Goal: Task Accomplishment & Management: Complete application form

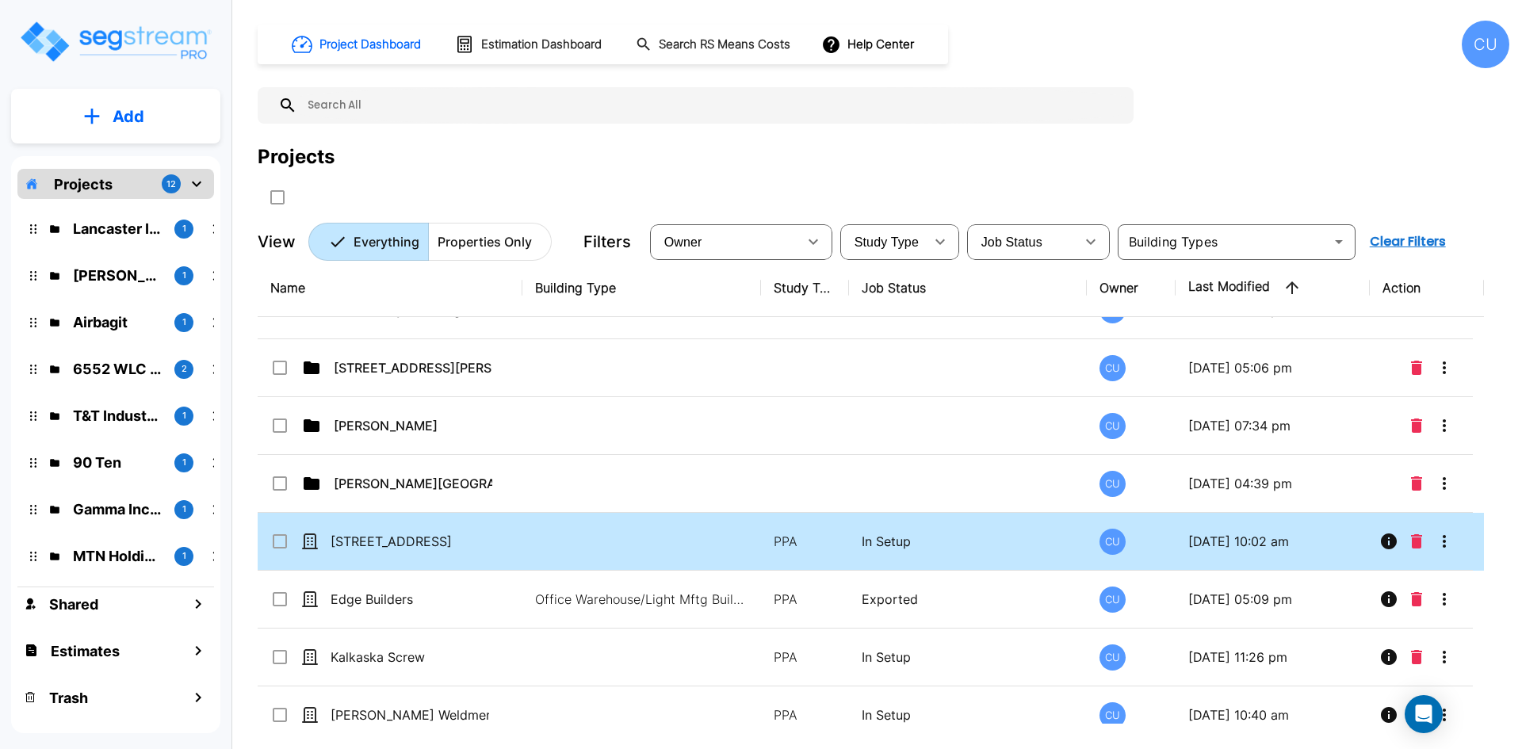
scroll to position [555, 0]
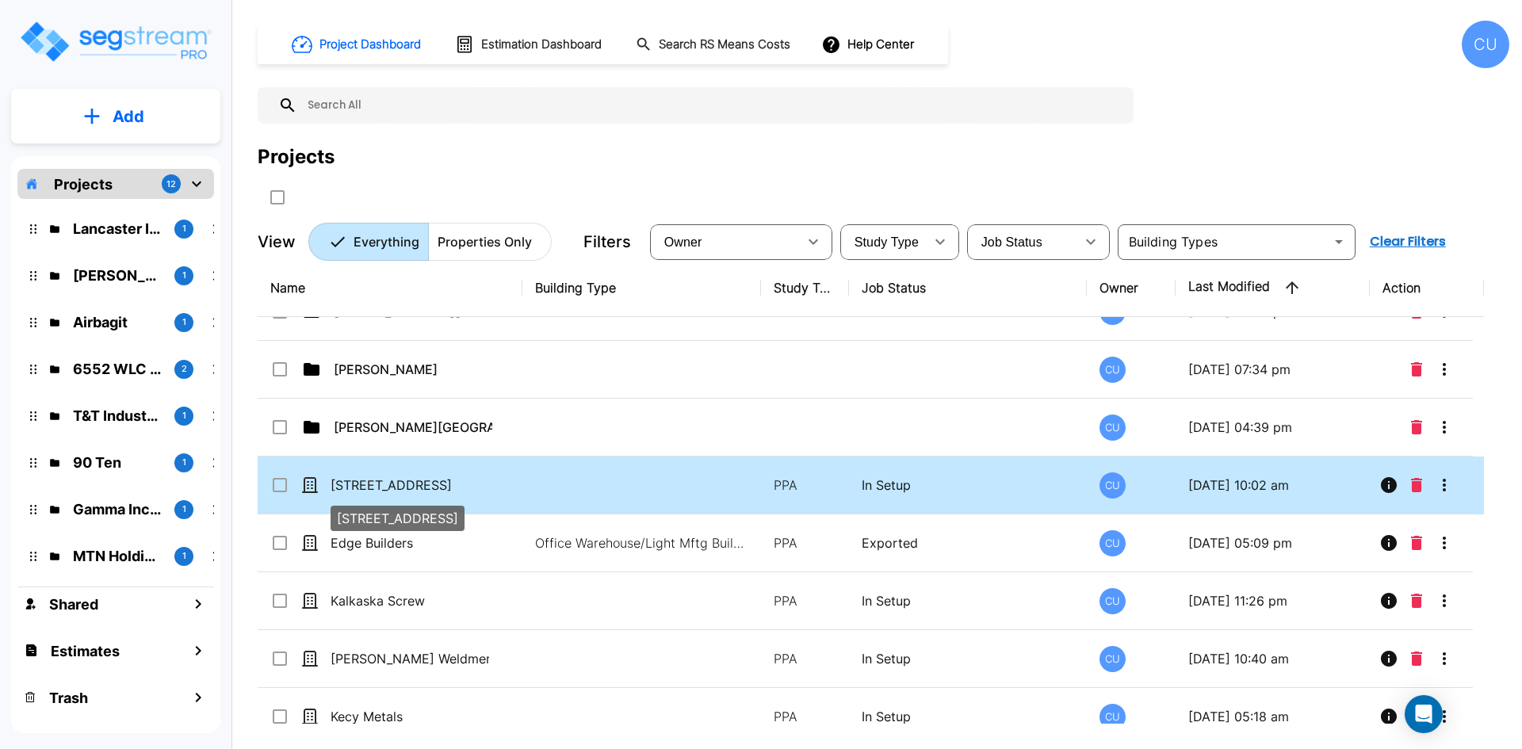
click at [369, 487] on p "122 Paddock Ave, Pismo" at bounding box center [409, 484] width 158 height 19
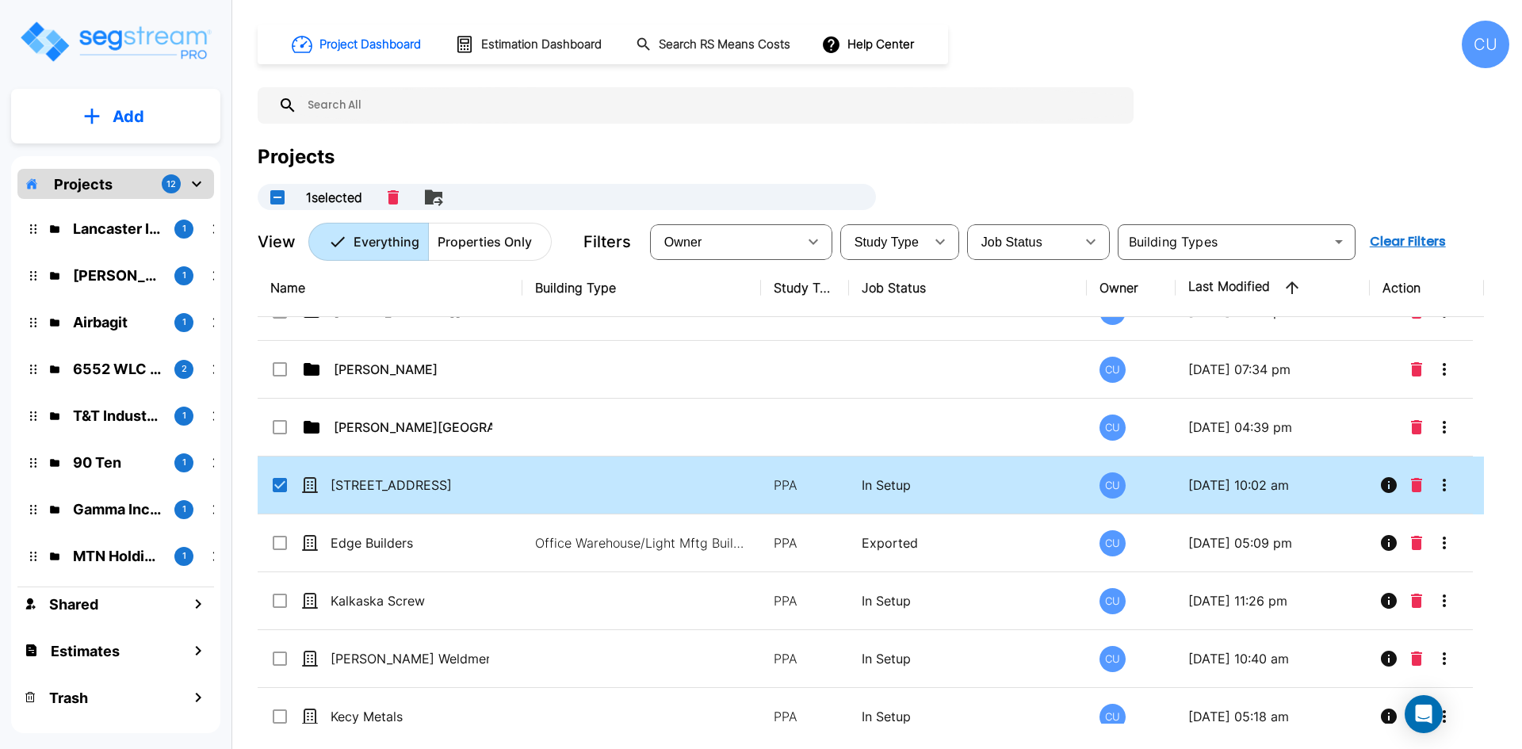
click at [312, 487] on icon at bounding box center [310, 485] width 14 height 14
checkbox input "false"
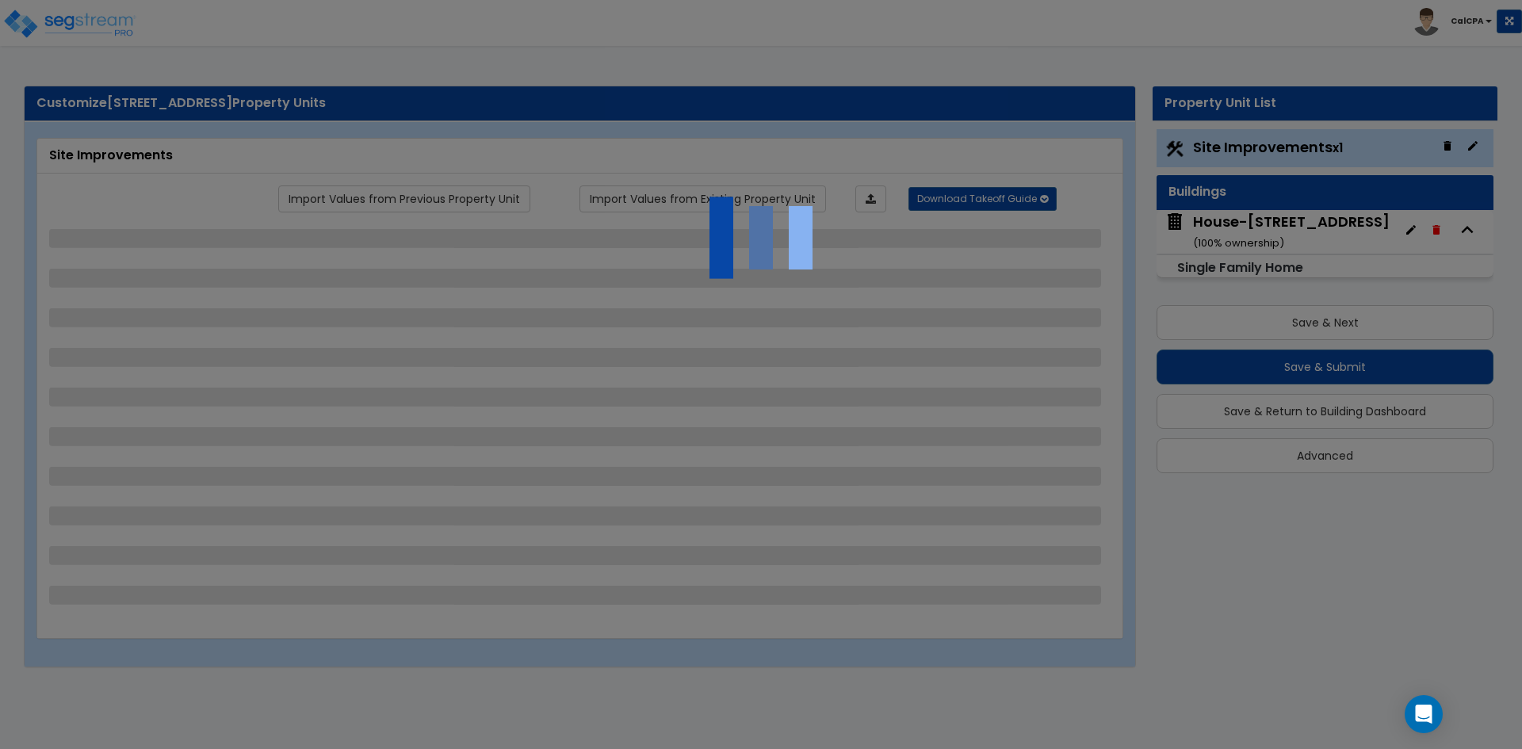
select select "2"
select select "1"
select select "2"
select select "1"
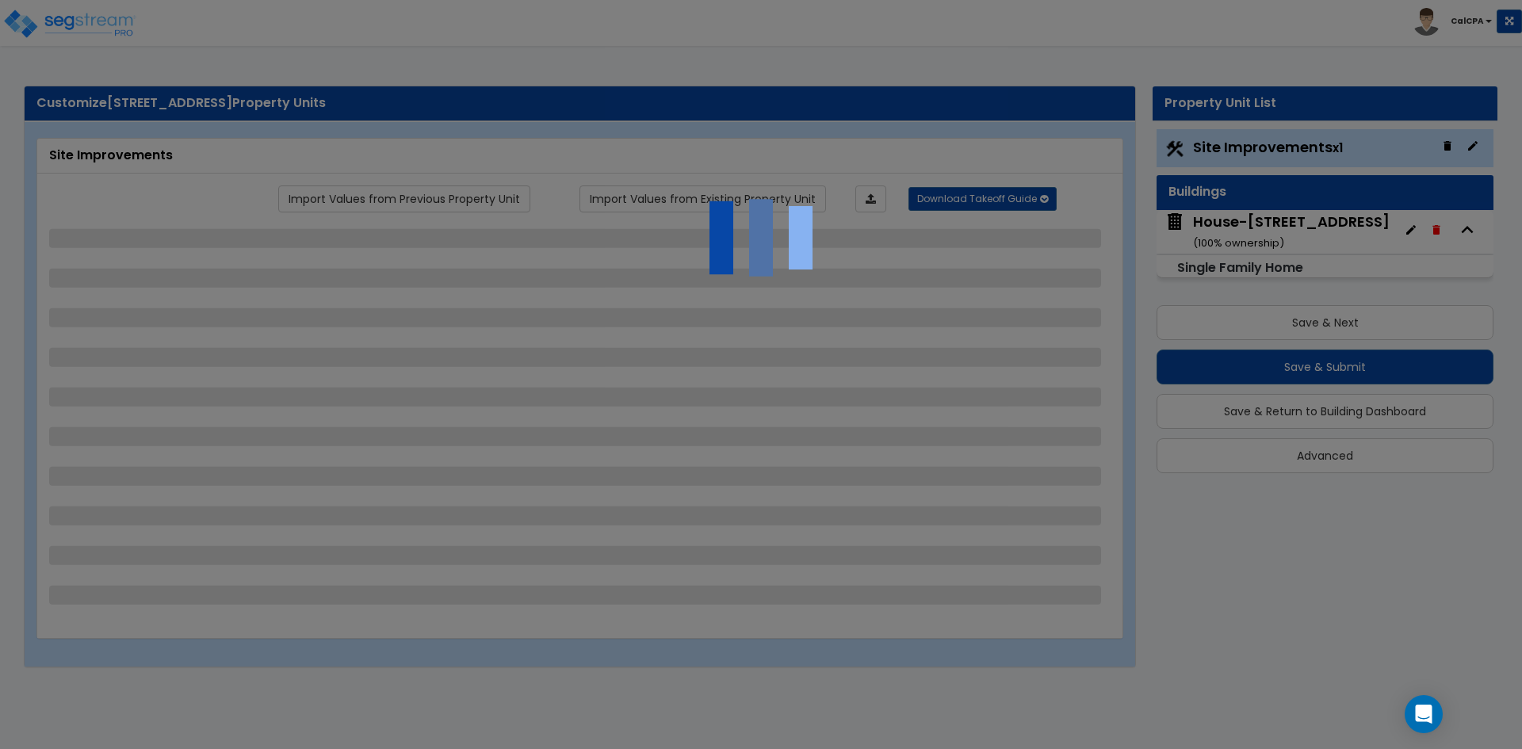
select select "2"
select select "1"
select select "9"
select select "2"
select select "3"
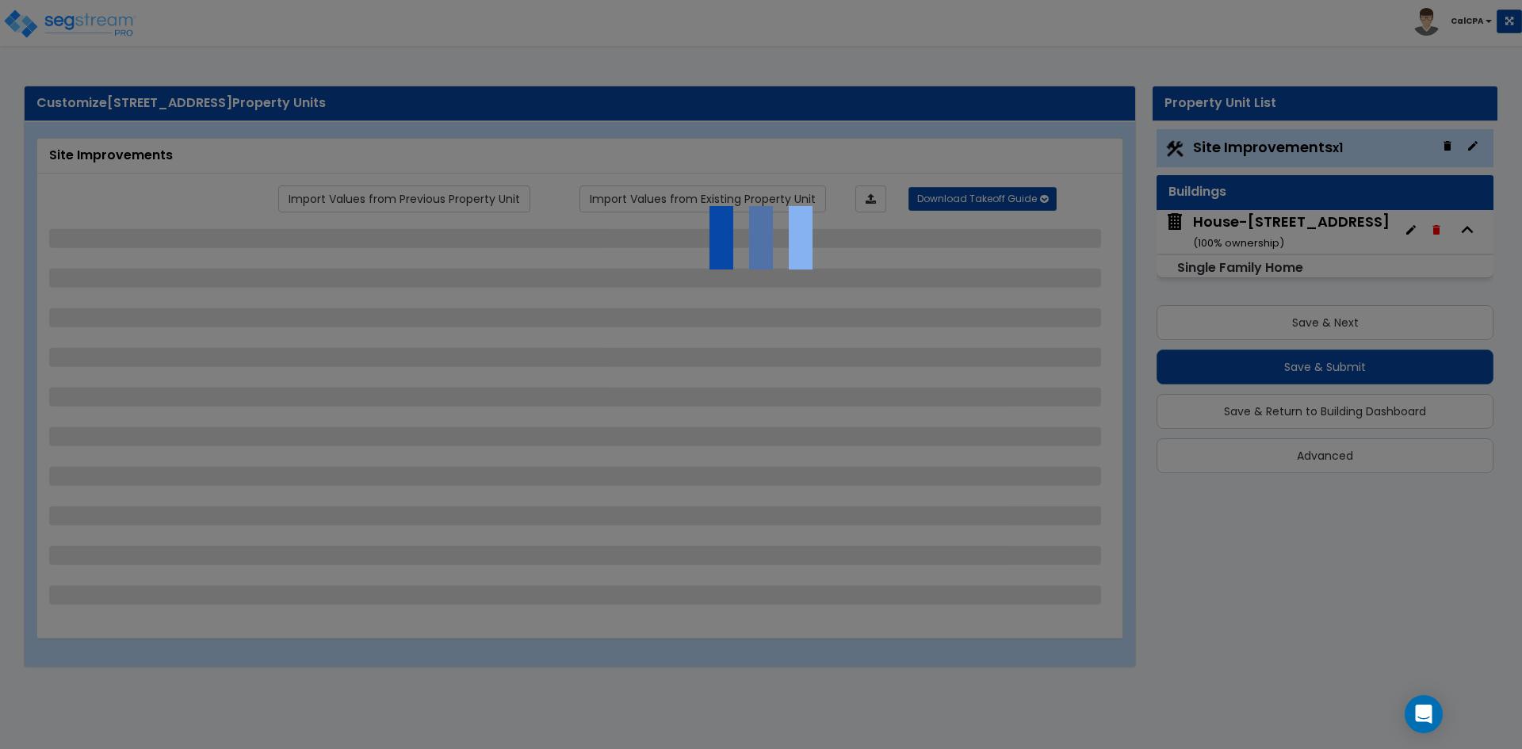
select select "7"
select select "1"
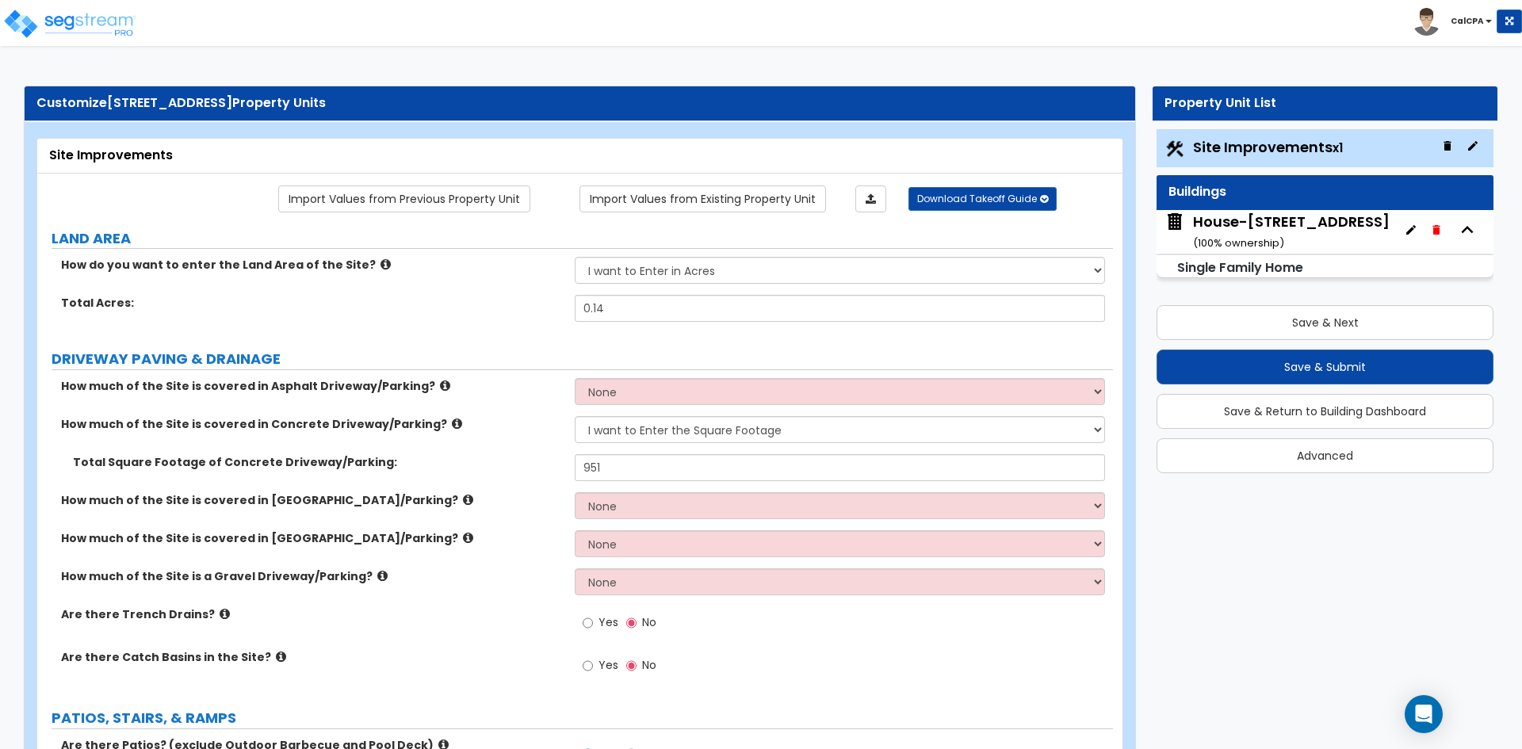
click at [1293, 231] on div "House-[STREET_ADDRESS] ( 100 % ownership)" at bounding box center [1291, 232] width 197 height 40
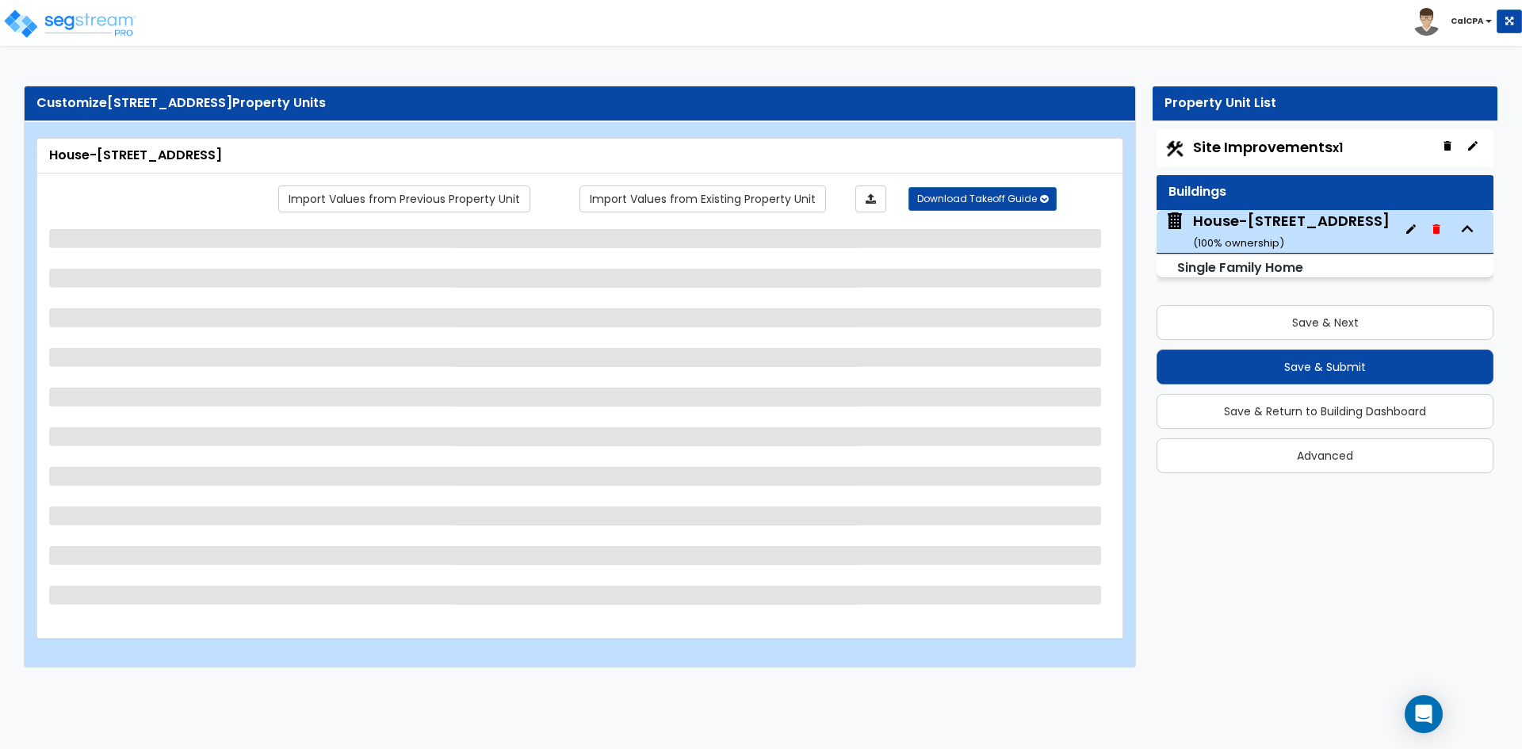
select select "1"
select select "7"
select select "3"
select select "2"
select select "1"
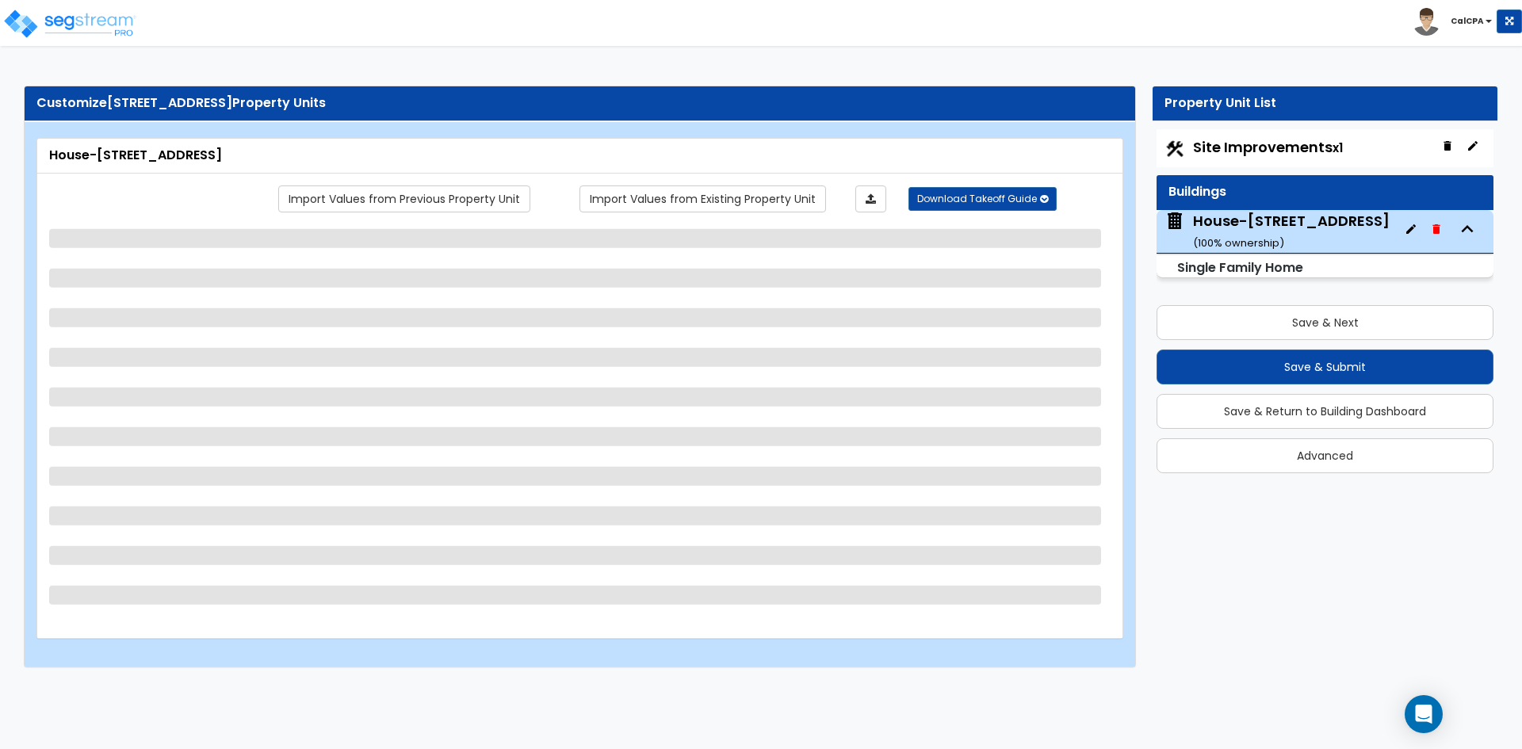
select select "7"
select select "1"
select select "2"
select select "1"
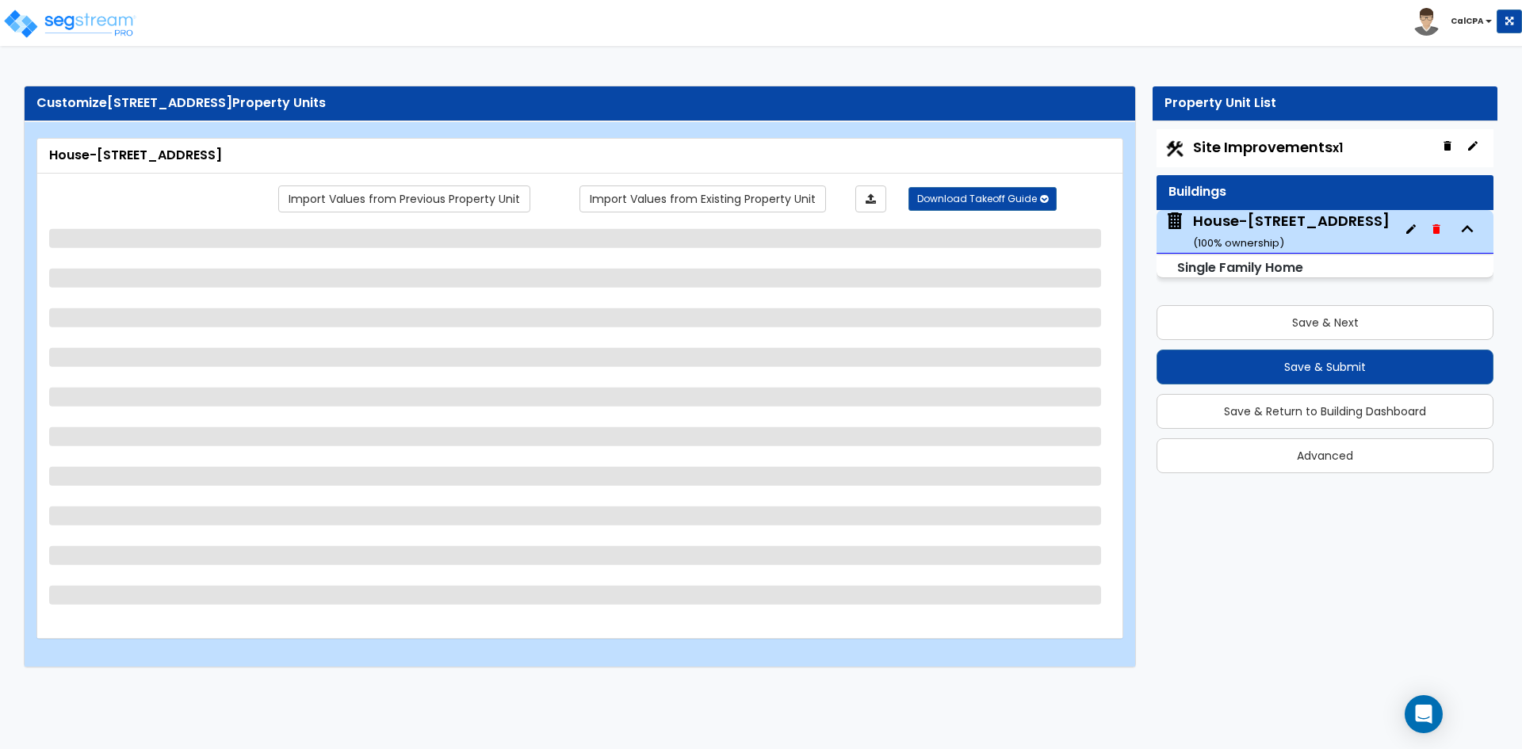
select select "1"
select select "2"
select select "1"
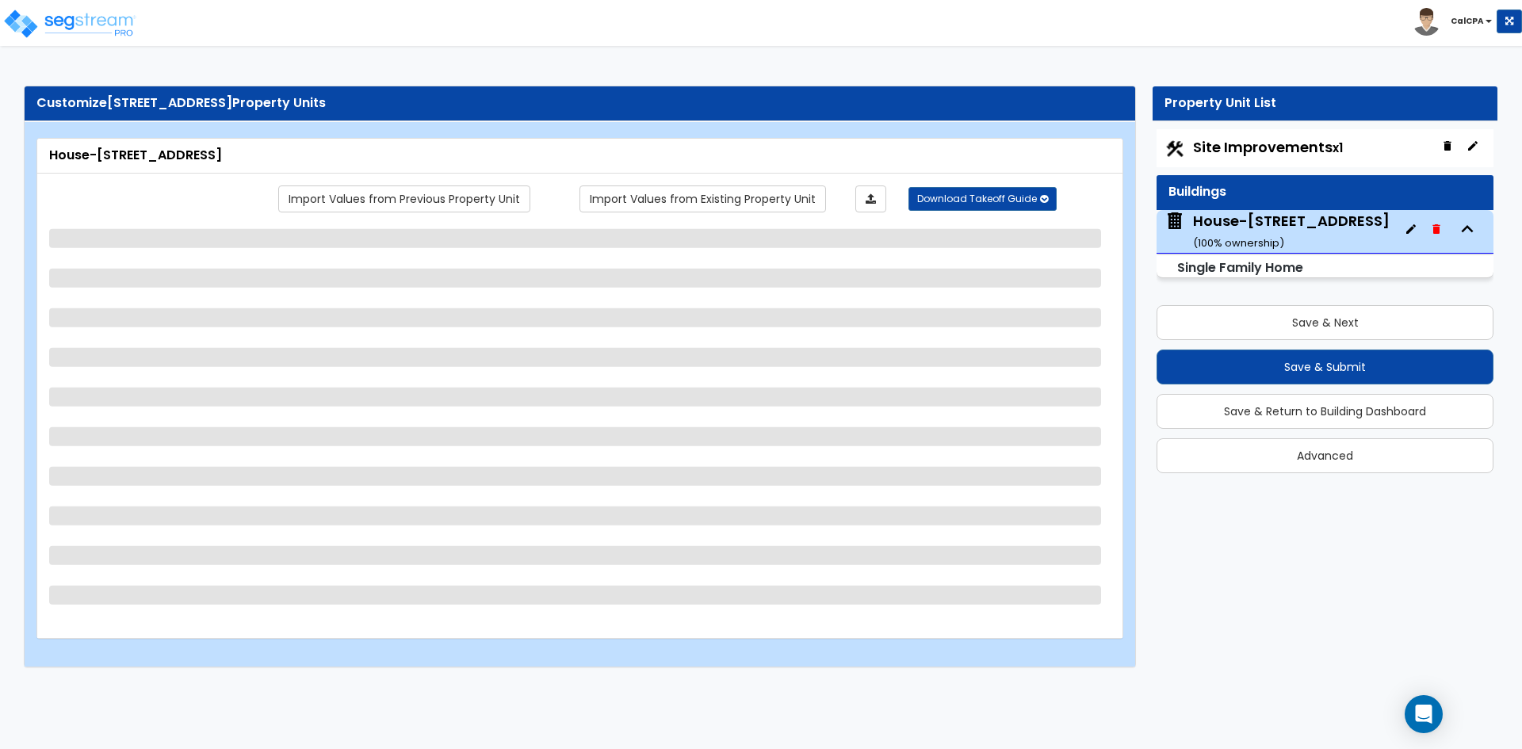
select select "1"
select select "5"
select select "1"
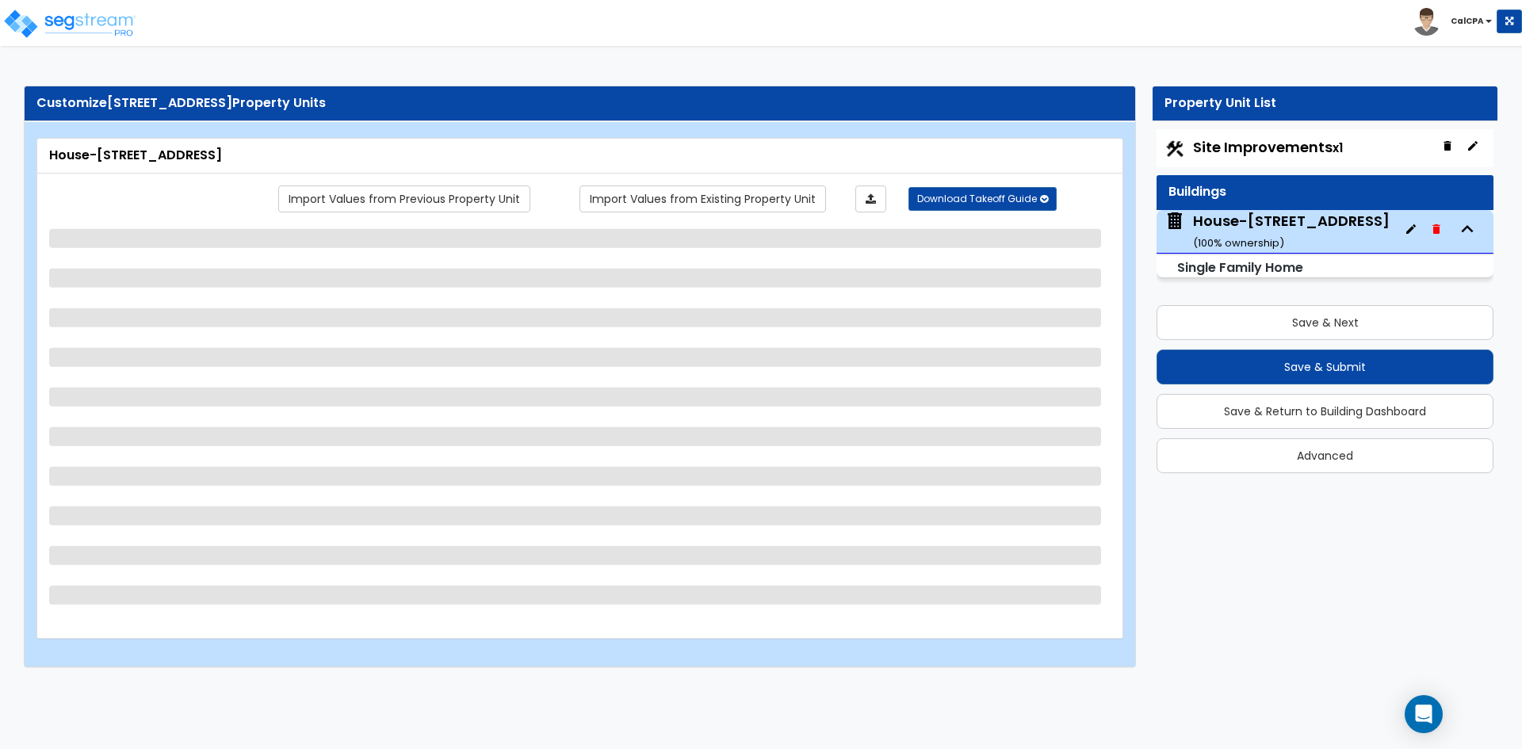
select select "4"
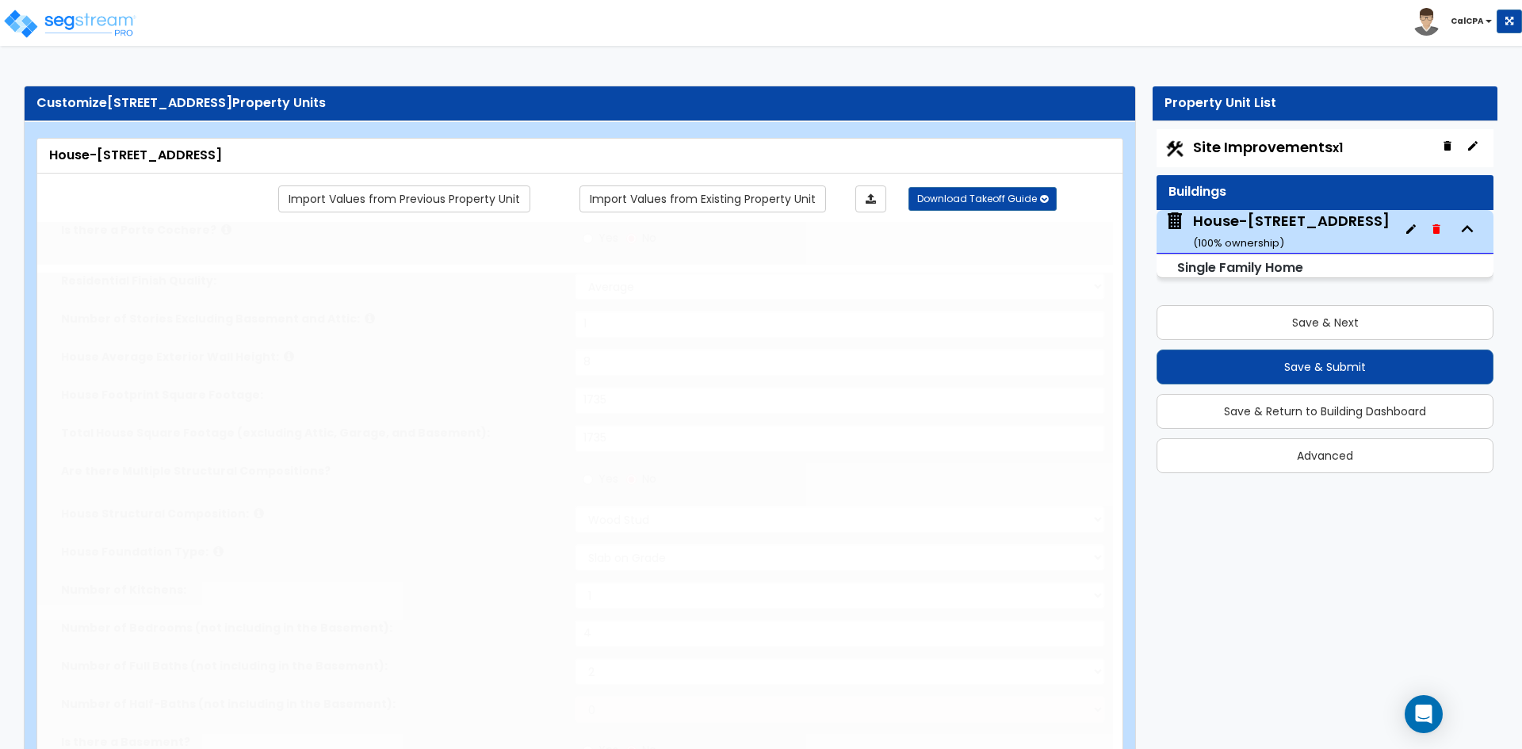
select select "1"
select select "2"
type input "1"
select select "2"
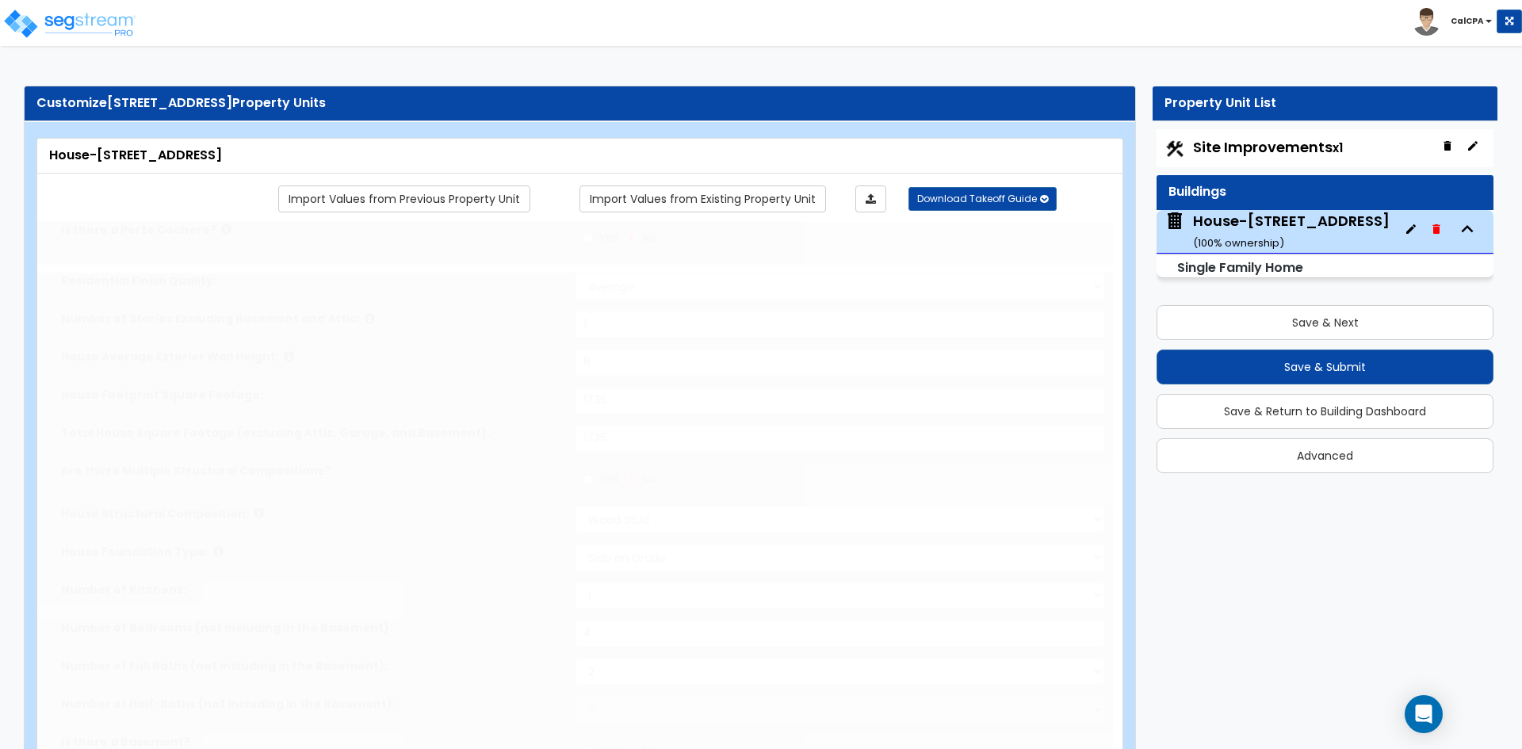
type input "5"
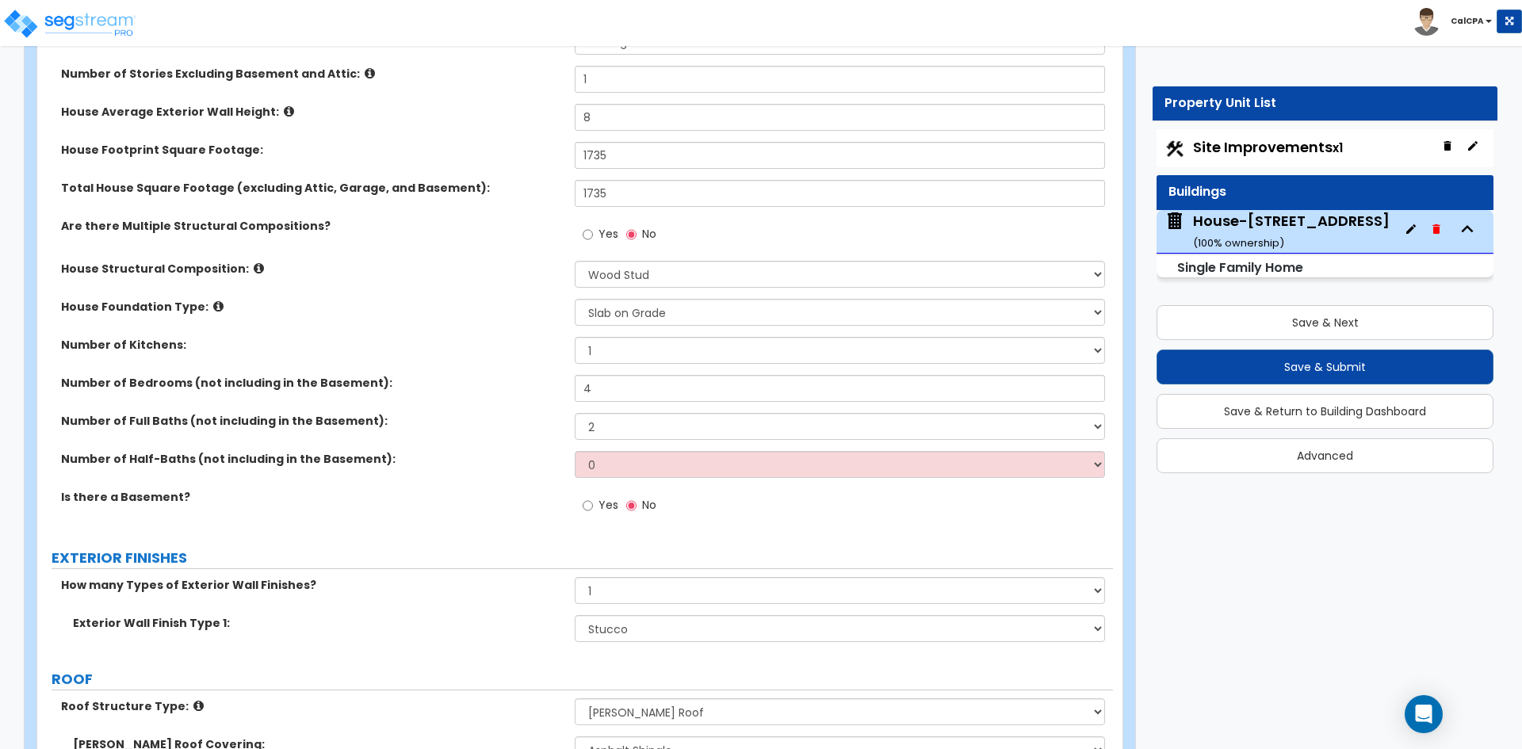
scroll to position [238, 0]
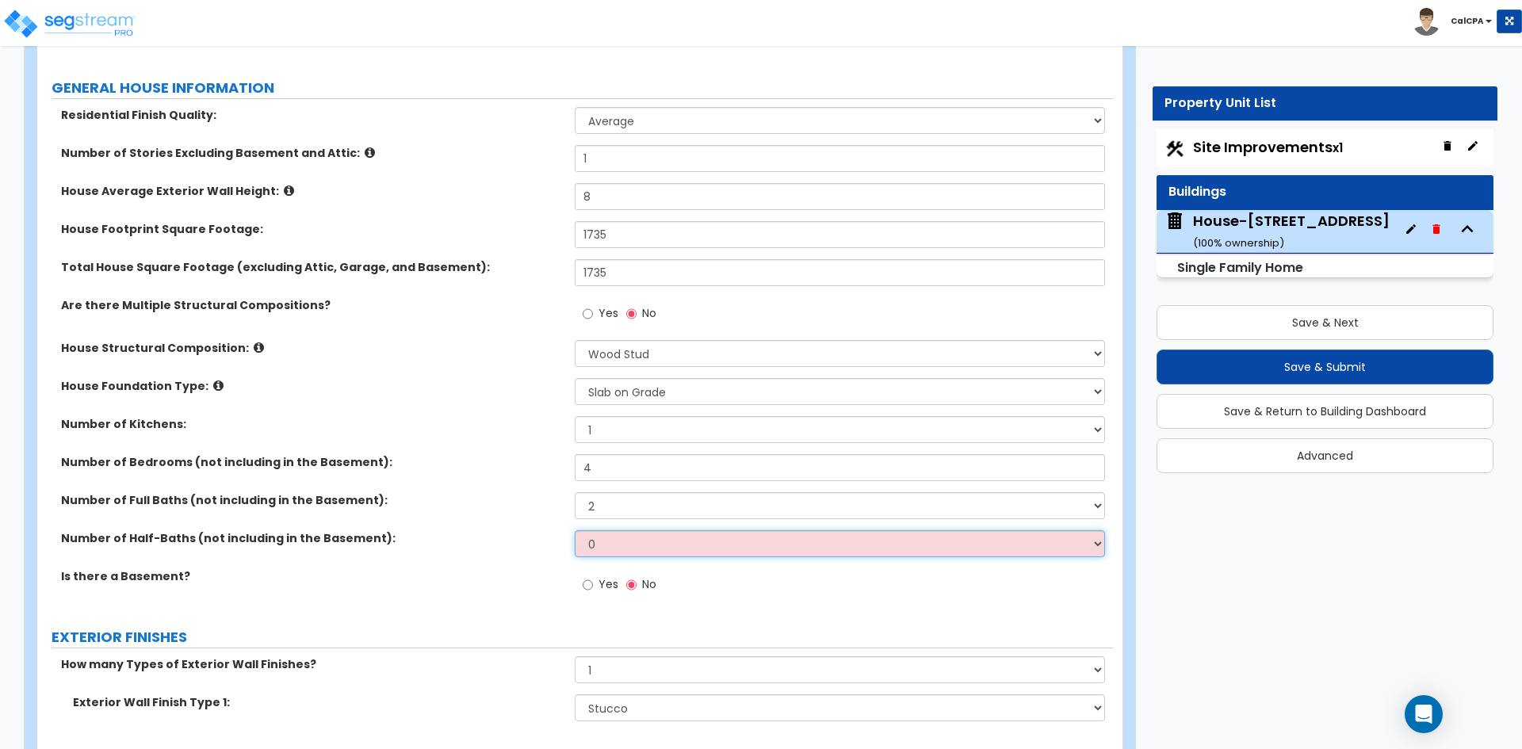
click at [638, 541] on select "0 1 2 3 4 5" at bounding box center [839, 543] width 529 height 27
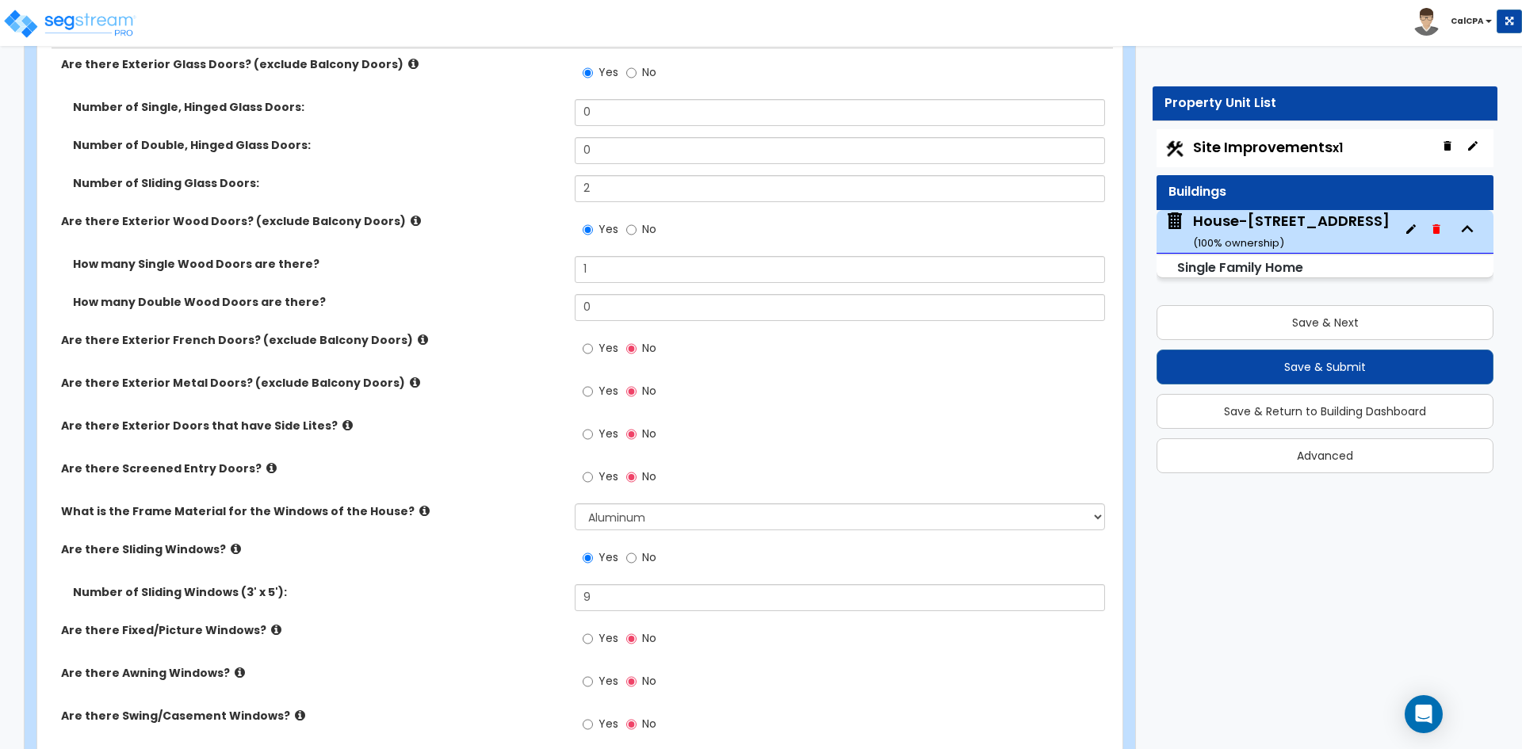
scroll to position [1981, 0]
click at [680, 519] on select "Please Choose One Vinyl Aluminum Wood" at bounding box center [839, 515] width 529 height 27
select select "1"
click at [575, 502] on select "Please Choose One Vinyl Aluminum Wood" at bounding box center [839, 515] width 529 height 27
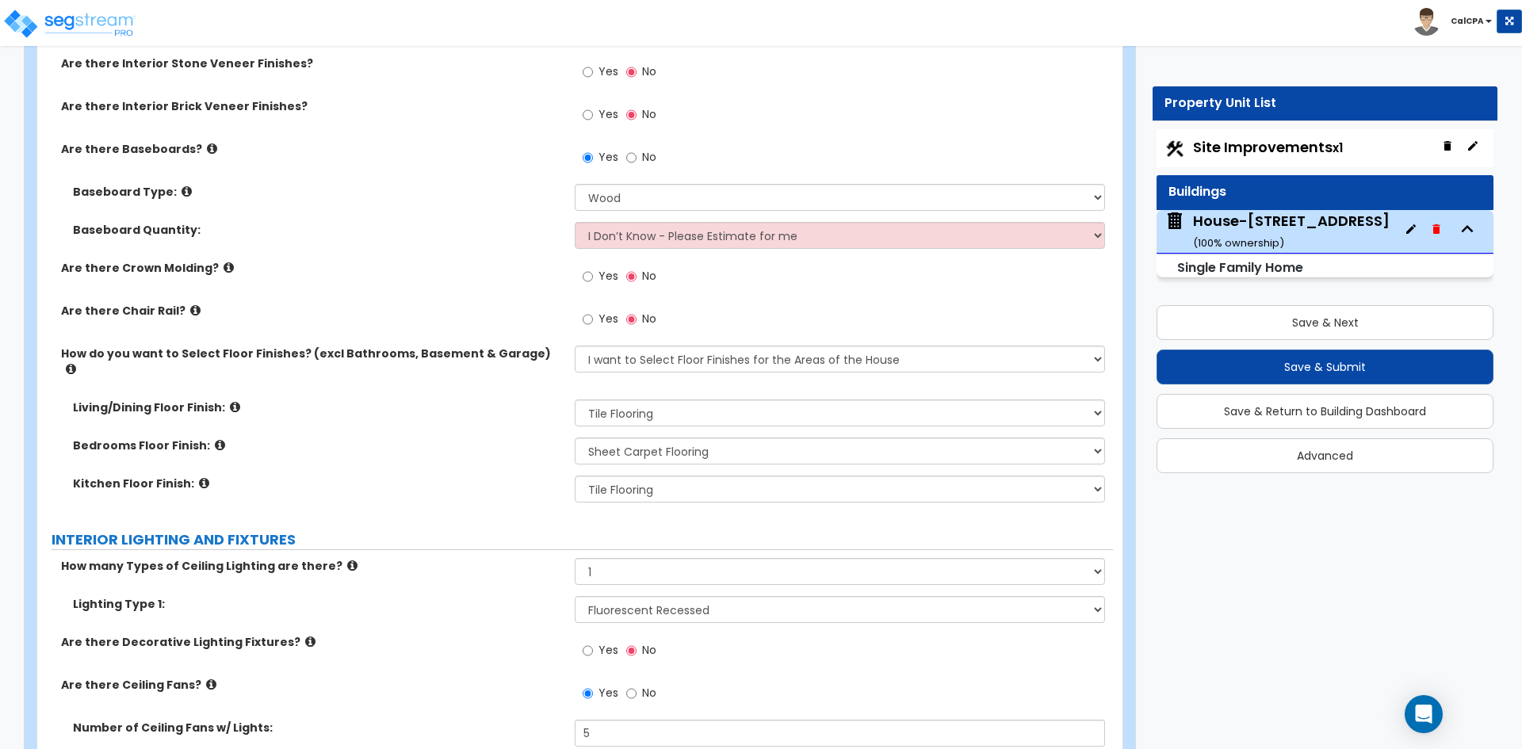
scroll to position [3011, 0]
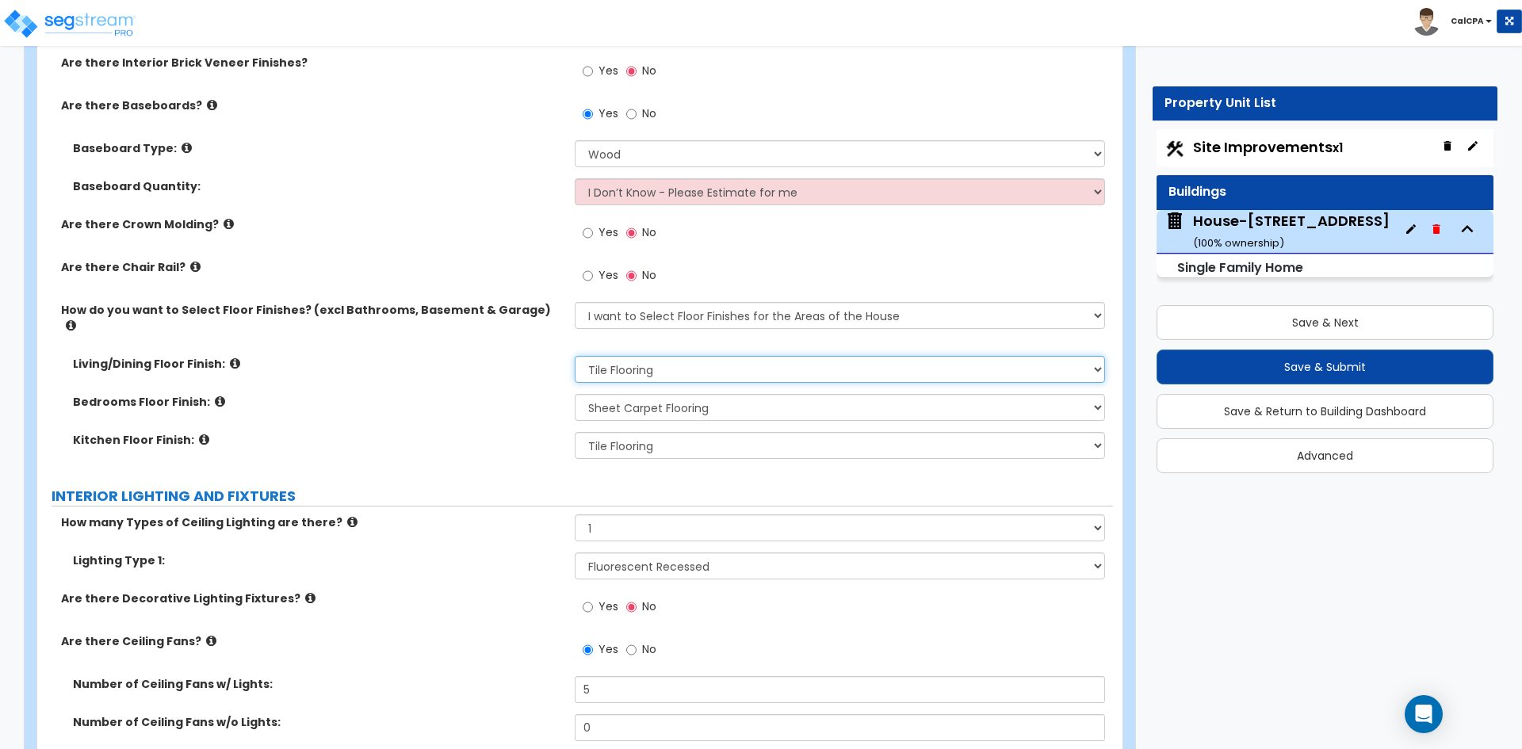
click at [696, 356] on select "None Tile Flooring Hardwood Flooring Resilient Laminate Flooring VCT Flooring S…" at bounding box center [839, 369] width 529 height 27
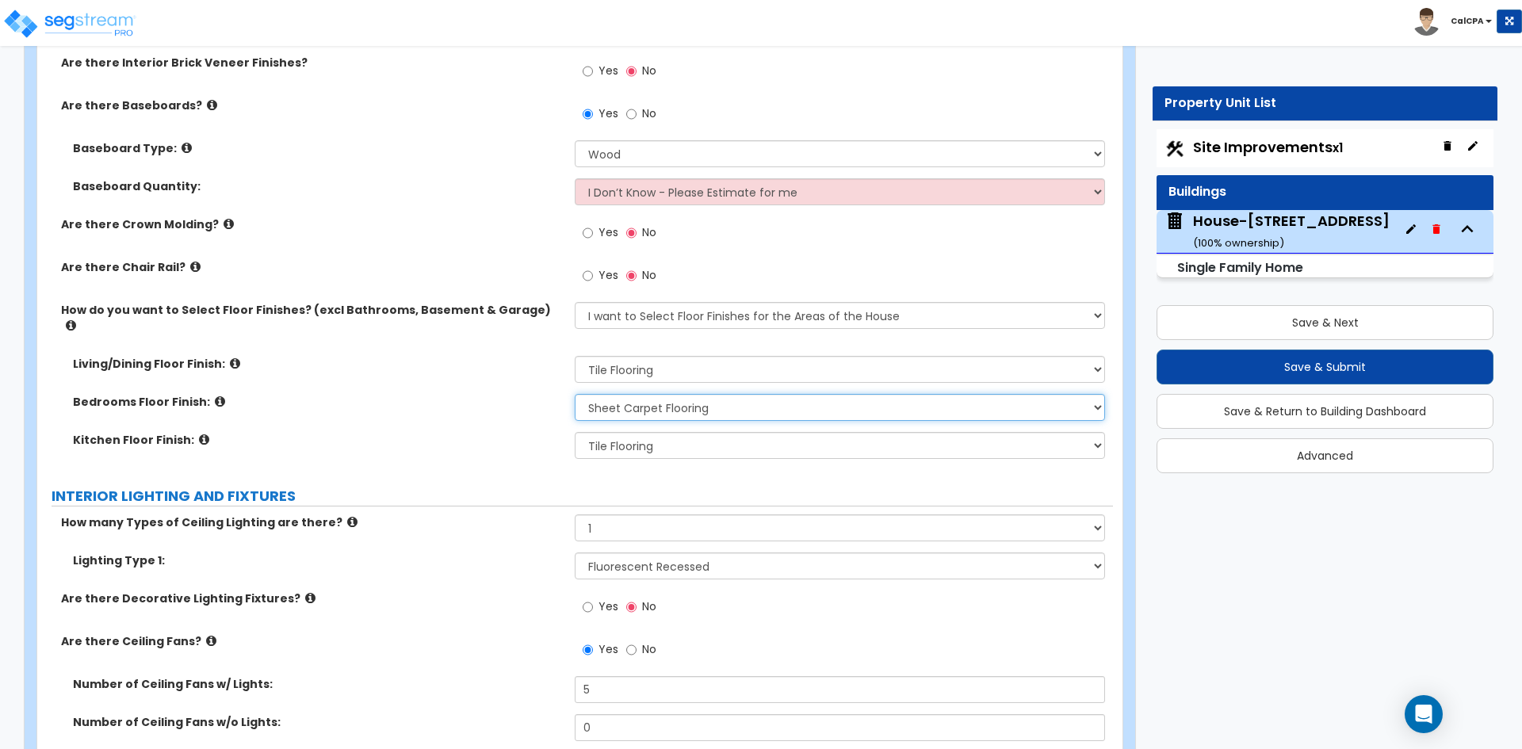
click at [694, 394] on select "None Tile Flooring Hardwood Flooring Resilient Laminate Flooring VCT Flooring S…" at bounding box center [839, 407] width 529 height 27
click at [943, 394] on select "None Tile Flooring Hardwood Flooring Resilient Laminate Flooring VCT Flooring S…" at bounding box center [839, 407] width 529 height 27
select select "3"
click at [575, 394] on select "None Tile Flooring Hardwood Flooring Resilient Laminate Flooring VCT Flooring S…" at bounding box center [839, 407] width 529 height 27
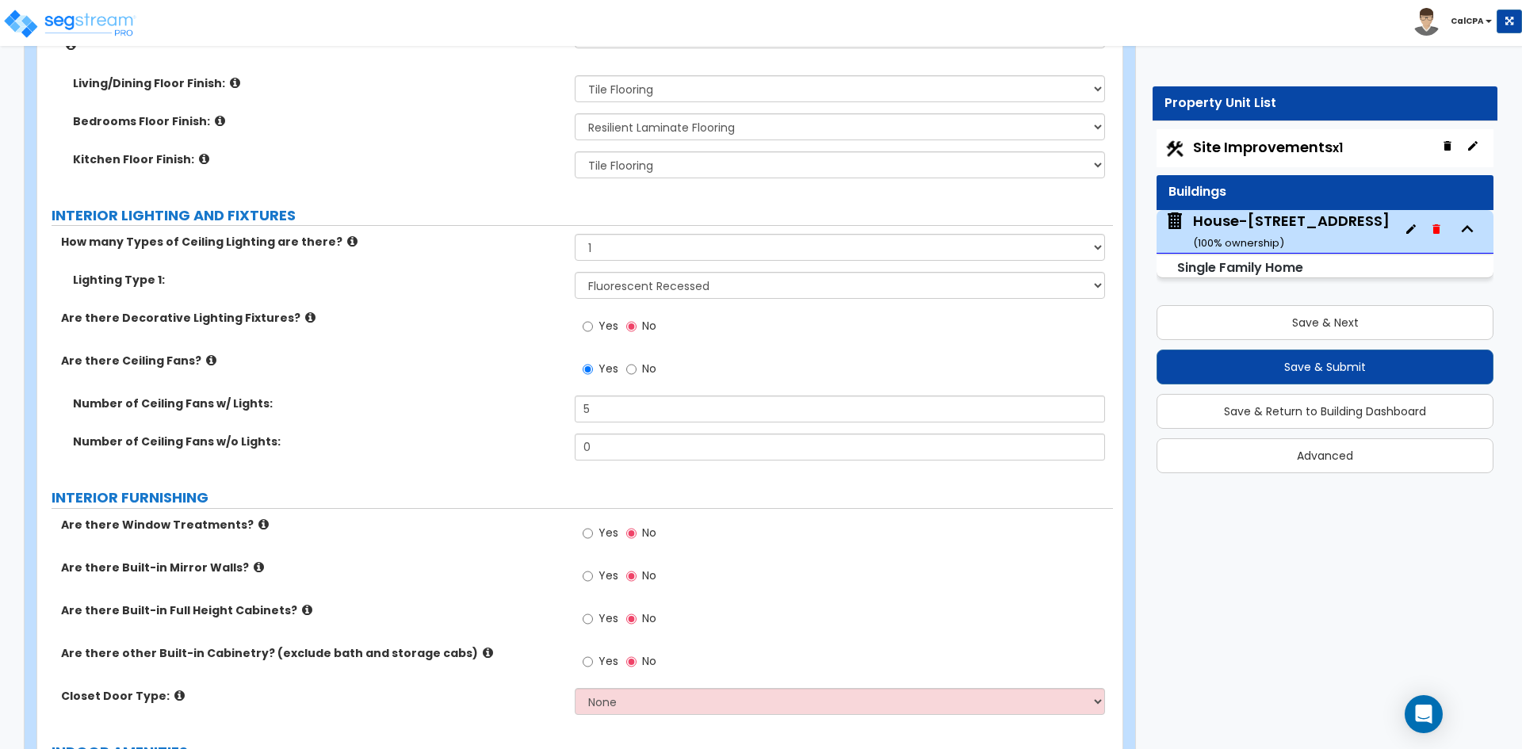
scroll to position [3249, 0]
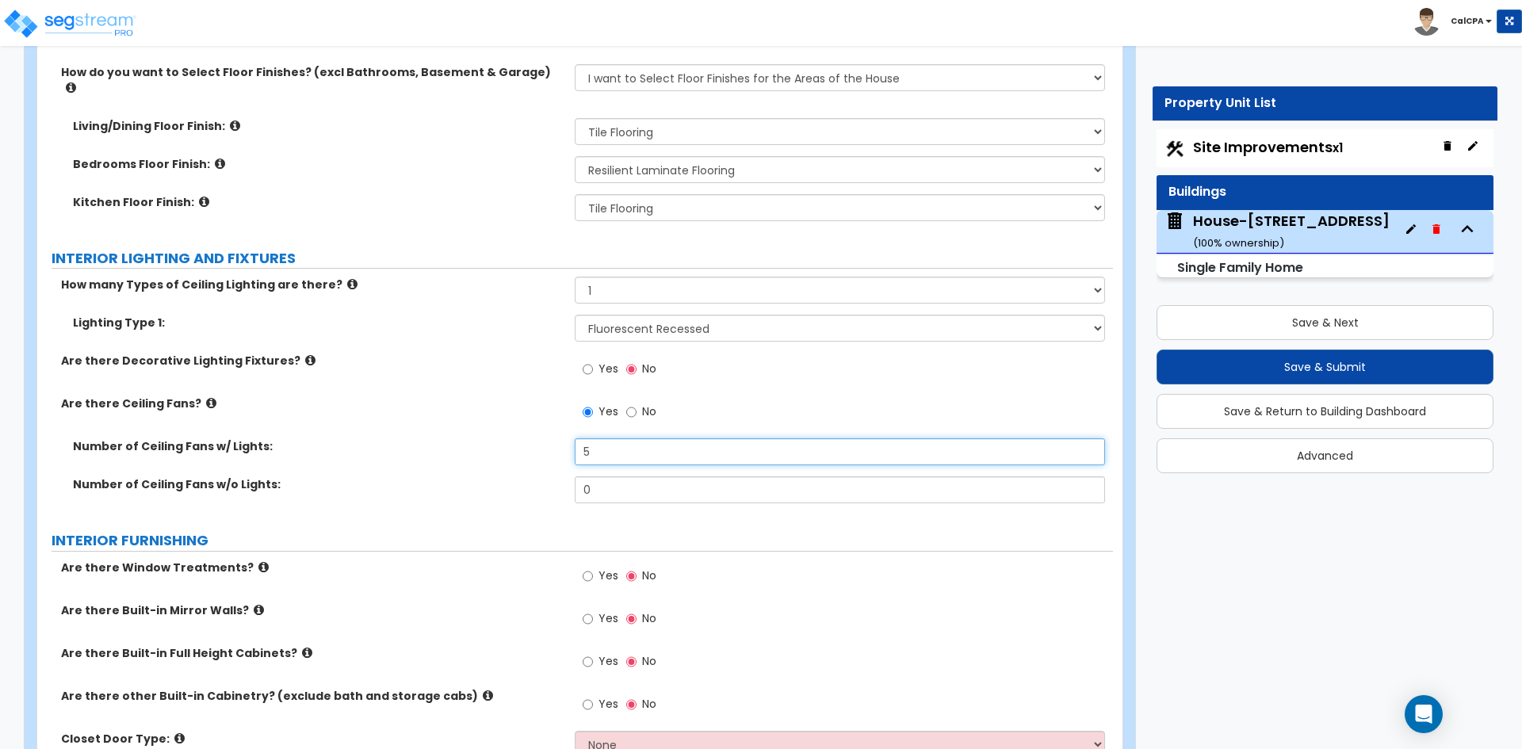
drag, startPoint x: 600, startPoint y: 442, endPoint x: 548, endPoint y: 441, distance: 51.5
click at [548, 441] on div "Number of Ceiling Fans w/ Lights: 5" at bounding box center [574, 457] width 1075 height 38
type input "0"
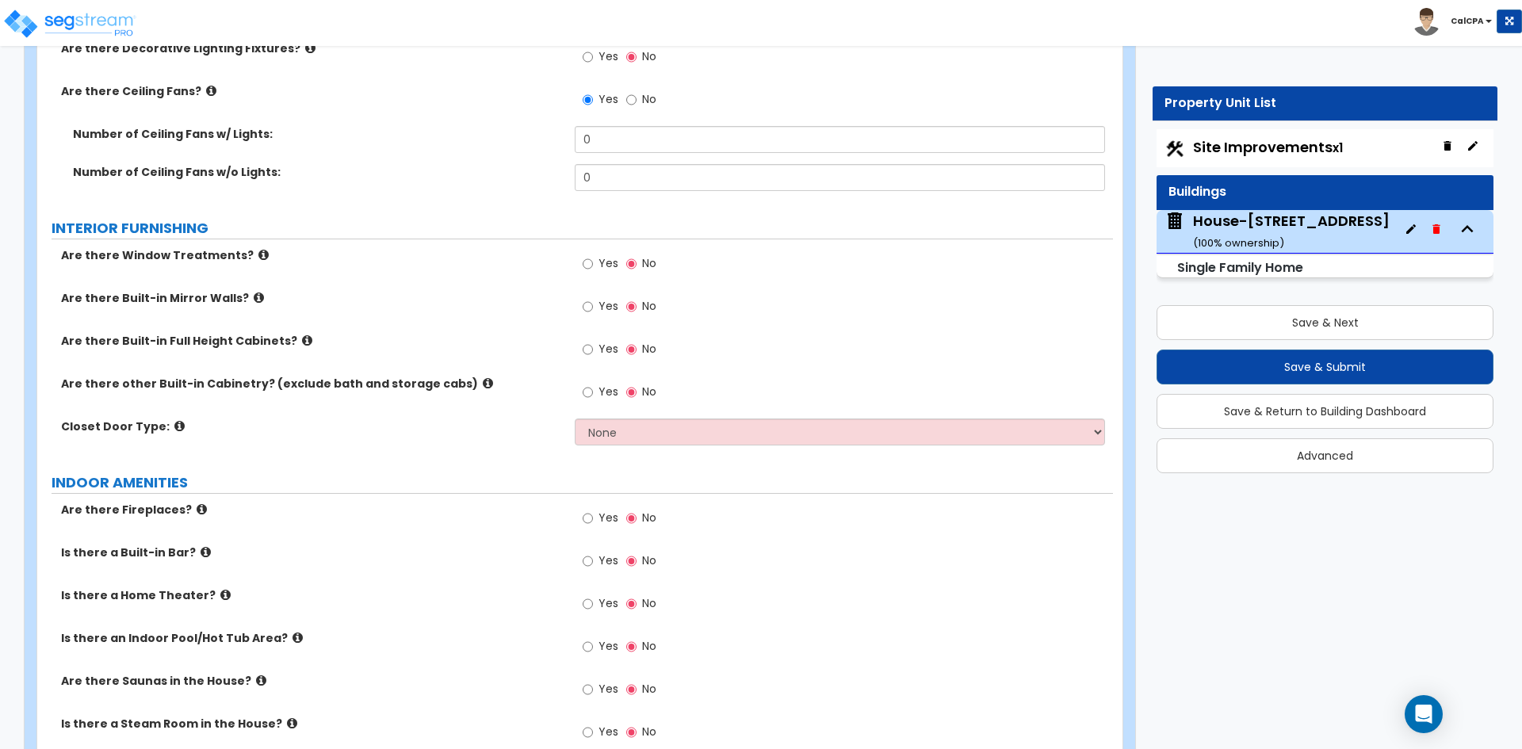
scroll to position [3566, 0]
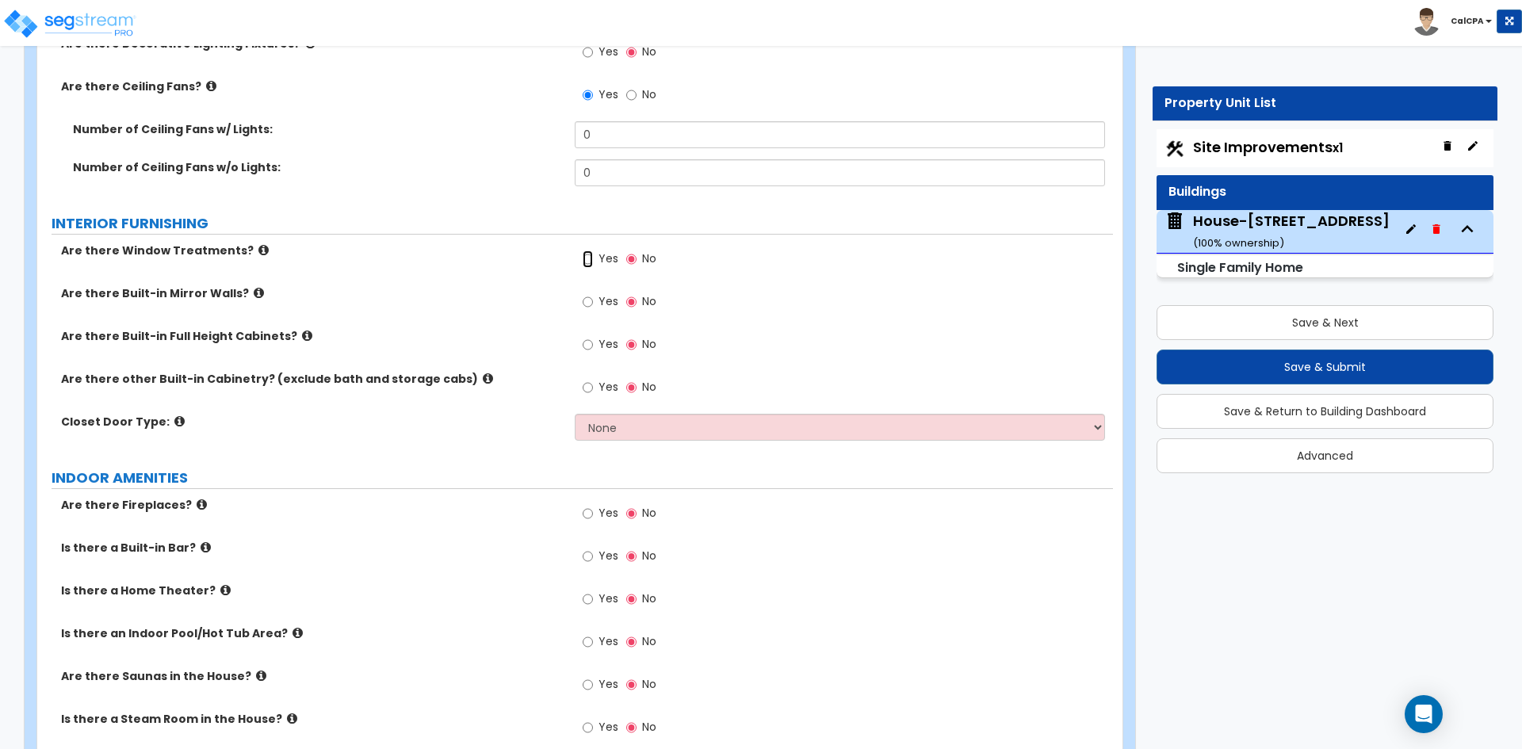
click at [589, 250] on input "Yes" at bounding box center [587, 258] width 10 height 17
radio input "true"
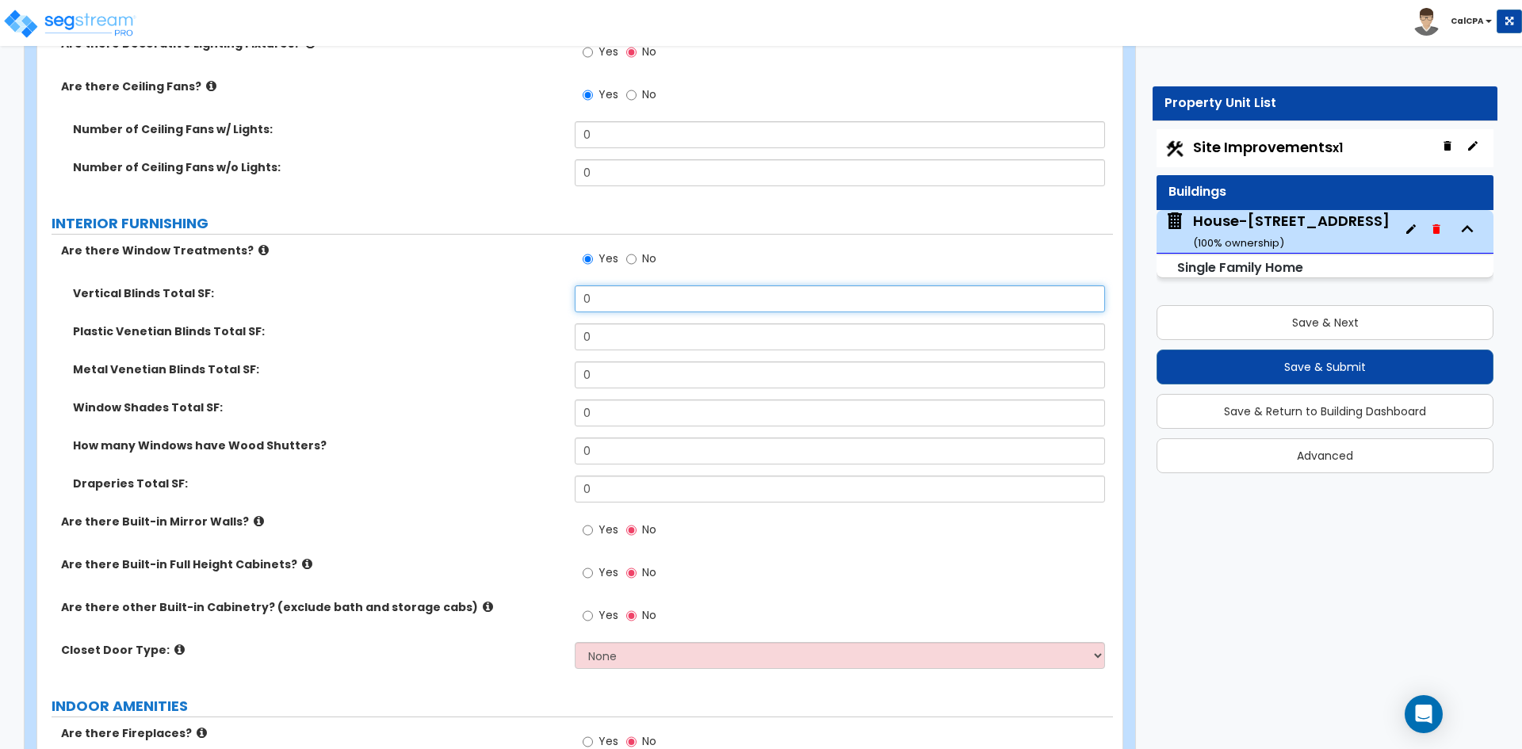
drag, startPoint x: 613, startPoint y: 288, endPoint x: 557, endPoint y: 296, distance: 56.0
click at [557, 296] on div "Vertical Blinds Total SF: 0" at bounding box center [574, 304] width 1075 height 38
type input "100"
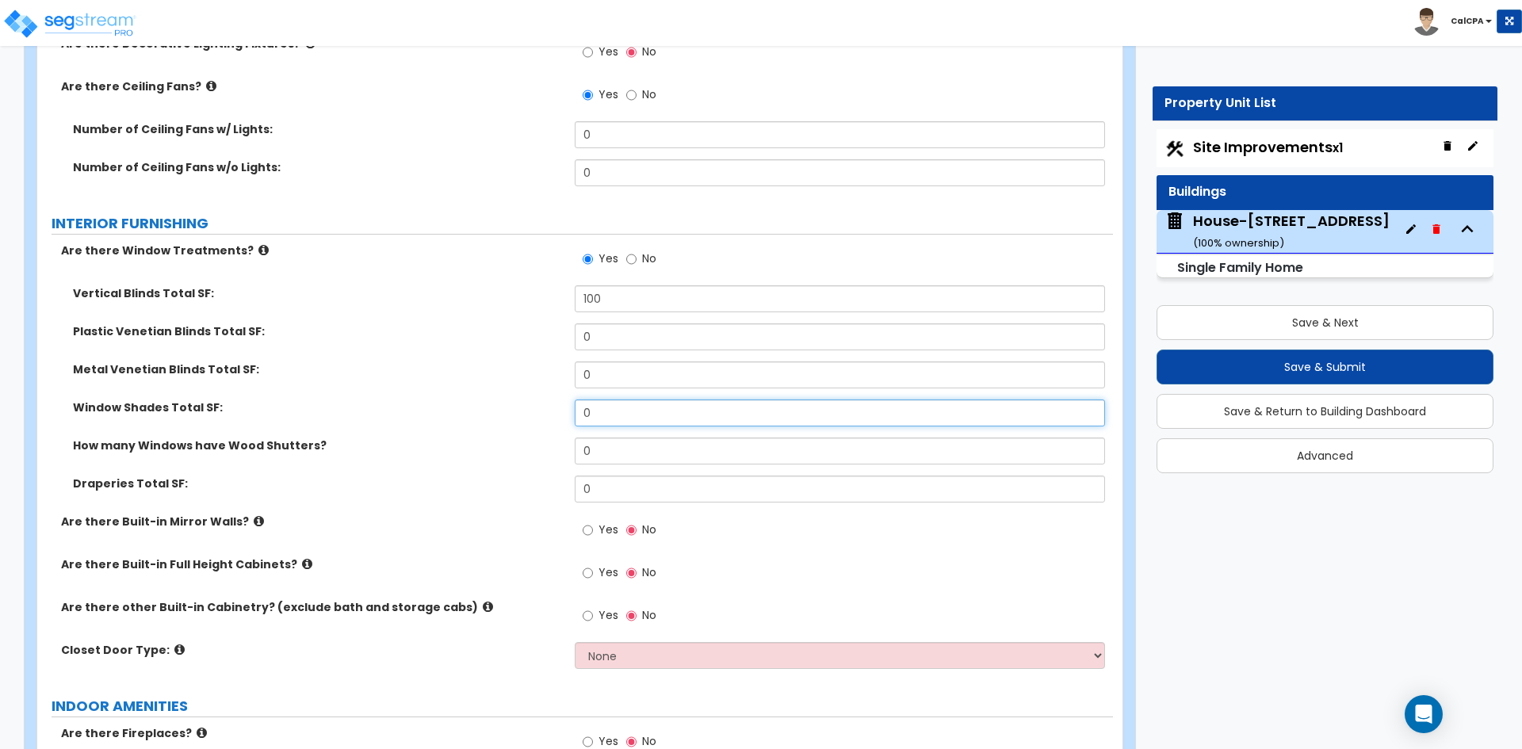
drag, startPoint x: 594, startPoint y: 399, endPoint x: 574, endPoint y: 399, distance: 20.6
click at [574, 399] on div "Window Shades Total SF: 0" at bounding box center [574, 418] width 1075 height 38
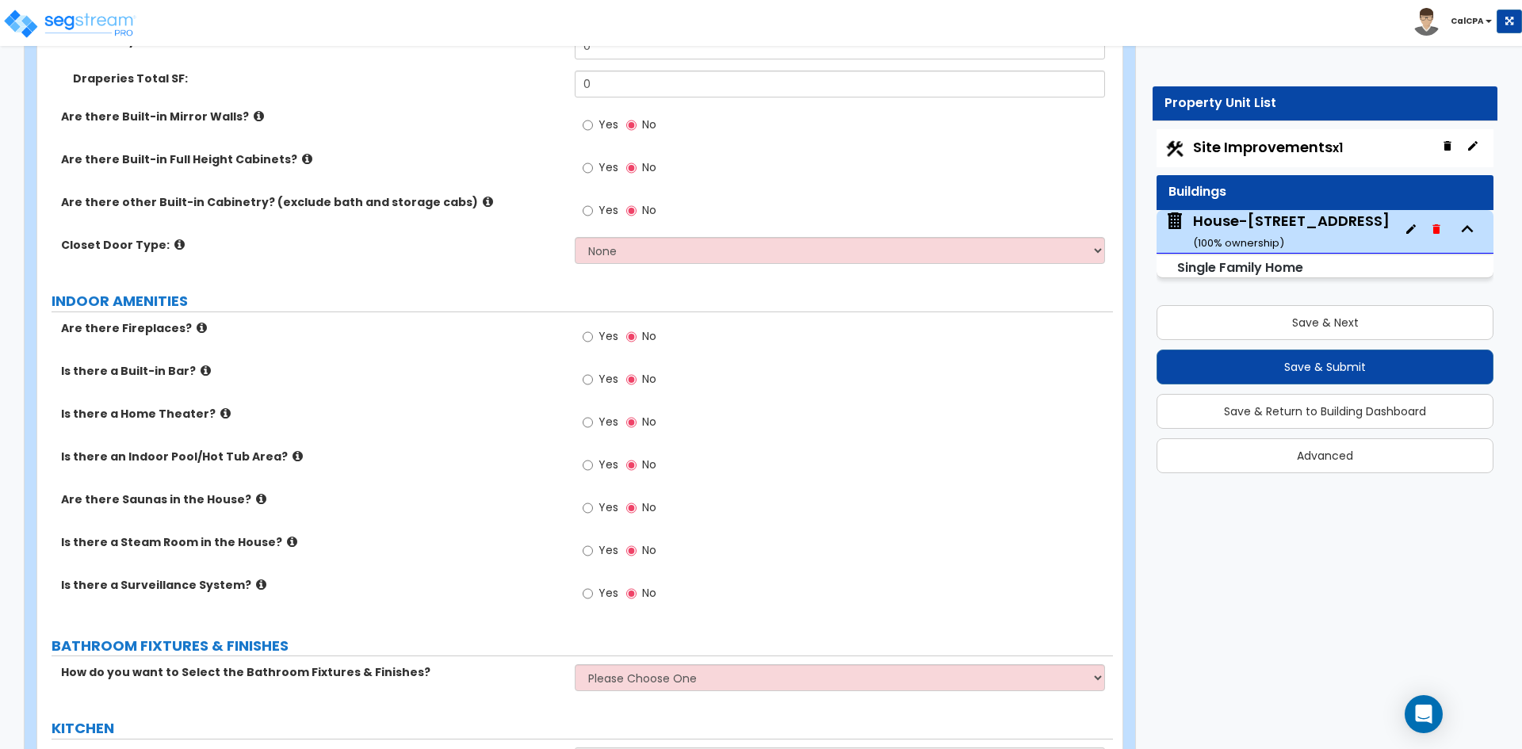
scroll to position [4042, 0]
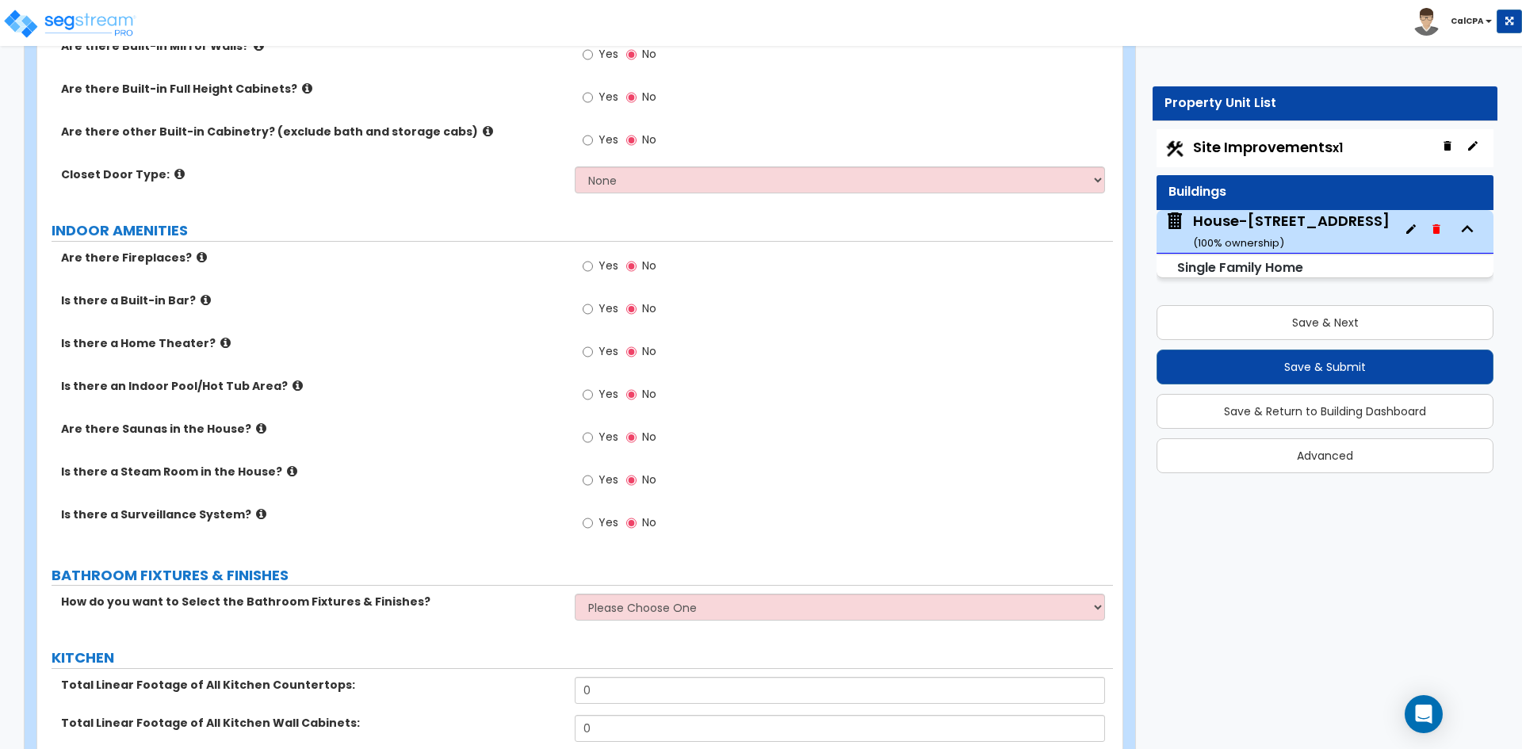
type input "150"
click at [586, 258] on input "Yes" at bounding box center [587, 266] width 10 height 17
radio input "true"
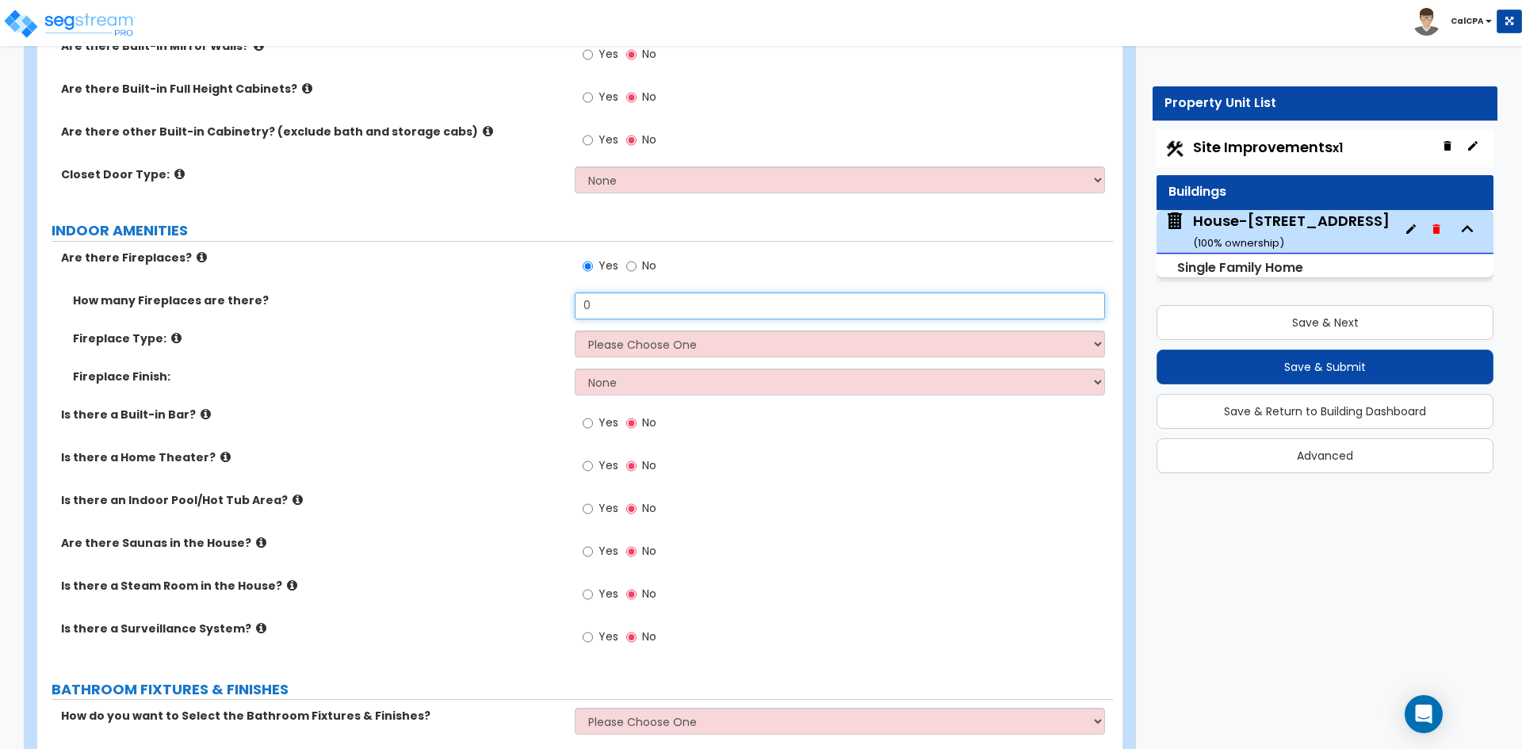
drag, startPoint x: 590, startPoint y: 284, endPoint x: 583, endPoint y: 289, distance: 8.6
click at [583, 292] on input "0" at bounding box center [839, 305] width 529 height 27
type input "1"
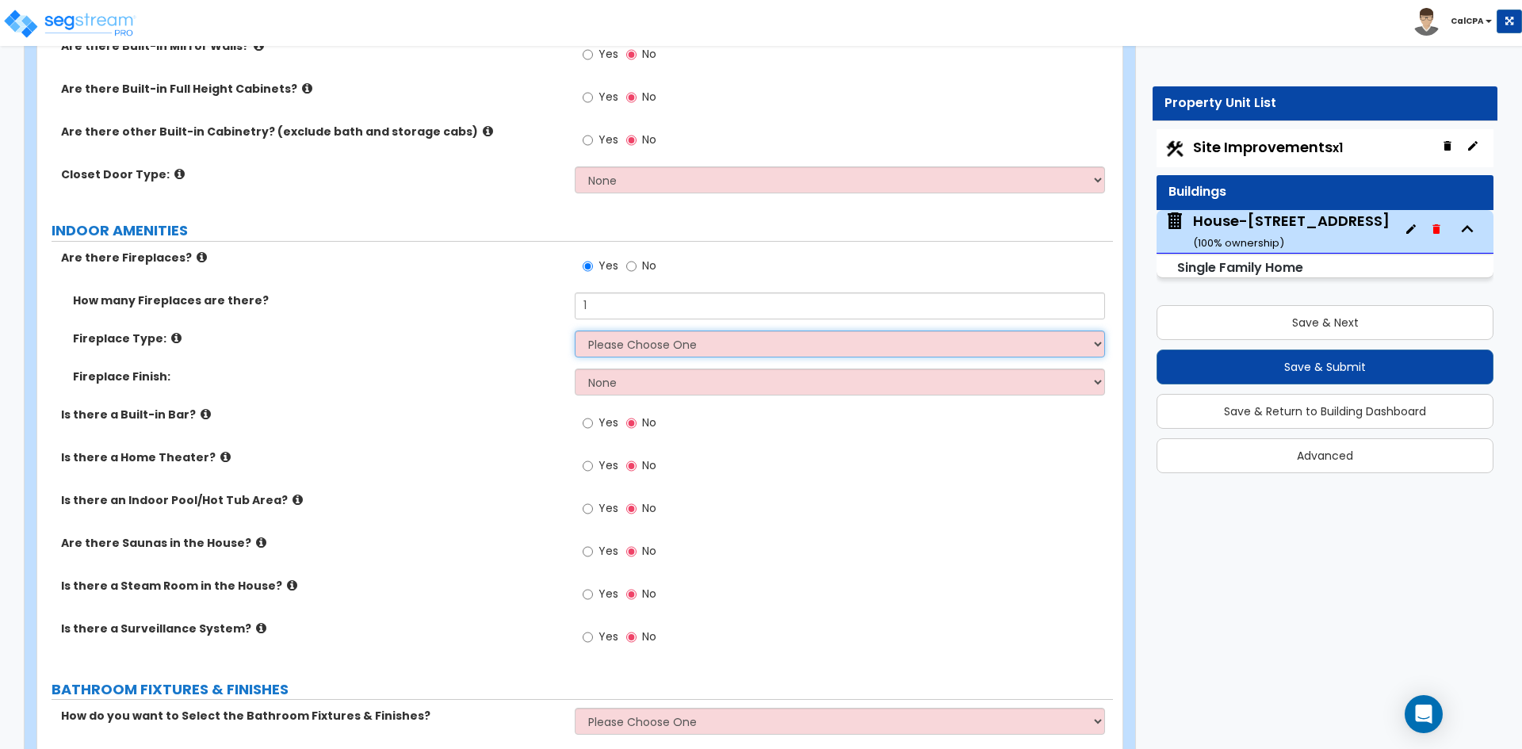
click at [622, 330] on select "Please Choose One Built-in Electric Fireplace Built-in Gas Fireplace Built-in W…" at bounding box center [839, 343] width 529 height 27
click at [575, 330] on select "Please Choose One Built-in Electric Fireplace Built-in Gas Fireplace Built-in W…" at bounding box center [839, 343] width 529 height 27
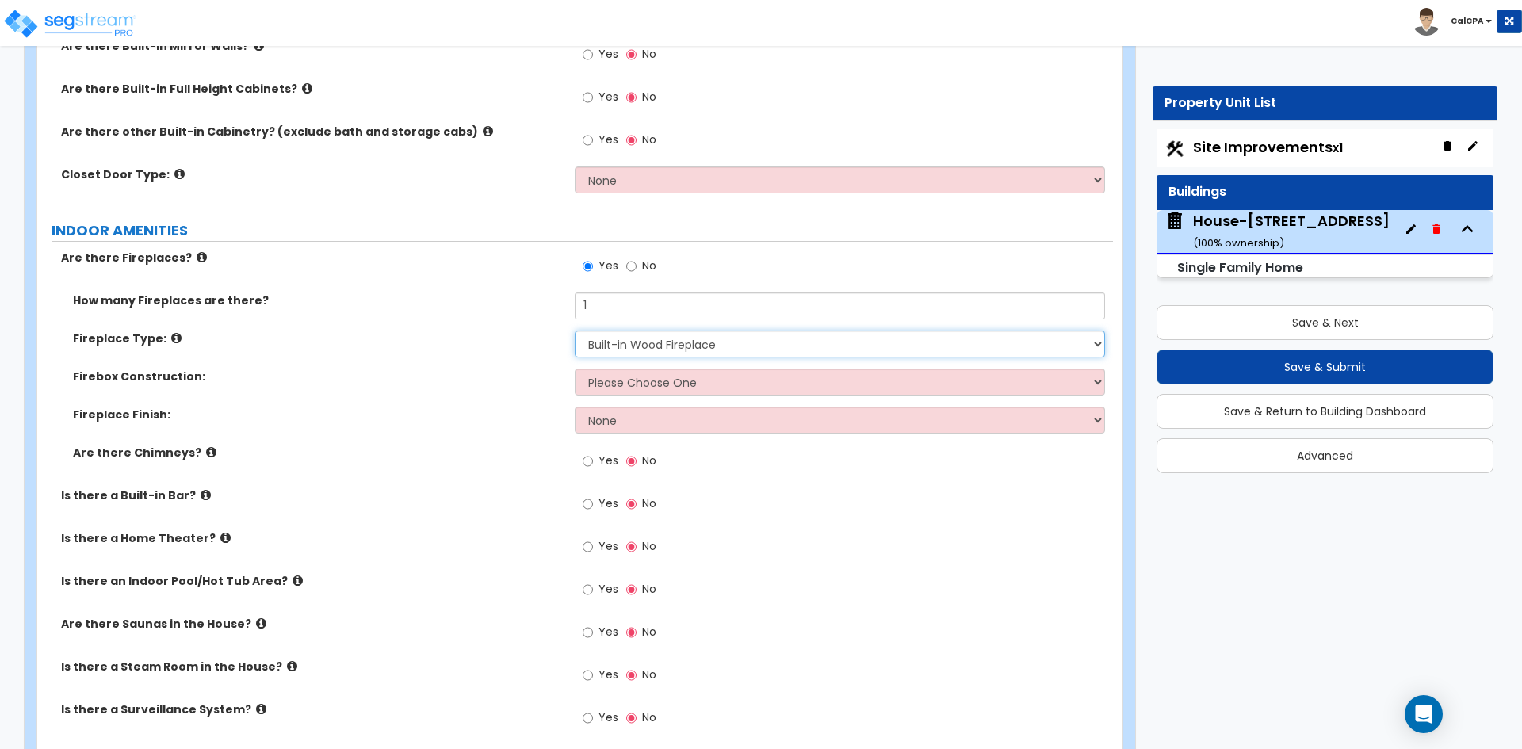
click at [762, 331] on select "Please Choose One Built-in Electric Fireplace Built-in Gas Fireplace Built-in W…" at bounding box center [839, 343] width 529 height 27
select select "2"
click at [575, 330] on select "Please Choose One Built-in Electric Fireplace Built-in Gas Fireplace Built-in W…" at bounding box center [839, 343] width 529 height 27
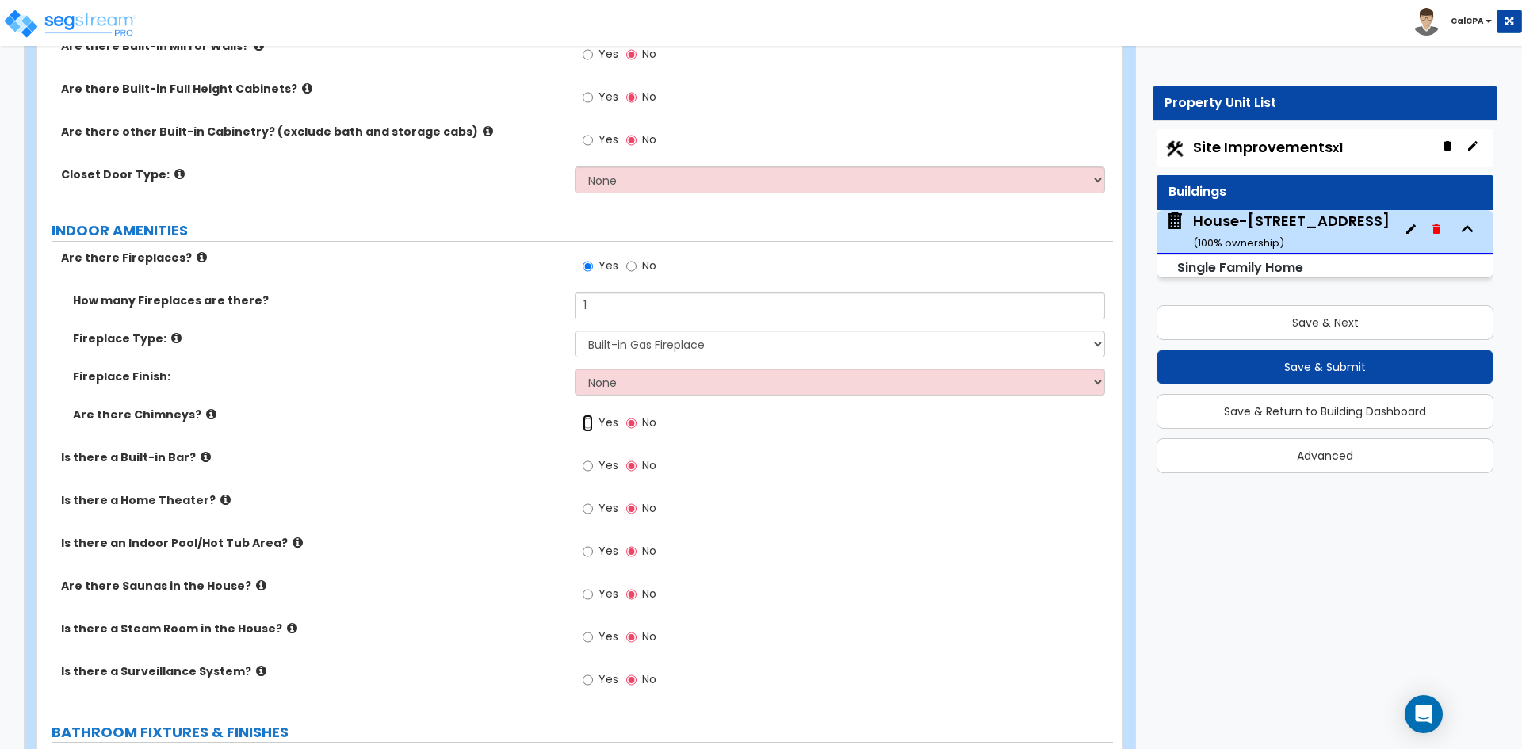
click at [588, 414] on input "Yes" at bounding box center [587, 422] width 10 height 17
radio input "true"
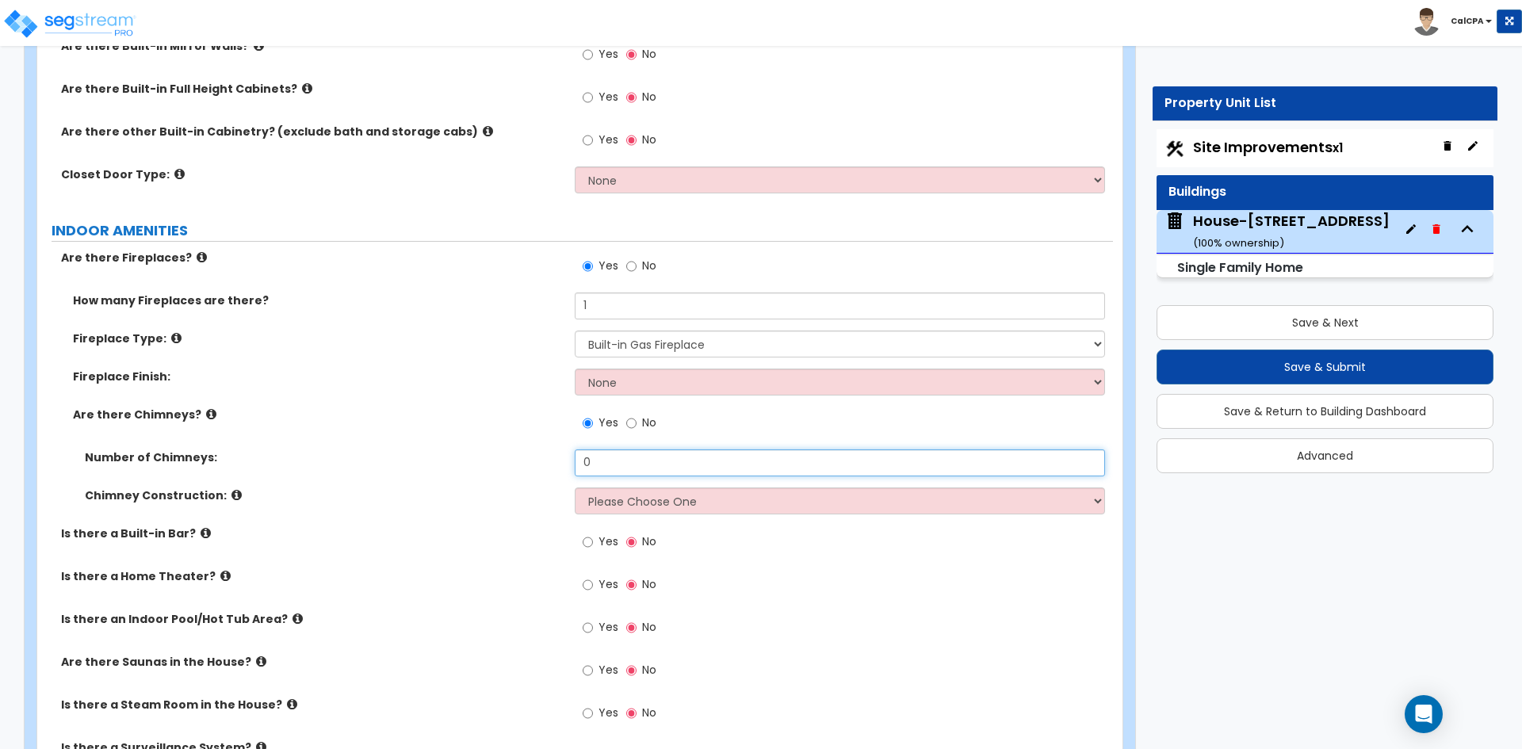
drag, startPoint x: 608, startPoint y: 453, endPoint x: 568, endPoint y: 454, distance: 39.6
click at [568, 454] on div "Number of Chimneys: 0" at bounding box center [574, 468] width 1075 height 38
type input "1"
click at [656, 487] on select "Please Choose One Brick Construction Cinder Block Construction Stone Constructi…" at bounding box center [839, 500] width 529 height 27
select select "1"
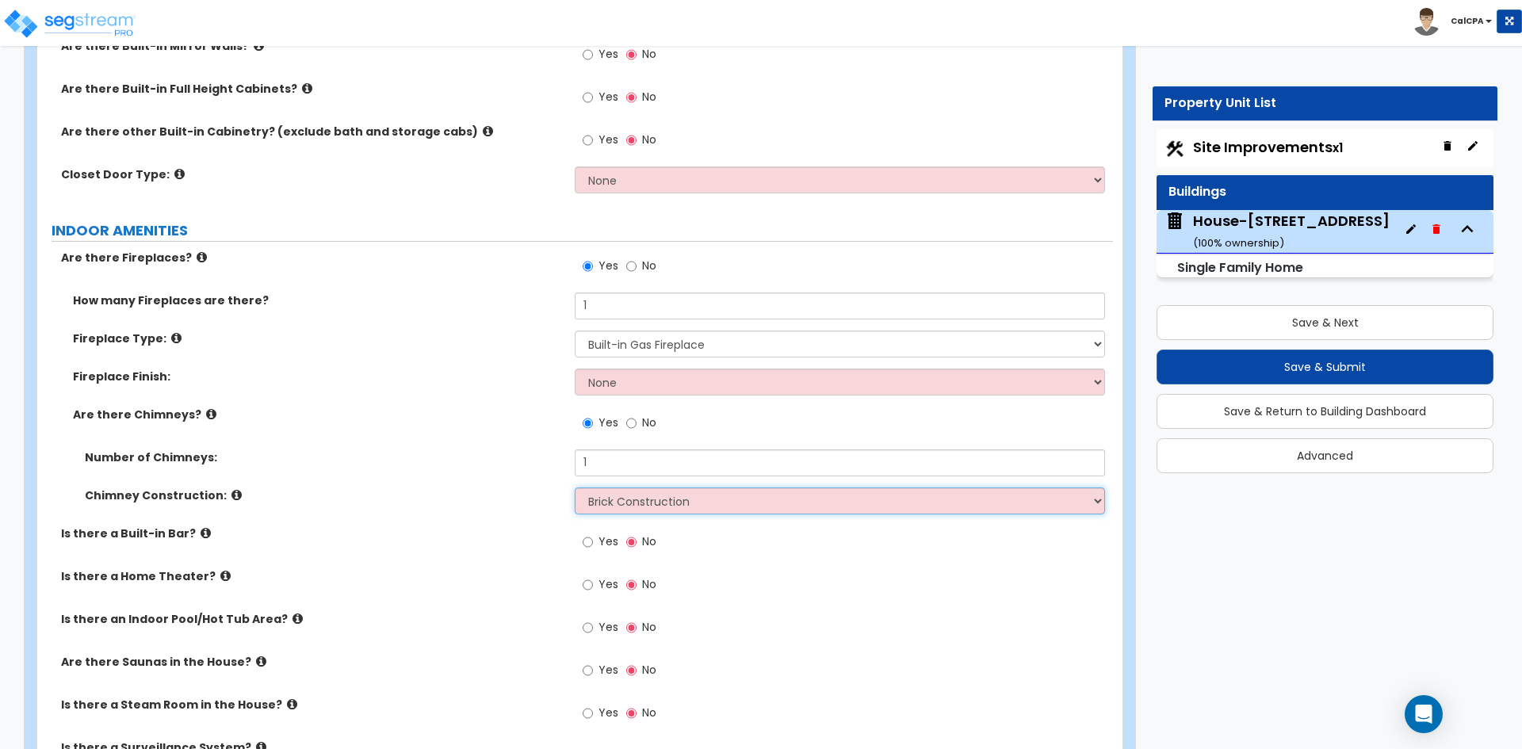
click at [575, 487] on select "Please Choose One Brick Construction Cinder Block Construction Stone Constructi…" at bounding box center [839, 500] width 529 height 27
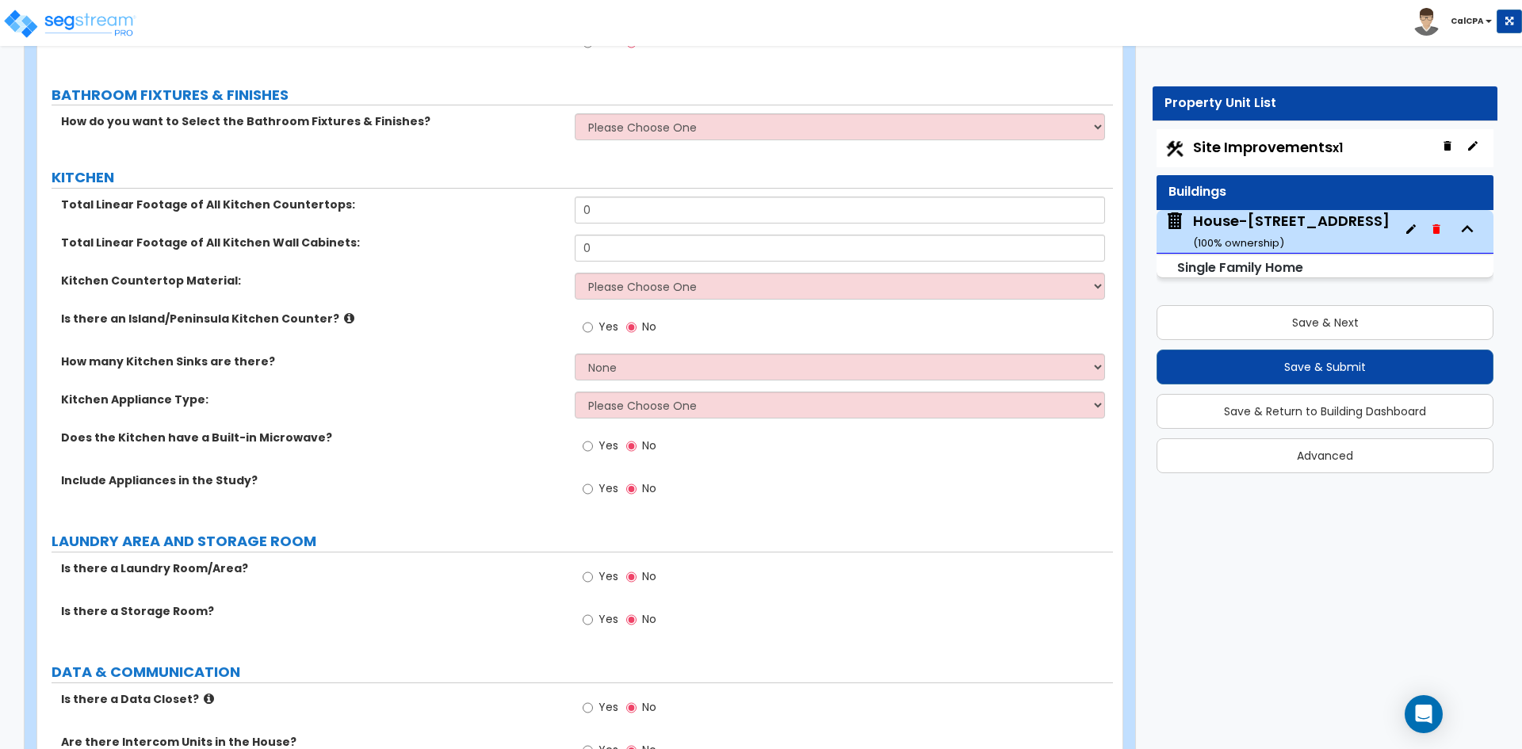
scroll to position [4676, 0]
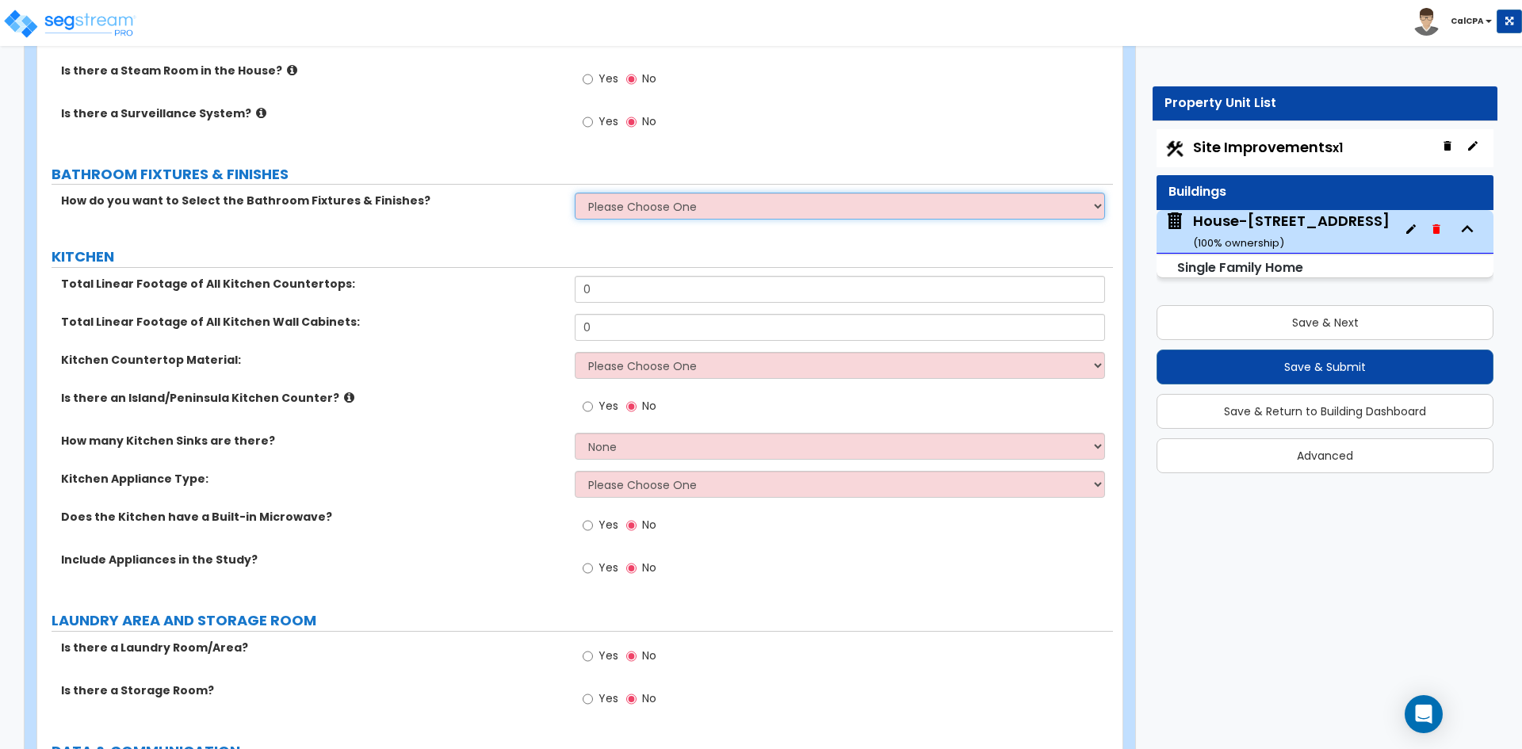
click at [620, 193] on select "Please Choose One I want to Select Fixtures and Finishes only for one Bath and …" at bounding box center [839, 206] width 529 height 27
select select "1"
click at [575, 193] on select "Please Choose One I want to Select Fixtures and Finishes only for one Bath and …" at bounding box center [839, 206] width 529 height 27
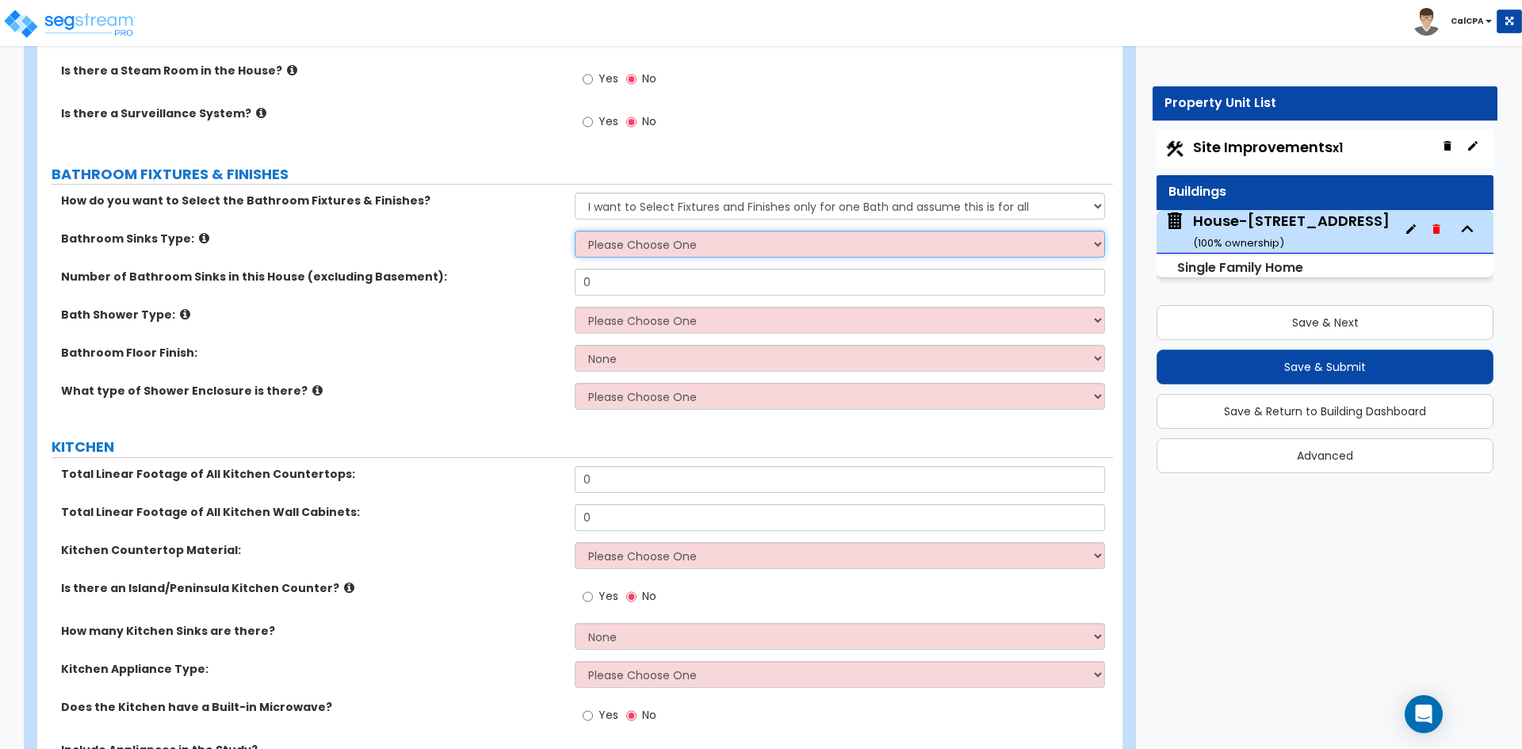
click at [727, 231] on select "Please Choose One Wall-mounted Pedestal-mounted Vanity-mounted" at bounding box center [839, 244] width 529 height 27
click at [615, 241] on select "Please Choose One Wall-mounted Pedestal-mounted Vanity-mounted" at bounding box center [839, 244] width 529 height 27
select select "3"
click at [575, 231] on select "Please Choose One Wall-mounted Pedestal-mounted Vanity-mounted" at bounding box center [839, 244] width 529 height 27
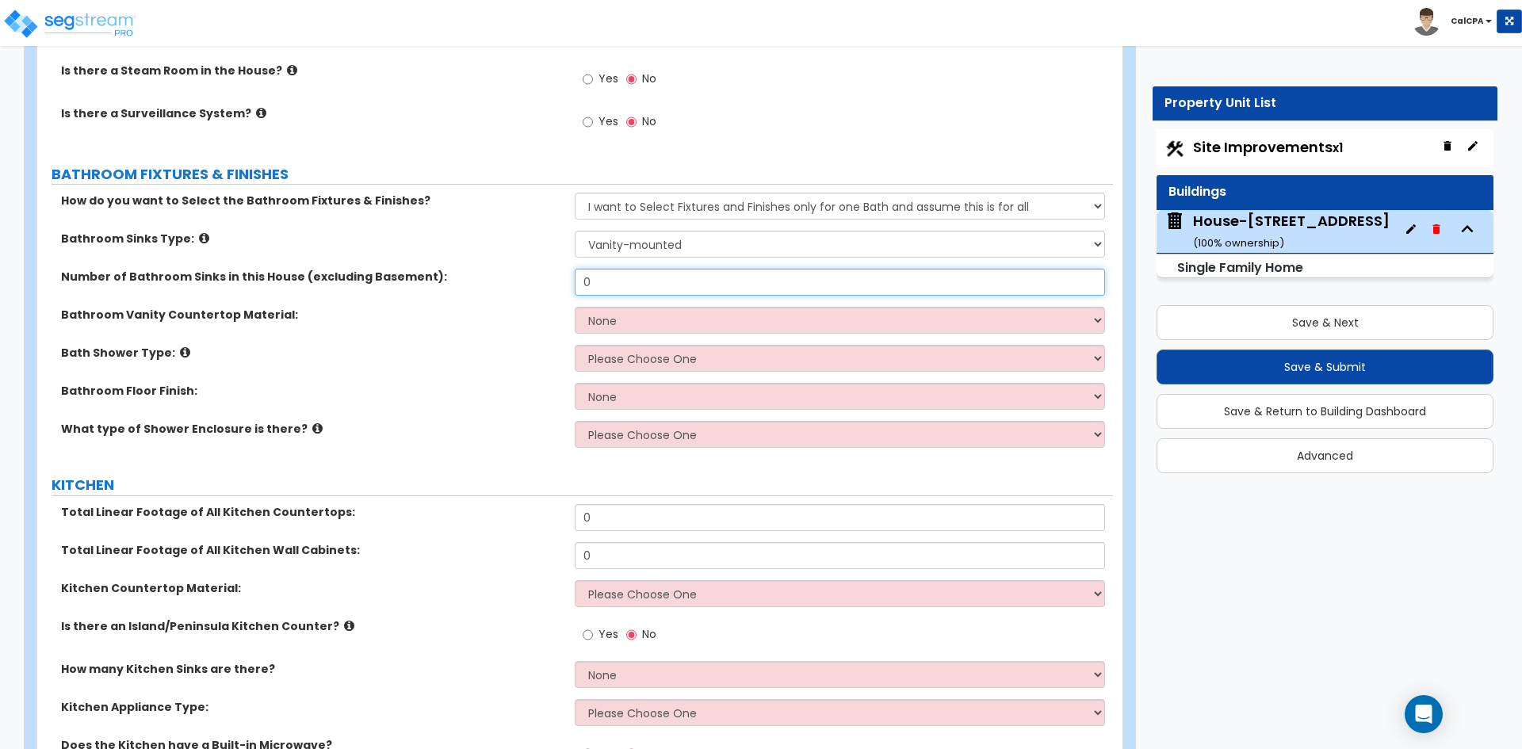
drag, startPoint x: 604, startPoint y: 263, endPoint x: 544, endPoint y: 263, distance: 60.2
click at [544, 269] on div "Number of Bathroom Sinks in this House (excluding Basement): 0" at bounding box center [574, 288] width 1075 height 38
type input "1"
click at [596, 307] on select "None Plastic Laminate Solid Surface Stone Quartz Marble Tile Wood Stainless Ste…" at bounding box center [839, 320] width 529 height 27
select select "6"
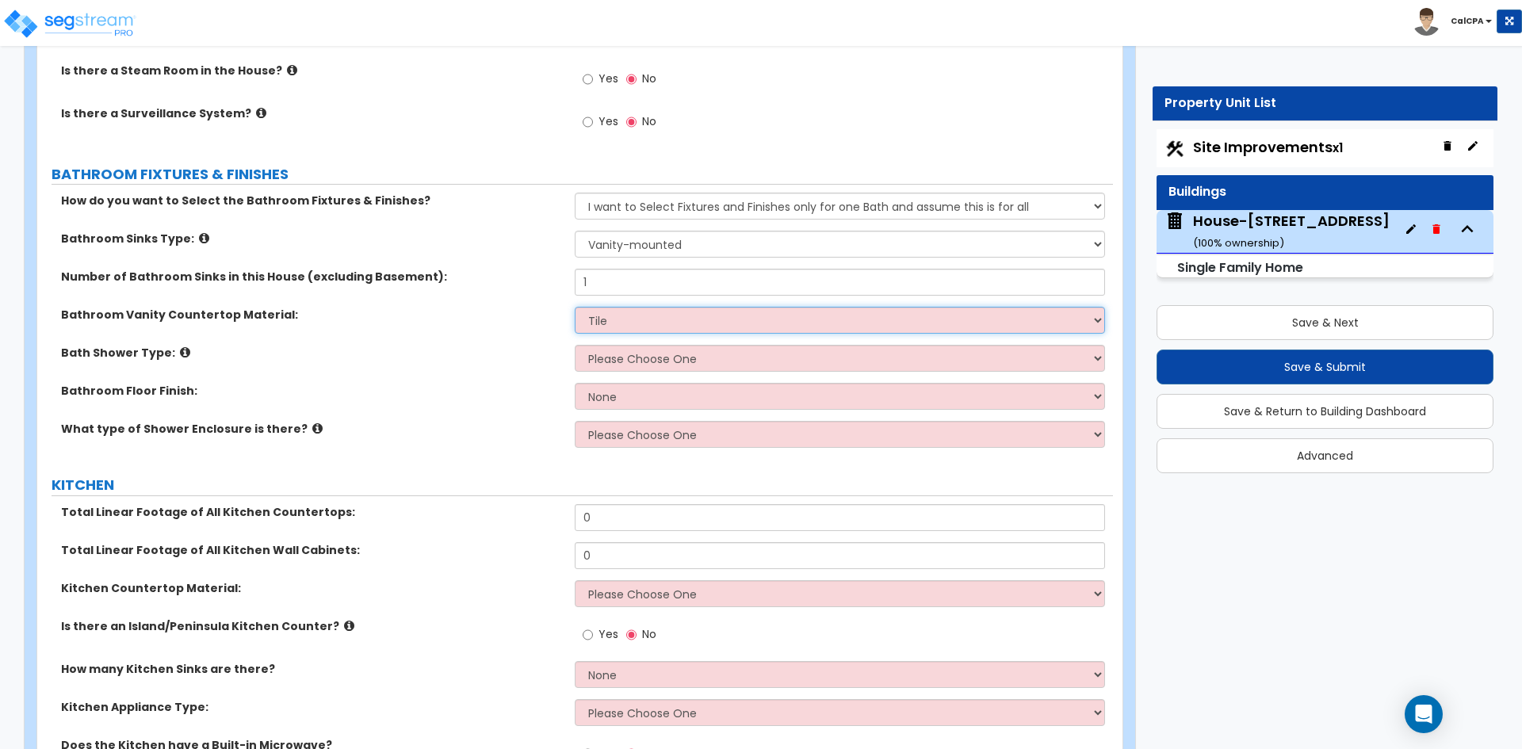
click at [575, 307] on select "None Plastic Laminate Solid Surface Stone Quartz Marble Tile Wood Stainless Ste…" at bounding box center [839, 320] width 529 height 27
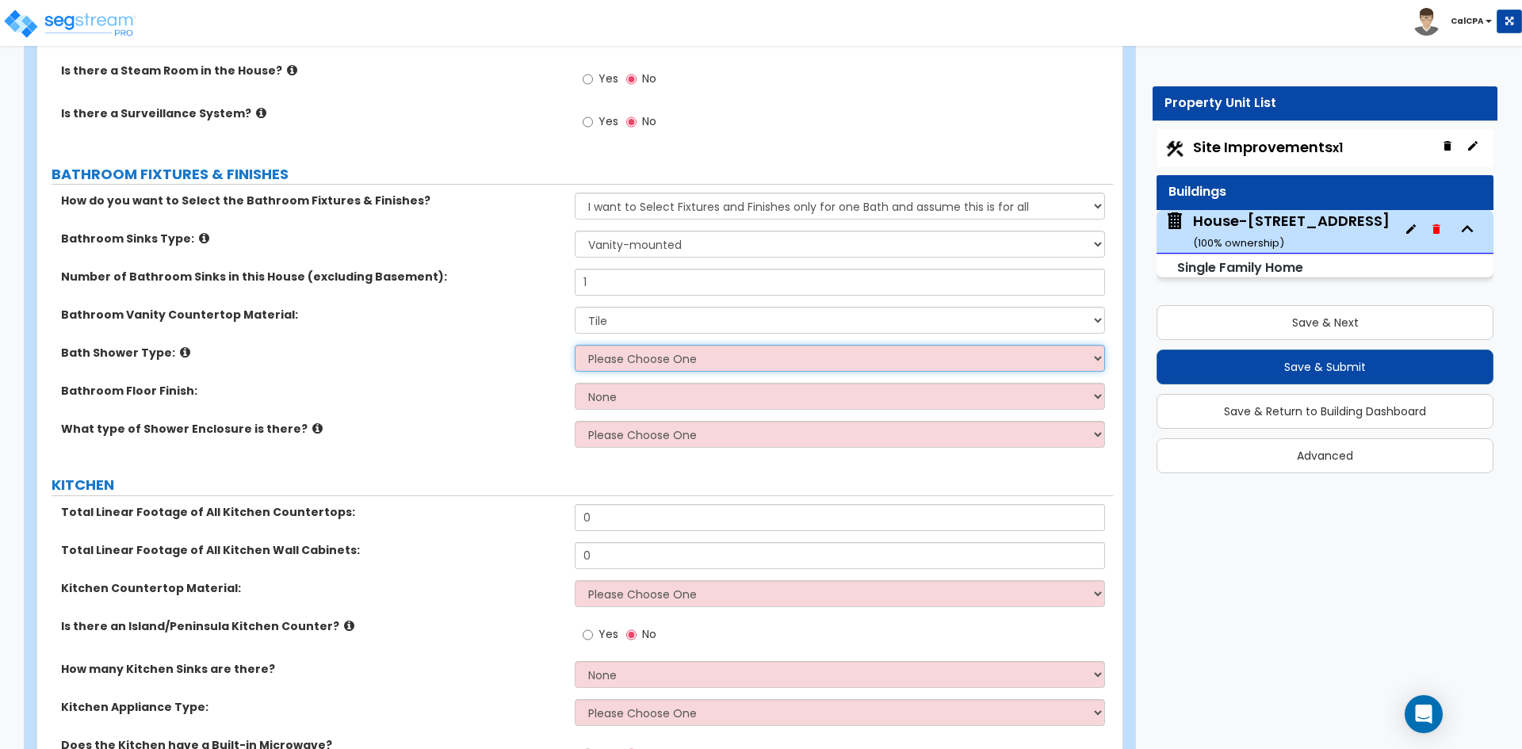
click at [691, 345] on select "Please Choose One Standalone Shower Bathtub - Shower Combination" at bounding box center [839, 358] width 529 height 27
select select "1"
click at [575, 345] on select "Please Choose One Standalone Shower Bathtub - Shower Combination" at bounding box center [839, 358] width 529 height 27
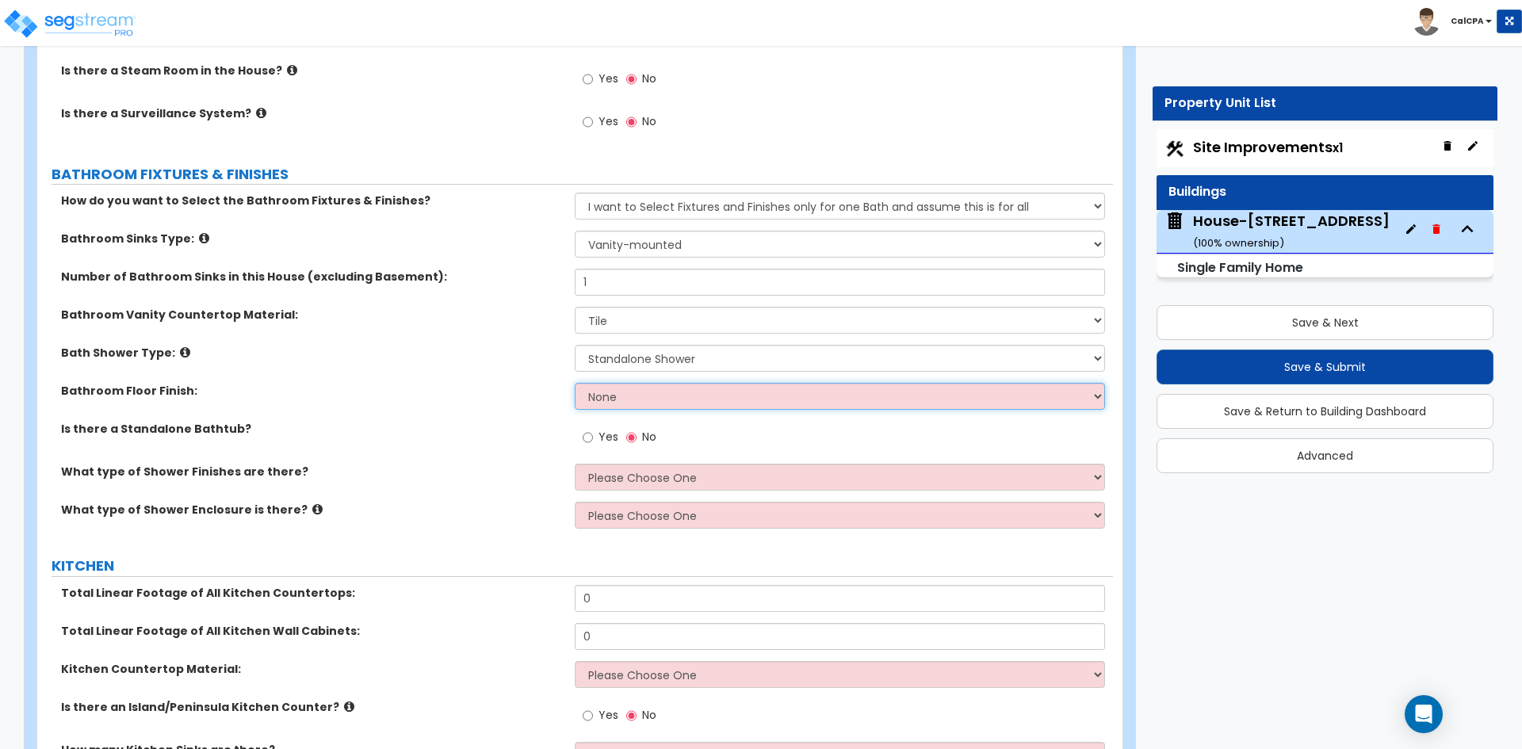
click at [604, 388] on select "None Tile Flooring Hardwood Flooring Resilient Laminate Flooring VCT Flooring S…" at bounding box center [839, 396] width 529 height 27
select select "1"
click at [575, 383] on select "None Tile Flooring Hardwood Flooring Resilient Laminate Flooring VCT Flooring S…" at bounding box center [839, 396] width 529 height 27
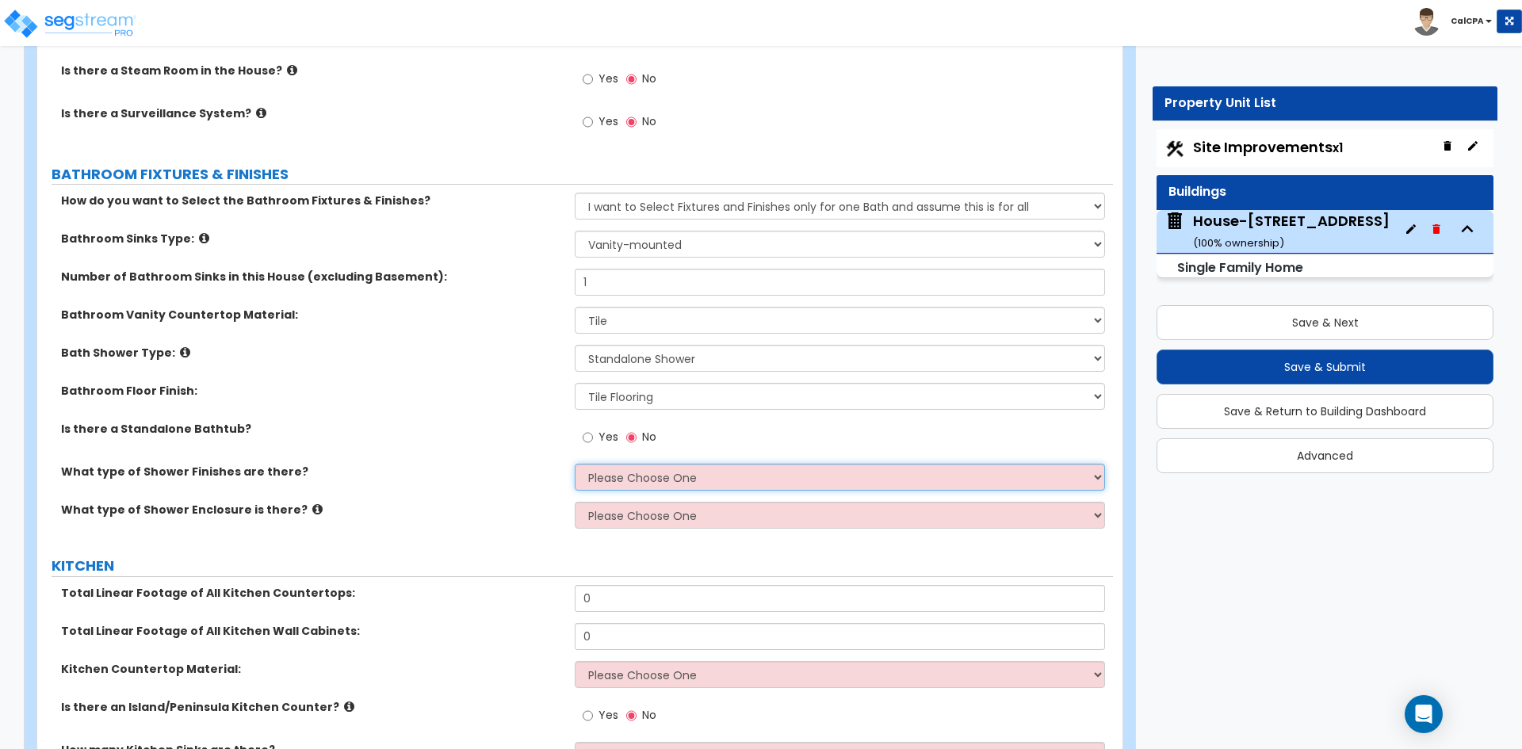
click at [662, 464] on select "Please Choose One Plastic Tile Stone" at bounding box center [839, 477] width 529 height 27
select select "2"
click at [575, 464] on select "Please Choose One Plastic Tile Stone" at bounding box center [839, 477] width 529 height 27
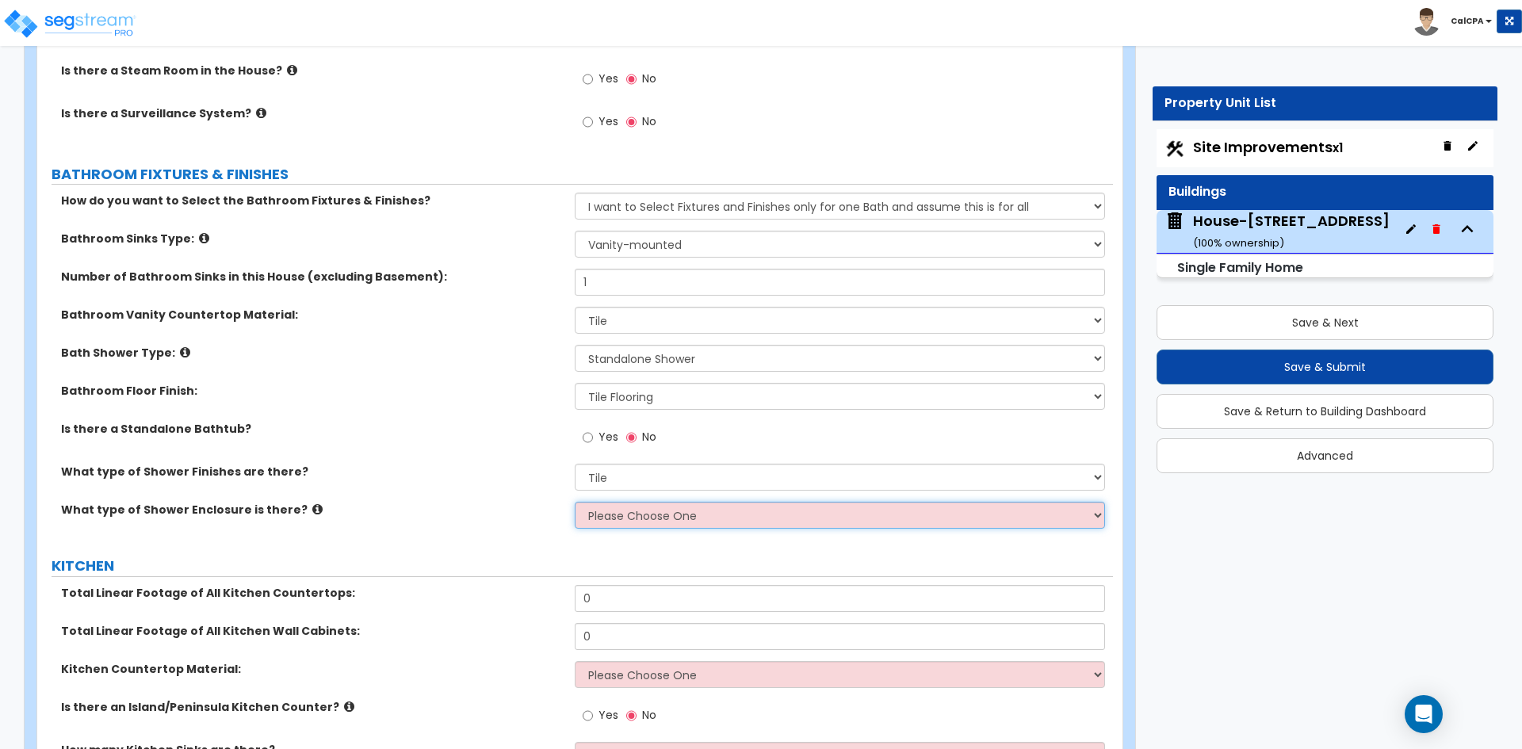
click at [622, 502] on select "Please Choose One Curtain & [PERSON_NAME] Sliding Doors Glass Hinged Doors" at bounding box center [839, 515] width 529 height 27
select select "2"
click at [575, 502] on select "Please Choose One Curtain & [PERSON_NAME] Sliding Doors Glass Hinged Doors" at bounding box center [839, 515] width 529 height 27
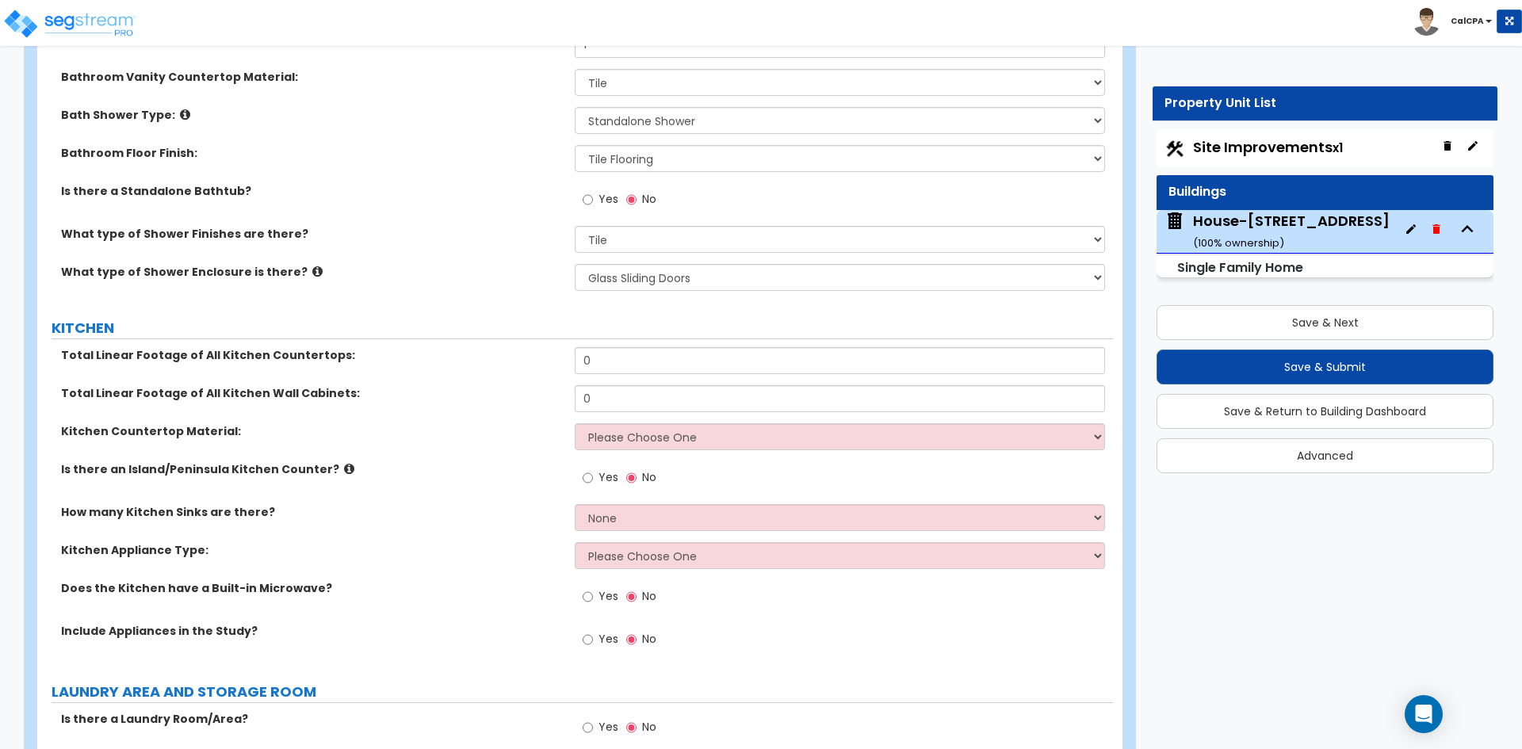
scroll to position [4993, 0]
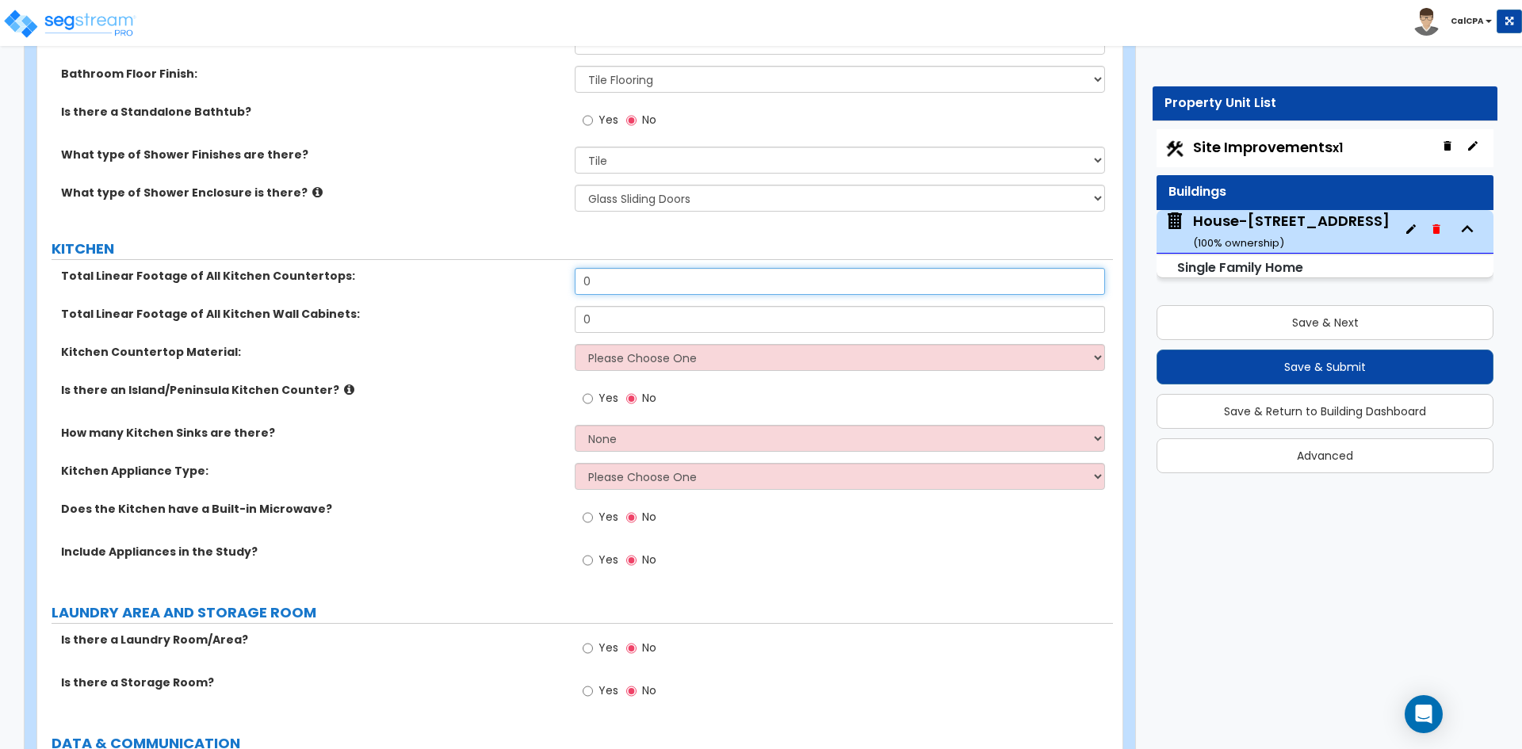
click at [604, 268] on input "0" at bounding box center [839, 281] width 529 height 27
drag, startPoint x: 624, startPoint y: 267, endPoint x: 567, endPoint y: 273, distance: 57.3
click at [567, 273] on div "Total Linear Footage of All Kitchen Countertops: 0" at bounding box center [574, 287] width 1075 height 38
type input "27"
drag, startPoint x: 593, startPoint y: 308, endPoint x: 568, endPoint y: 309, distance: 24.6
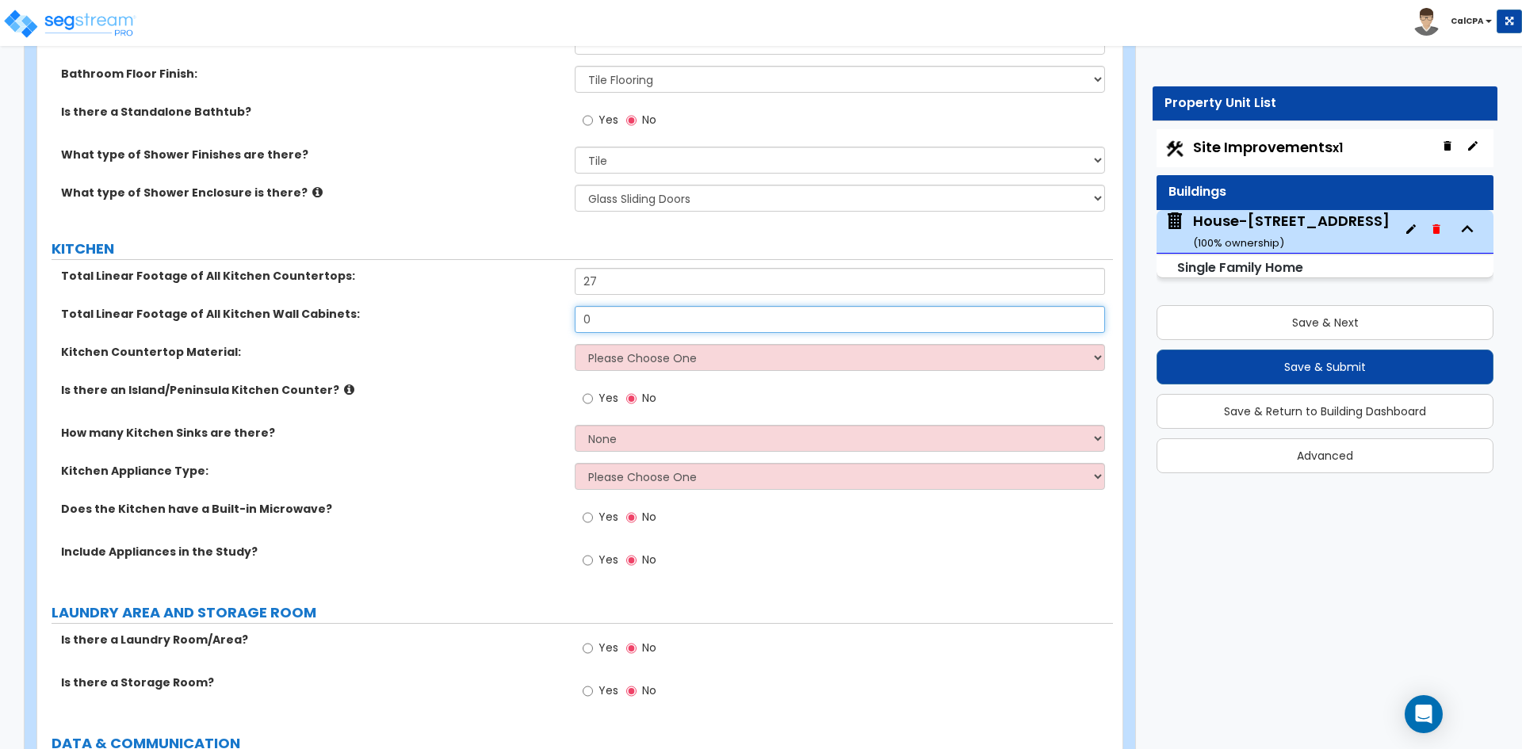
click at [568, 309] on div "Total Linear Footage of All Kitchen Wall Cabinets: 0" at bounding box center [574, 325] width 1075 height 38
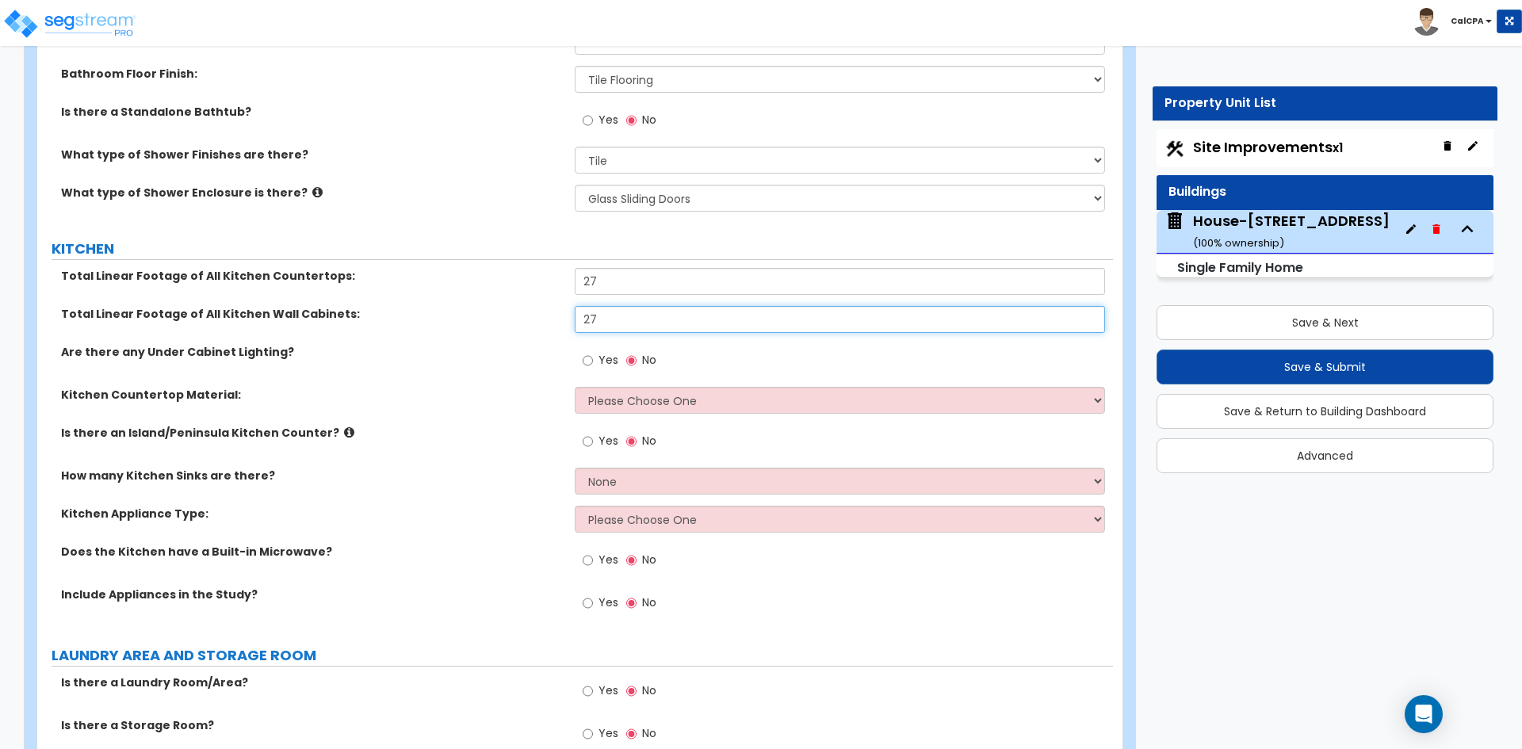
type input "27"
drag, startPoint x: 590, startPoint y: 265, endPoint x: 601, endPoint y: 268, distance: 11.3
click at [601, 268] on input "27" at bounding box center [839, 281] width 529 height 27
type input "25"
click at [636, 387] on select "Please Choose One Plastic Laminate Solid Surface Stone Quartz Marble Tile Wood …" at bounding box center [839, 400] width 529 height 27
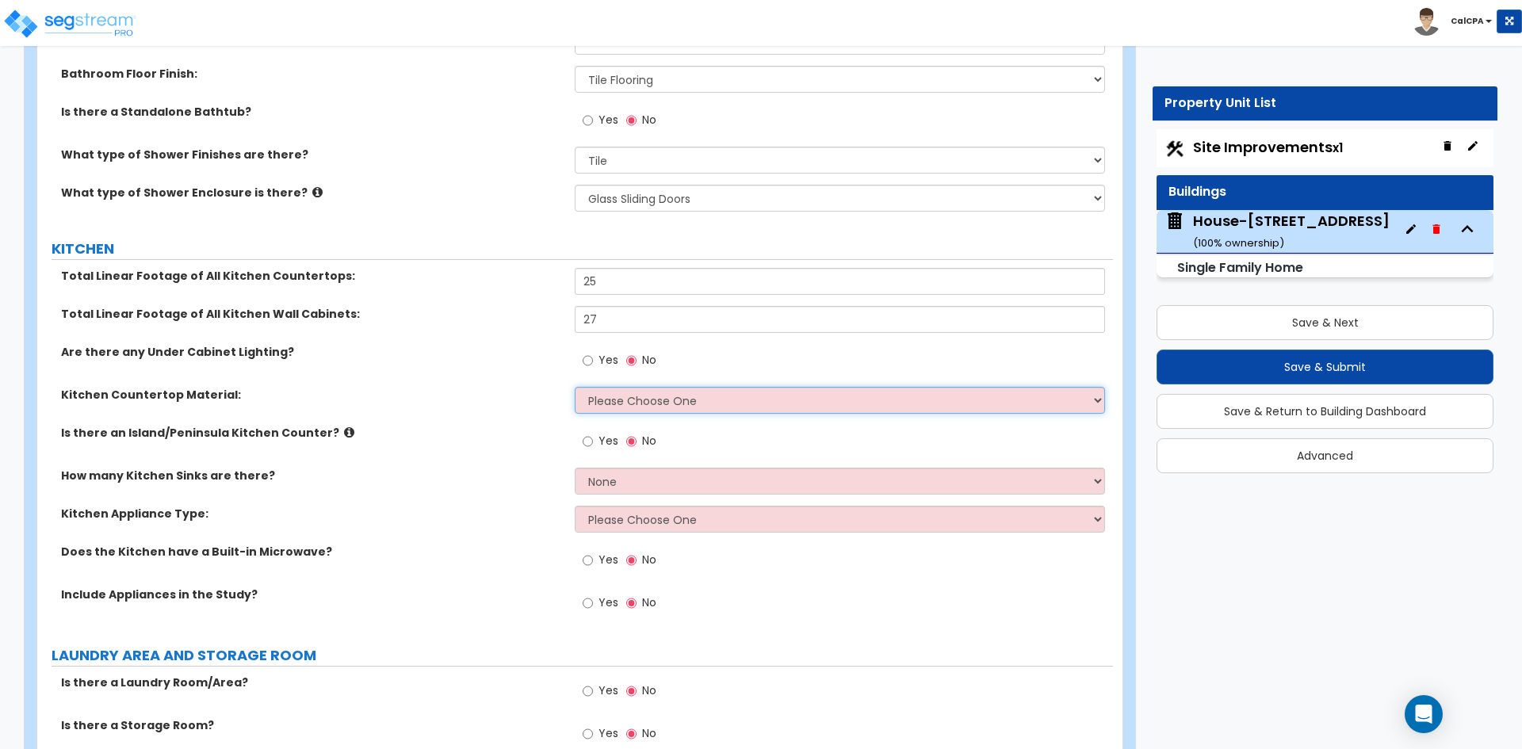
select select "1"
click at [575, 387] on select "Please Choose One Plastic Laminate Solid Surface Stone Quartz Marble Tile Wood …" at bounding box center [839, 400] width 529 height 27
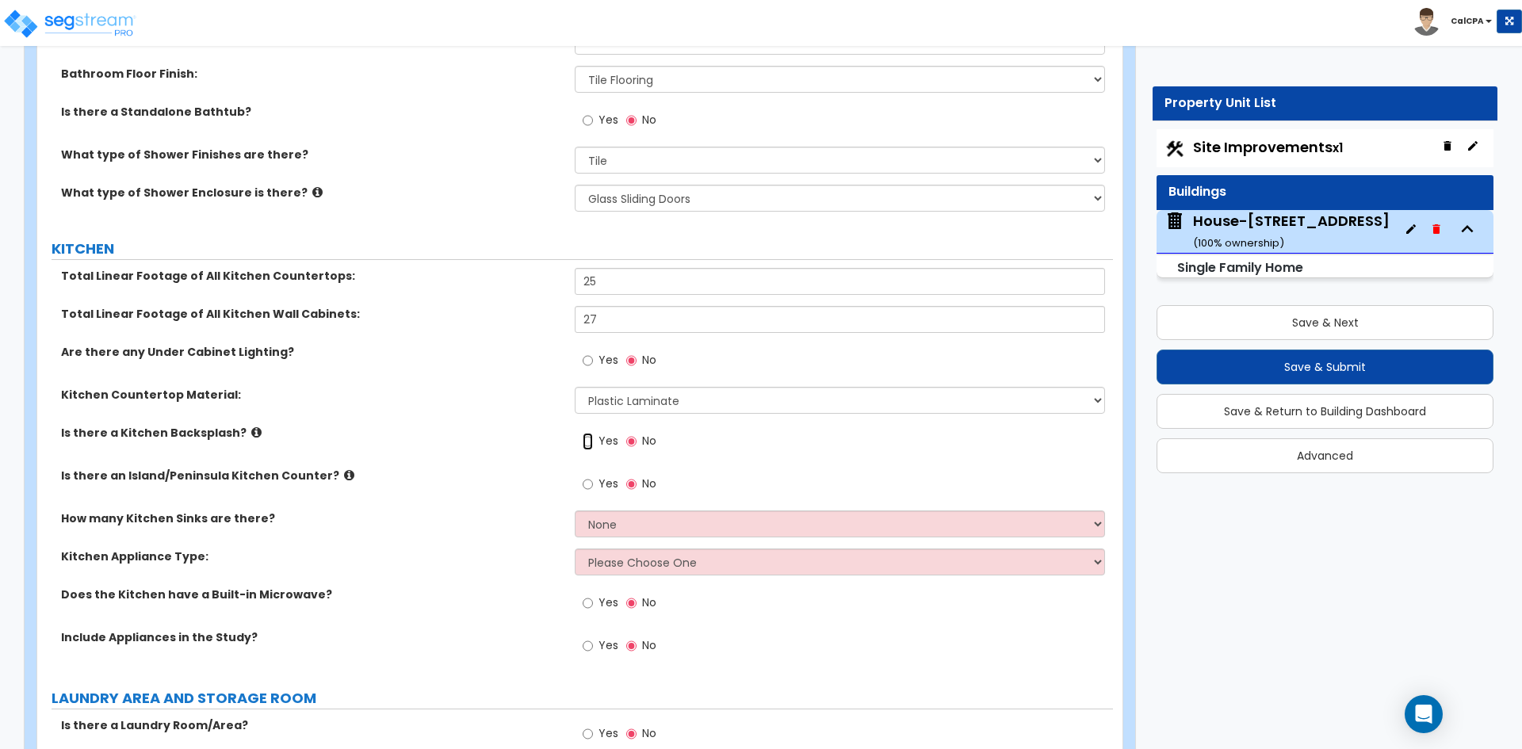
click at [586, 433] on input "Yes" at bounding box center [587, 441] width 10 height 17
radio input "true"
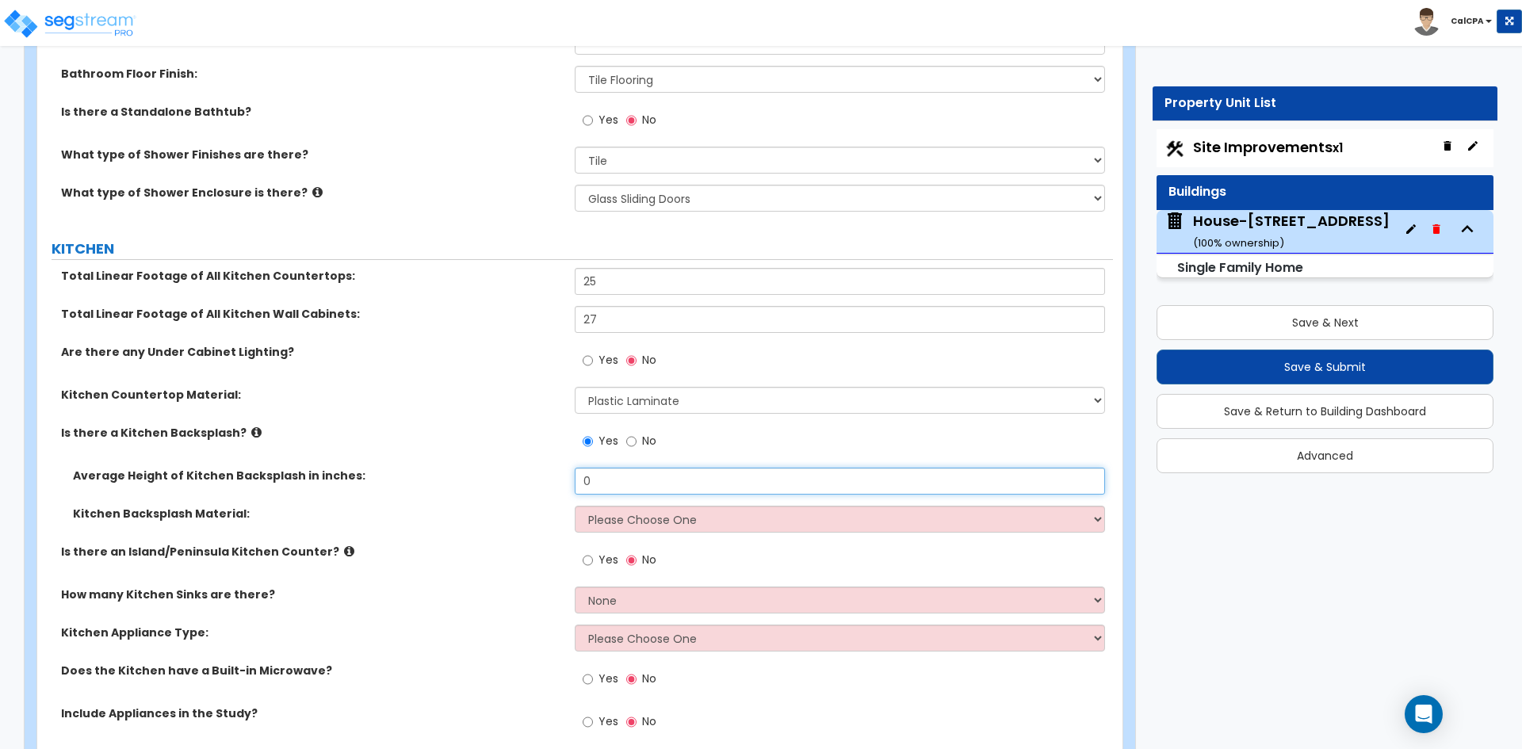
click at [626, 468] on input "0" at bounding box center [839, 481] width 529 height 27
drag, startPoint x: 607, startPoint y: 465, endPoint x: 559, endPoint y: 468, distance: 48.4
click at [559, 468] on div "Average Height of Kitchen Backsplash in inches: 0" at bounding box center [574, 487] width 1075 height 38
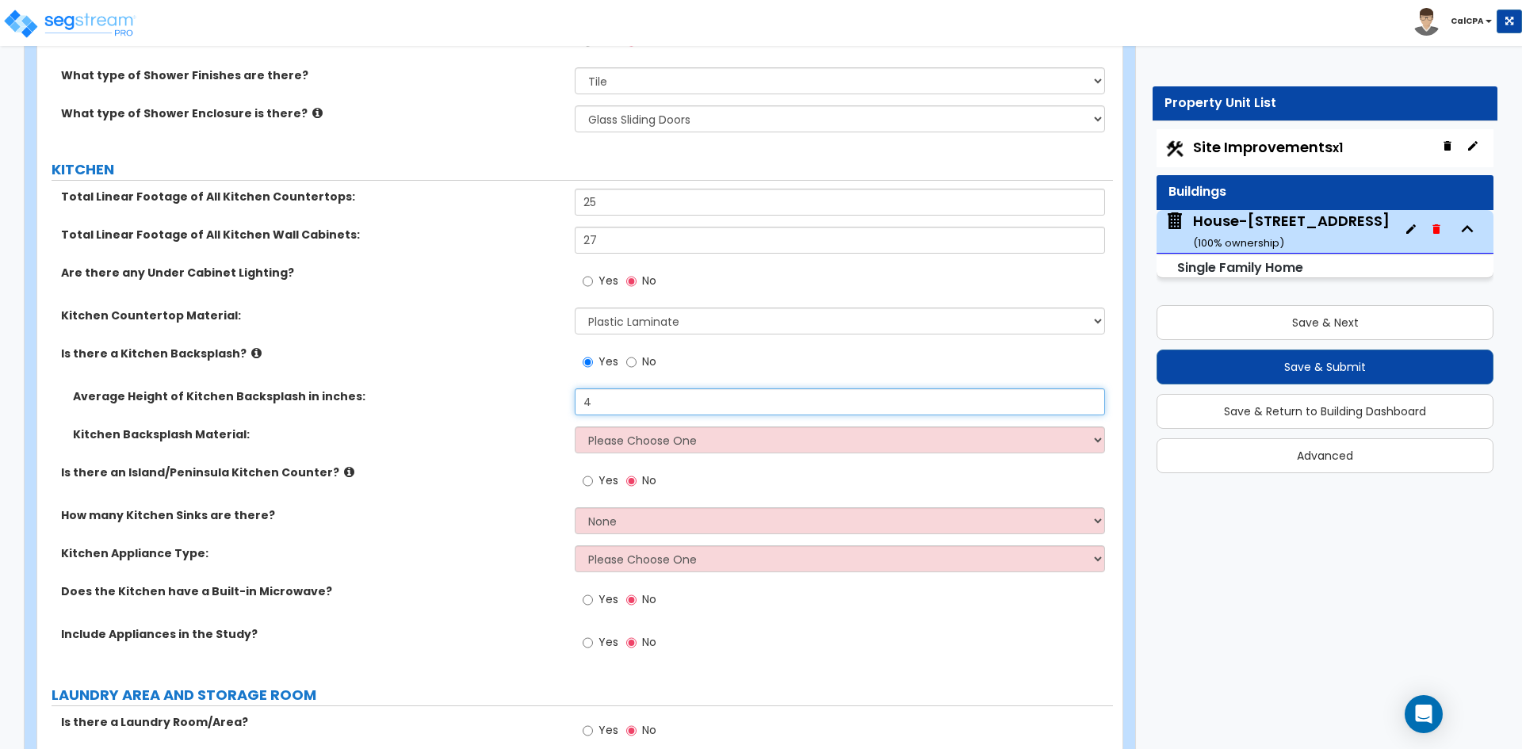
type input "4"
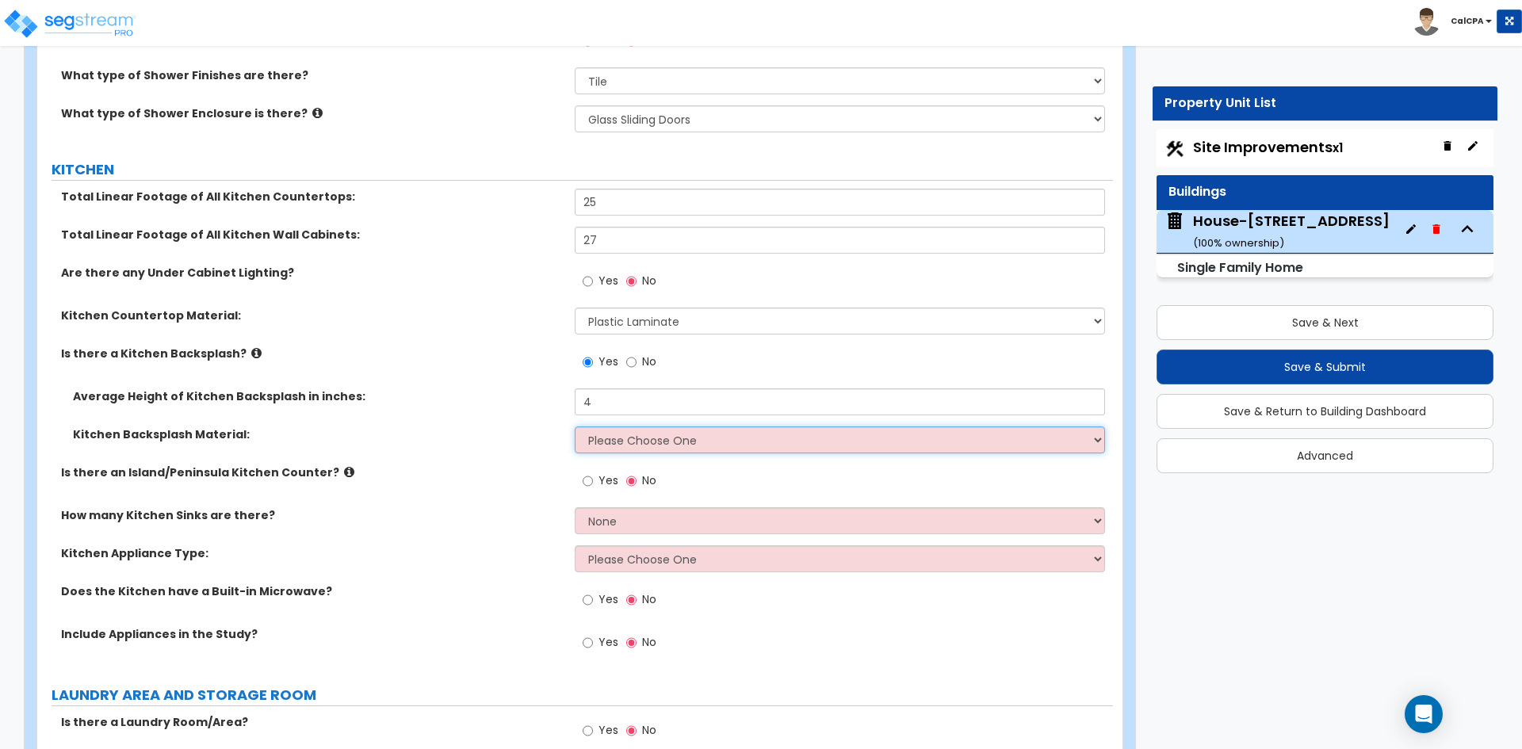
click at [640, 426] on select "Please Choose One Plastic Laminate Solid Surface Stone Quartz Tile Stainless St…" at bounding box center [839, 439] width 529 height 27
select select "1"
click at [575, 426] on select "Please Choose One Plastic Laminate Solid Surface Stone Quartz Tile Stainless St…" at bounding box center [839, 439] width 529 height 27
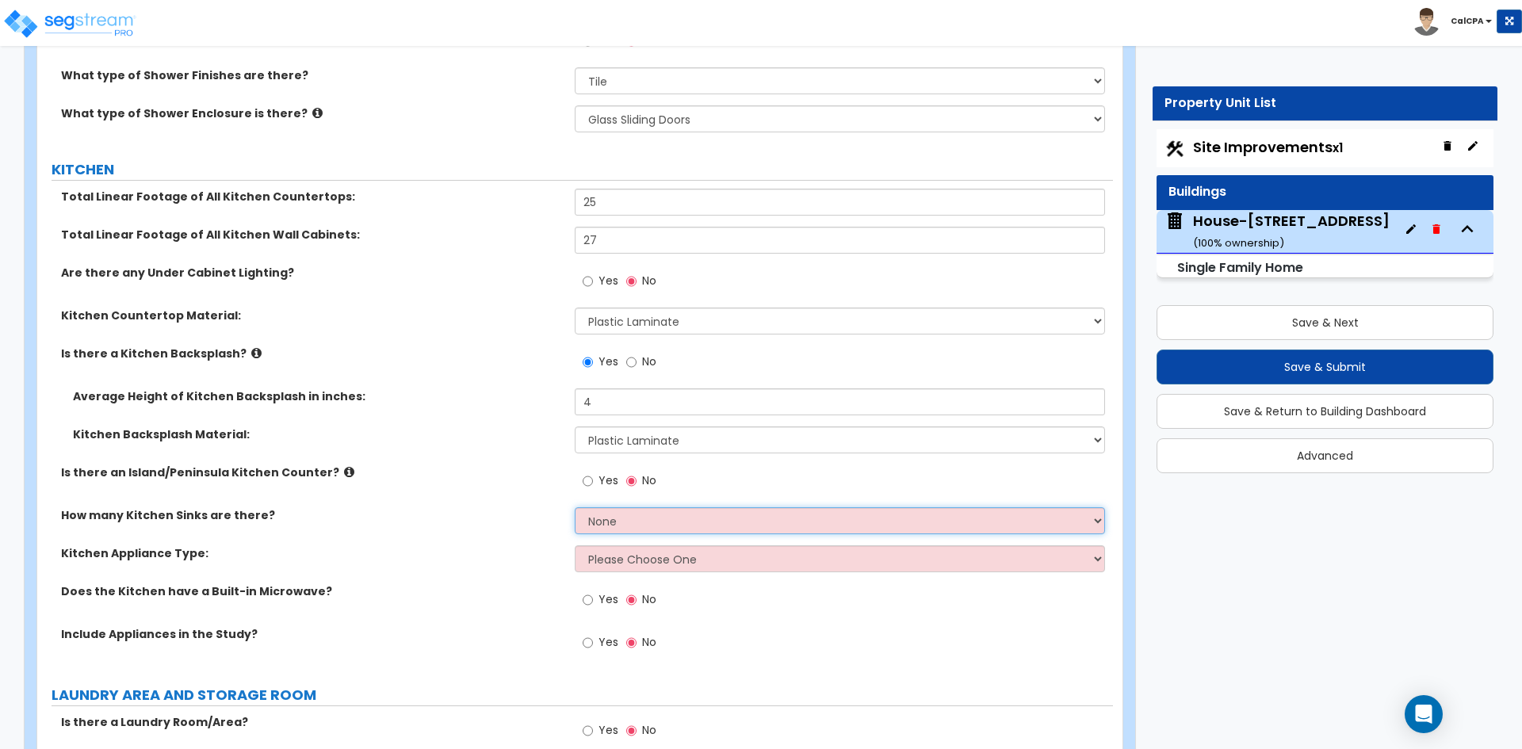
click at [629, 508] on select "None 1 2 3" at bounding box center [839, 520] width 529 height 27
select select "1"
click at [575, 507] on select "None 1 2 3" at bounding box center [839, 520] width 529 height 27
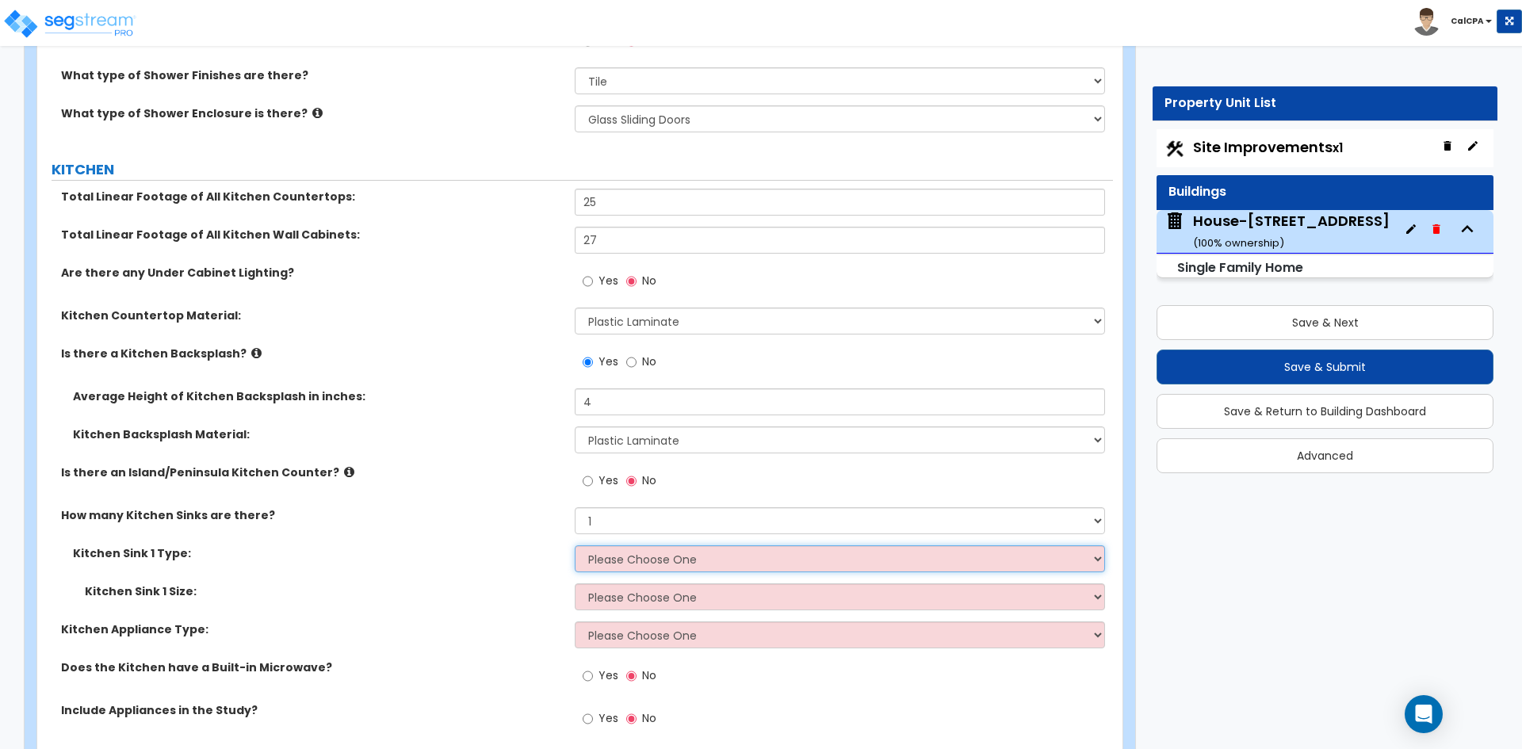
click at [640, 545] on select "Please Choose One Stainless Steel Porcelain Enamel Cast Iron Granite Composite" at bounding box center [839, 558] width 529 height 27
select select "2"
click at [575, 545] on select "Please Choose One Stainless Steel Porcelain Enamel Cast Iron Granite Composite" at bounding box center [839, 558] width 529 height 27
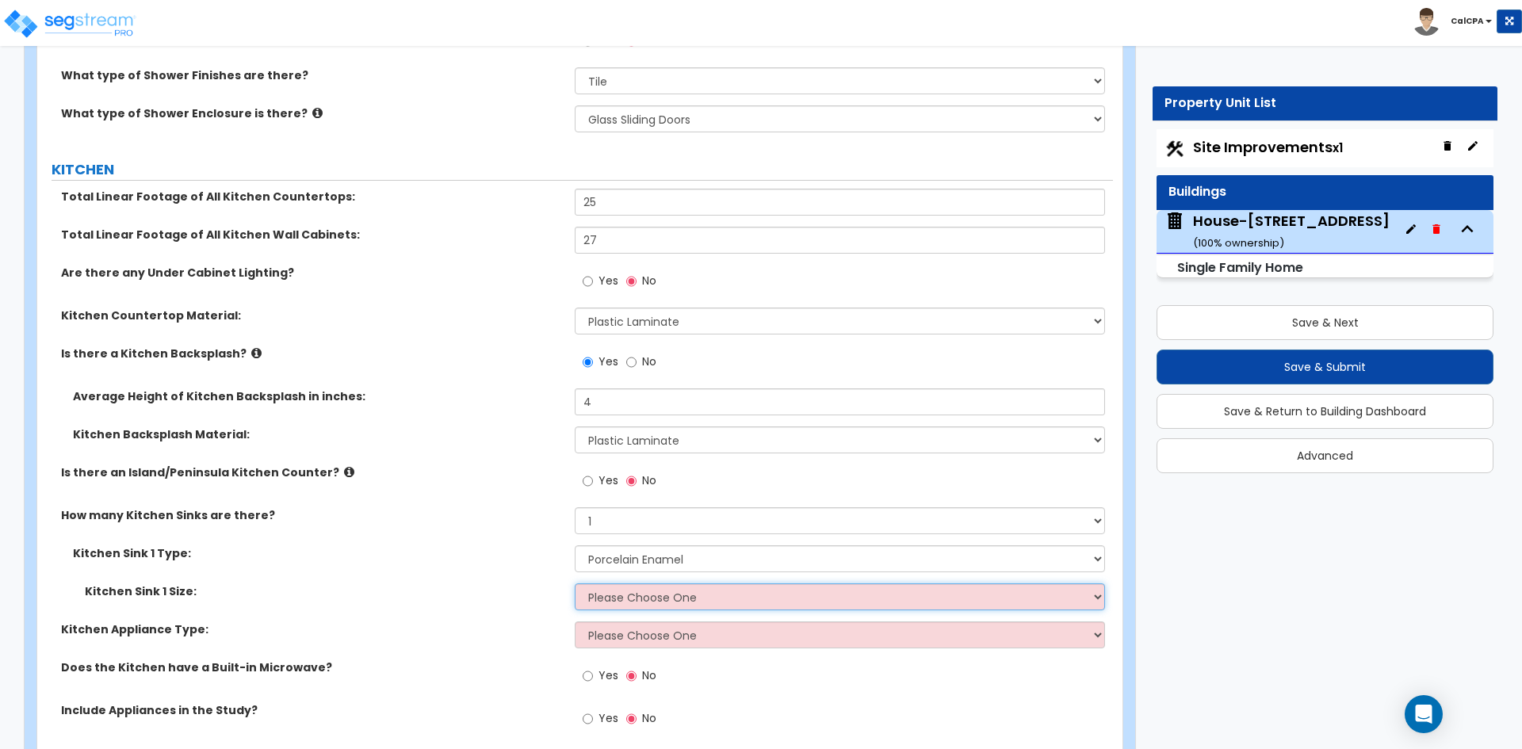
click at [653, 583] on select "Please Choose One Single Sink Double Sink" at bounding box center [839, 596] width 529 height 27
select select "2"
click at [575, 583] on select "Please Choose One Single Sink Double Sink" at bounding box center [839, 596] width 529 height 27
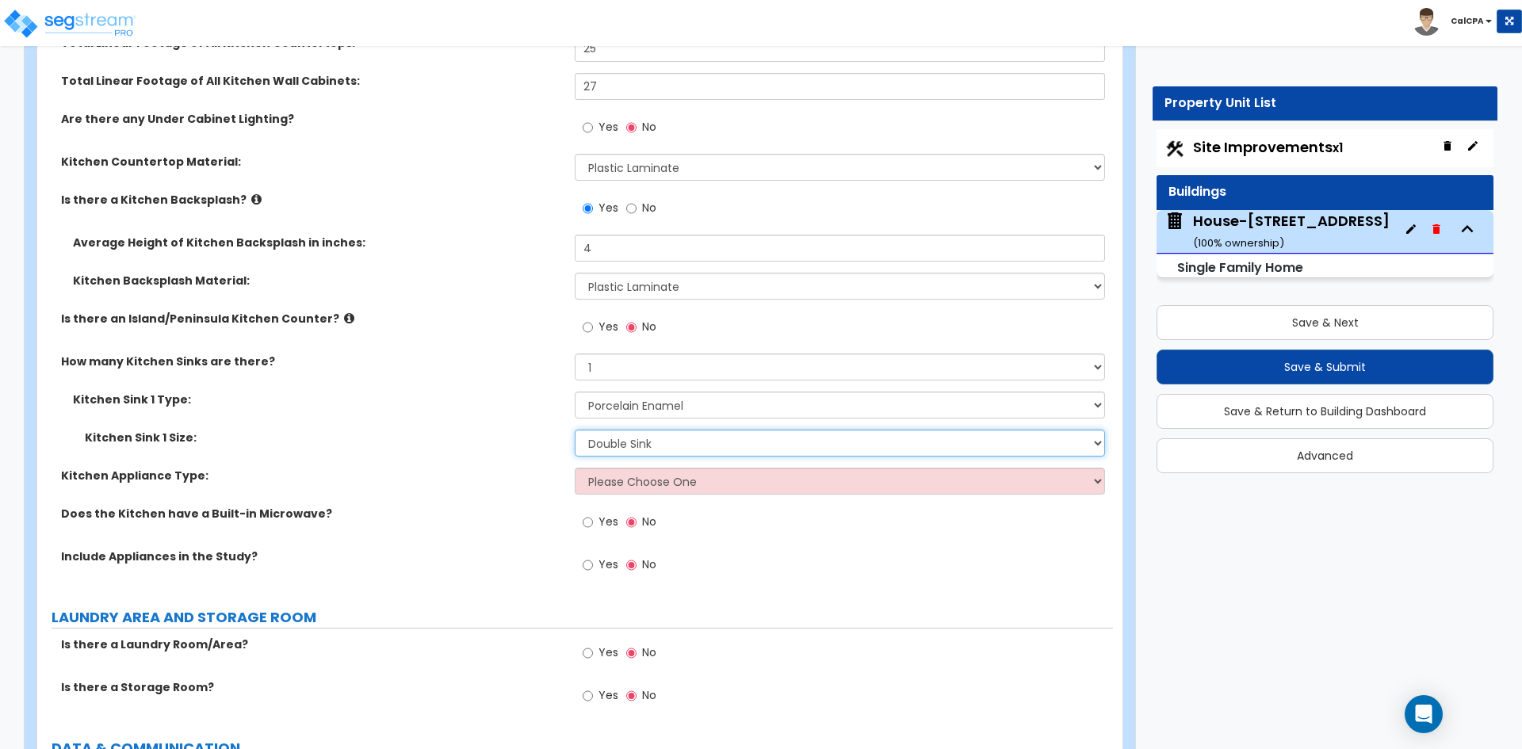
scroll to position [5230, 0]
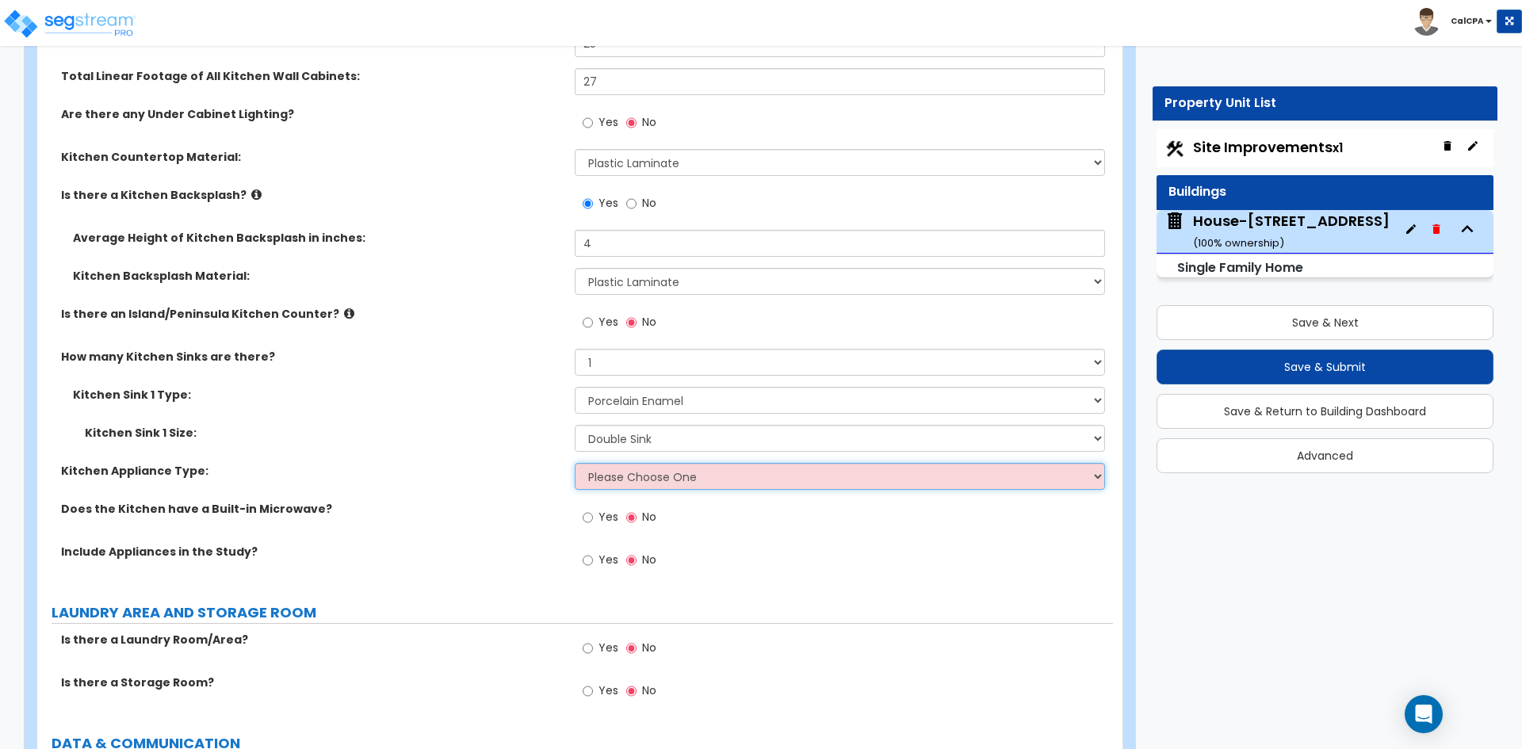
click at [625, 463] on select "Please Choose One Gas Electric" at bounding box center [839, 476] width 529 height 27
click at [510, 475] on div "Kitchen Appliance Type: Please Choose One Gas Electric" at bounding box center [574, 482] width 1075 height 38
click at [665, 463] on select "Please Choose One Gas Electric" at bounding box center [839, 476] width 529 height 27
select select "1"
click at [575, 463] on select "Please Choose One Gas Electric" at bounding box center [839, 476] width 529 height 27
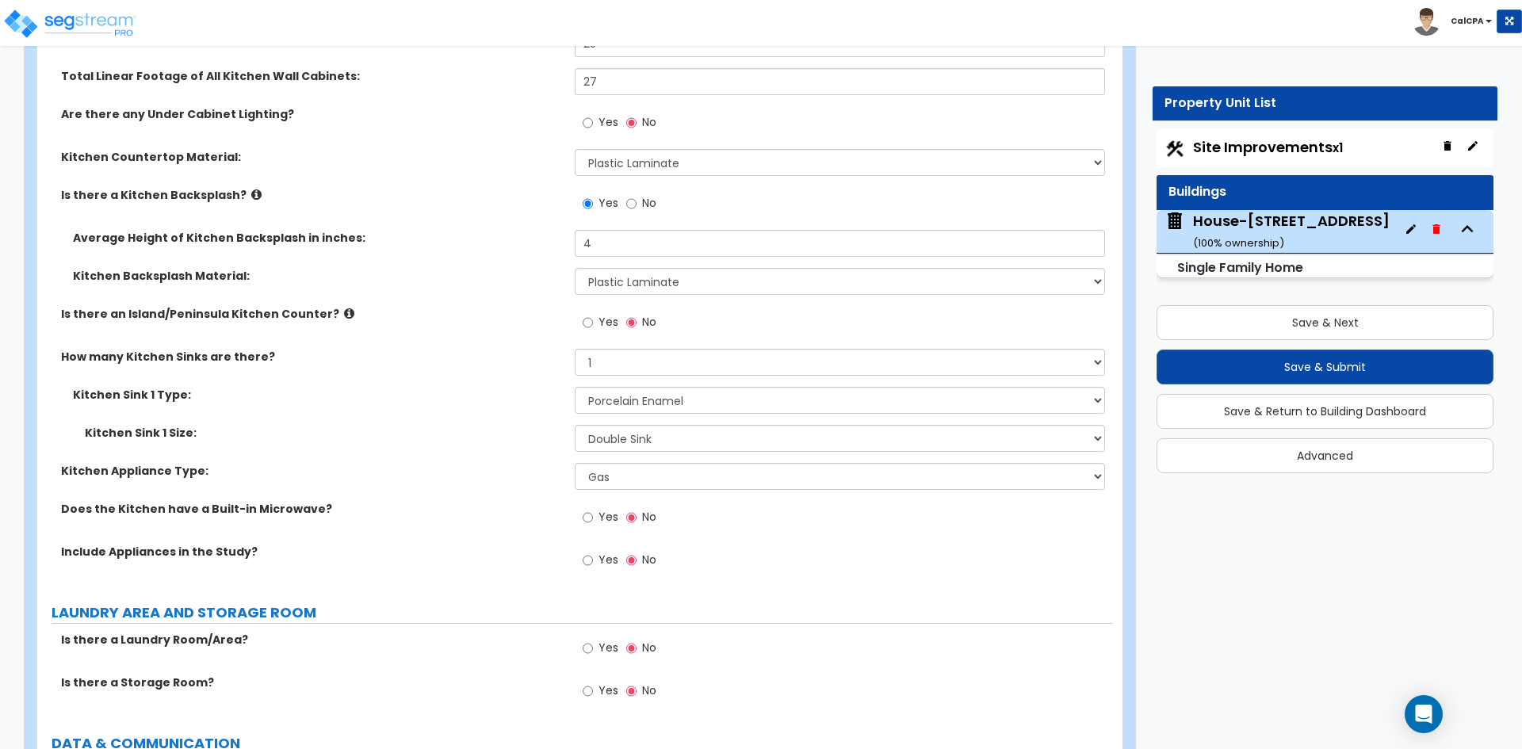
click at [580, 545] on div "Yes No" at bounding box center [620, 562] width 90 height 36
click at [584, 552] on input "Yes" at bounding box center [587, 560] width 10 height 17
radio input "true"
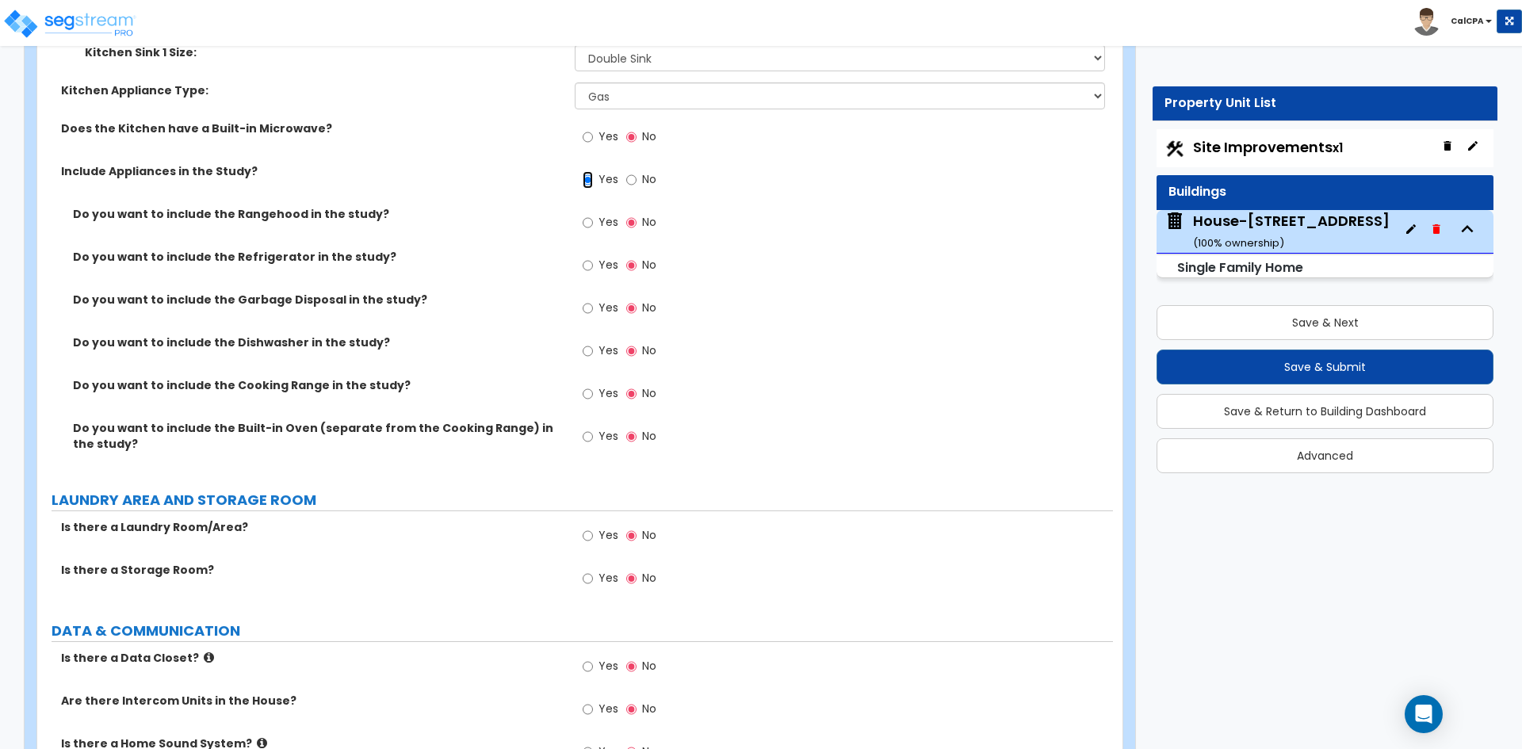
scroll to position [5627, 0]
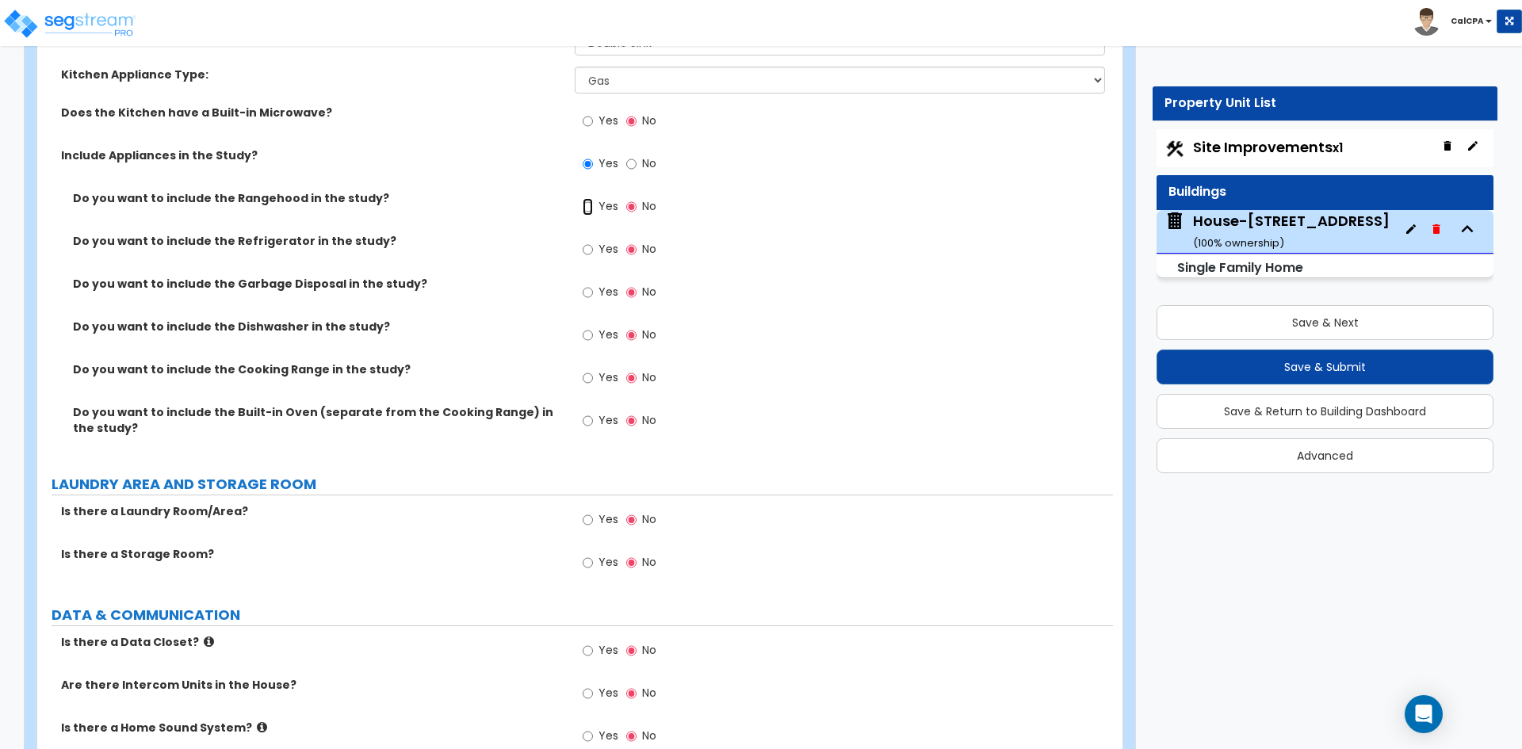
click at [586, 198] on input "Yes" at bounding box center [587, 206] width 10 height 17
radio input "true"
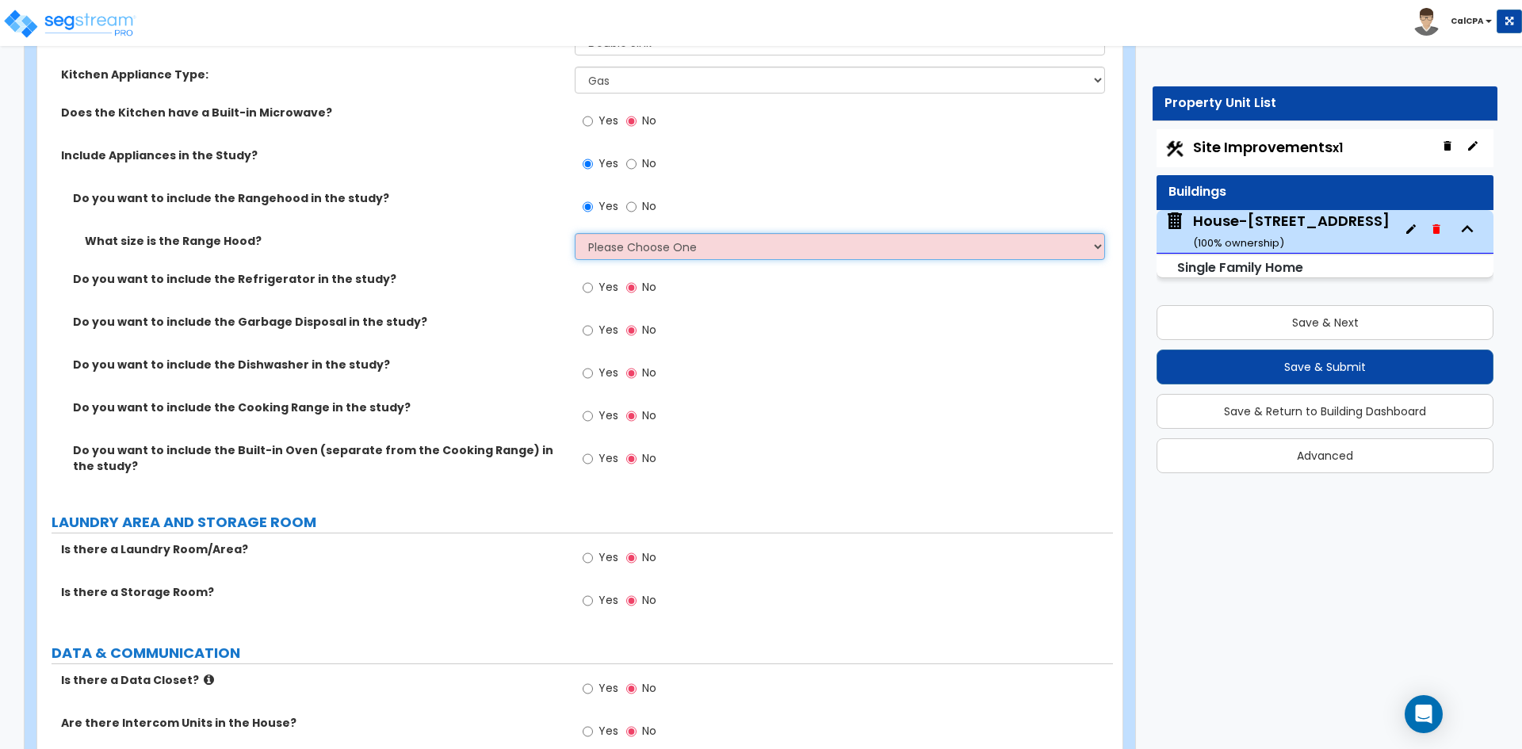
click at [653, 234] on select "Please Choose One Normal - 30" Wide - 42"" at bounding box center [839, 246] width 529 height 27
select select "1"
click at [575, 233] on select "Please Choose One Normal - 30" Wide - 42"" at bounding box center [839, 246] width 529 height 27
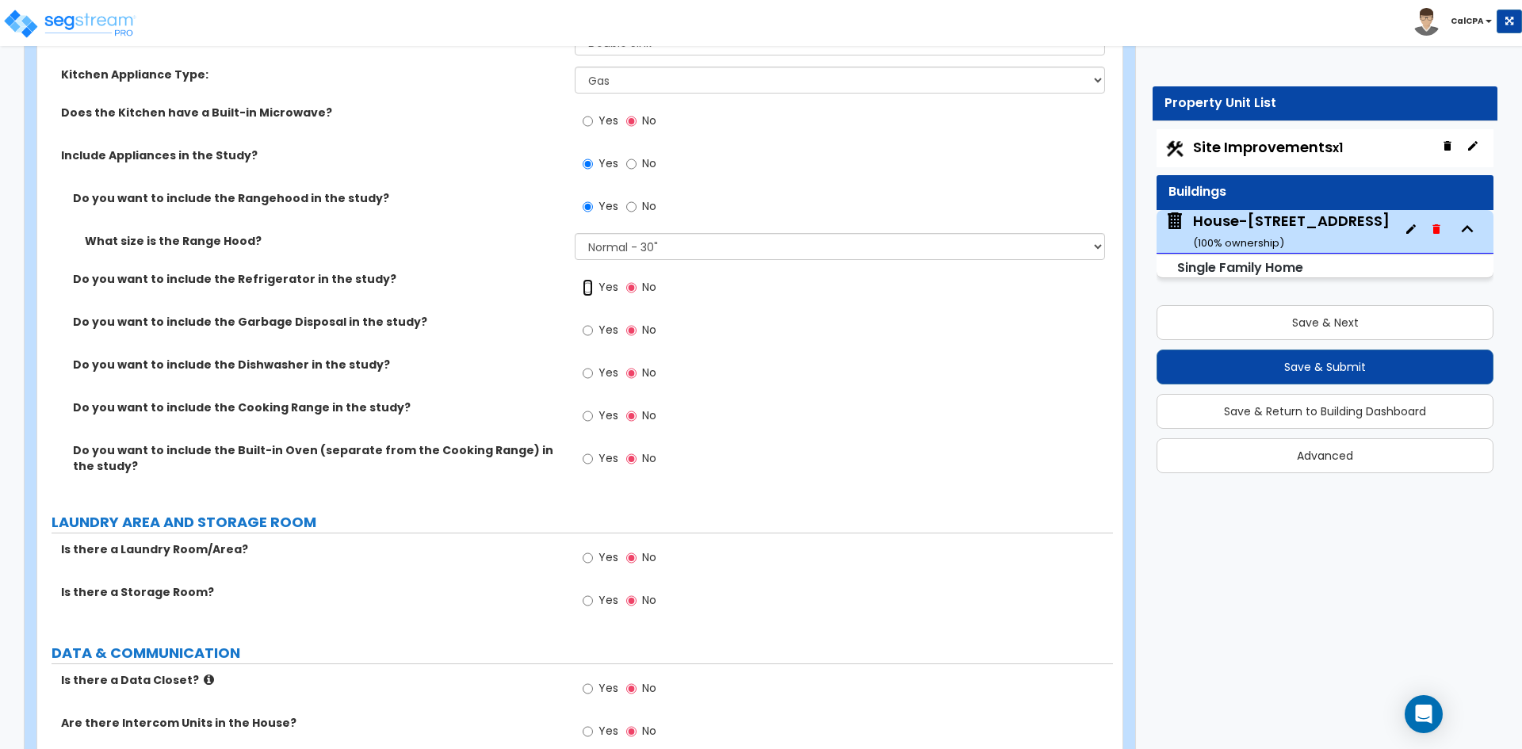
click at [586, 279] on input "Yes" at bounding box center [587, 287] width 10 height 17
radio input "true"
click at [591, 322] on input "Yes" at bounding box center [587, 330] width 10 height 17
radio input "true"
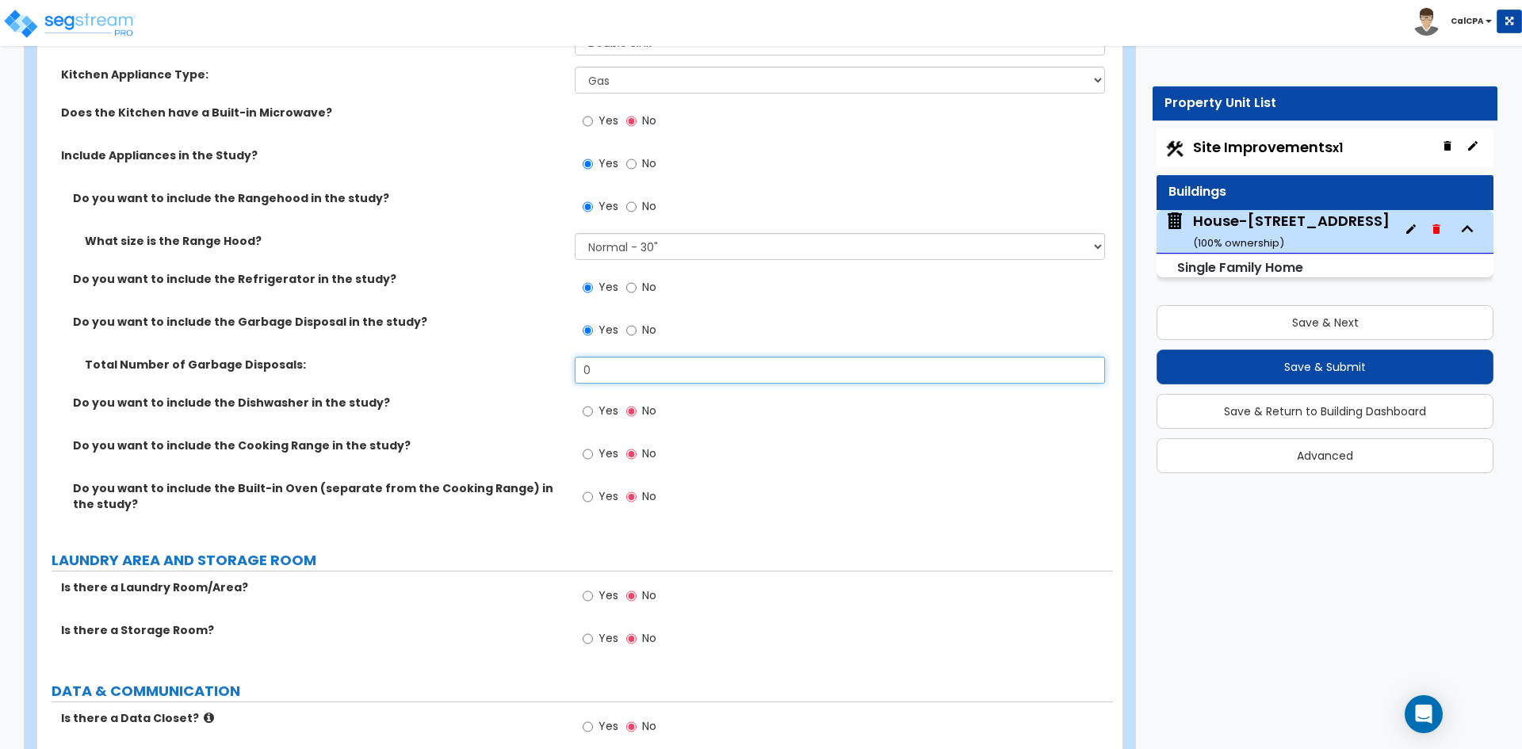
drag, startPoint x: 608, startPoint y: 357, endPoint x: 567, endPoint y: 361, distance: 41.3
click at [567, 361] on div "Total Number of Garbage Disposals: 0" at bounding box center [574, 376] width 1075 height 38
type input "1"
click at [590, 403] on input "Yes" at bounding box center [587, 411] width 10 height 17
radio input "true"
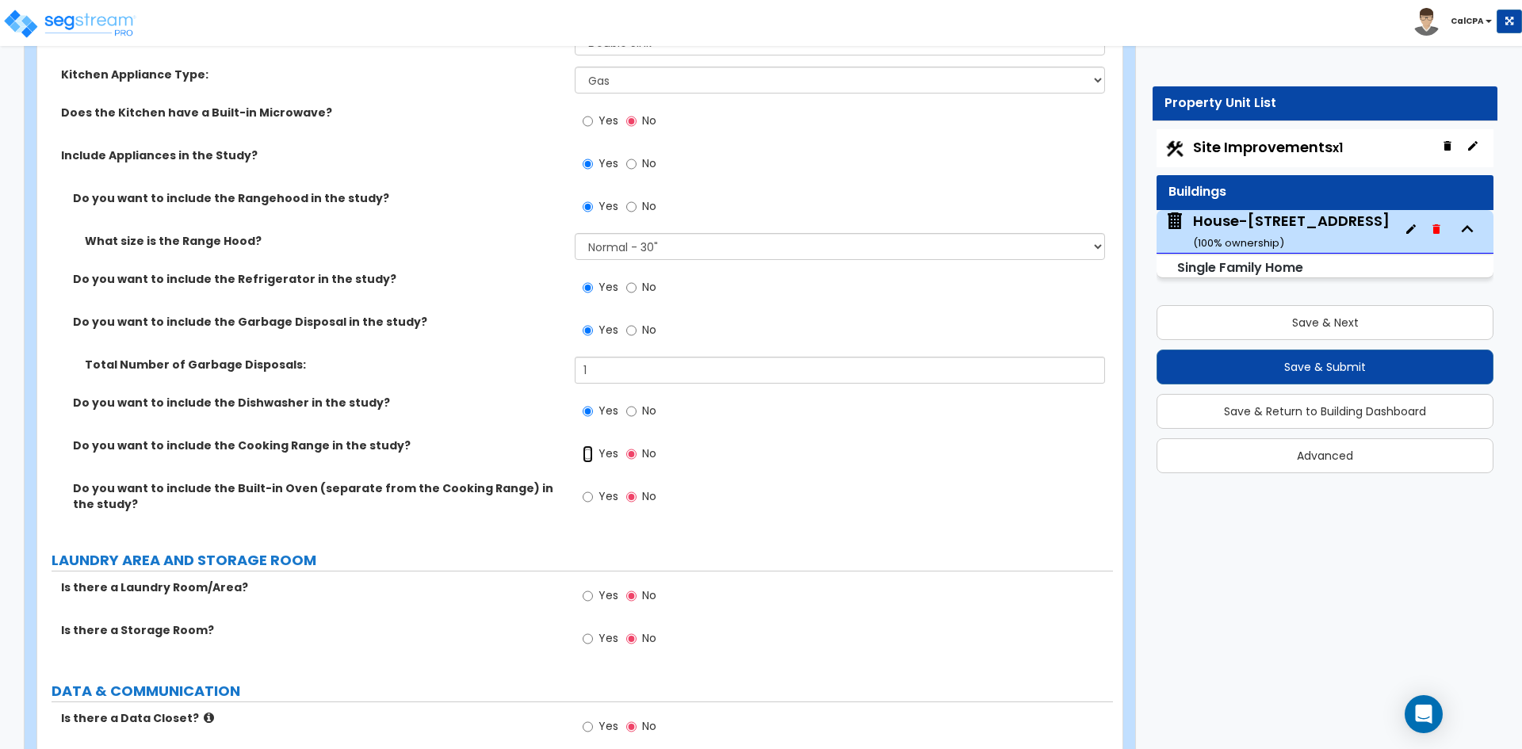
click at [589, 445] on input "Yes" at bounding box center [587, 453] width 10 height 17
radio input "true"
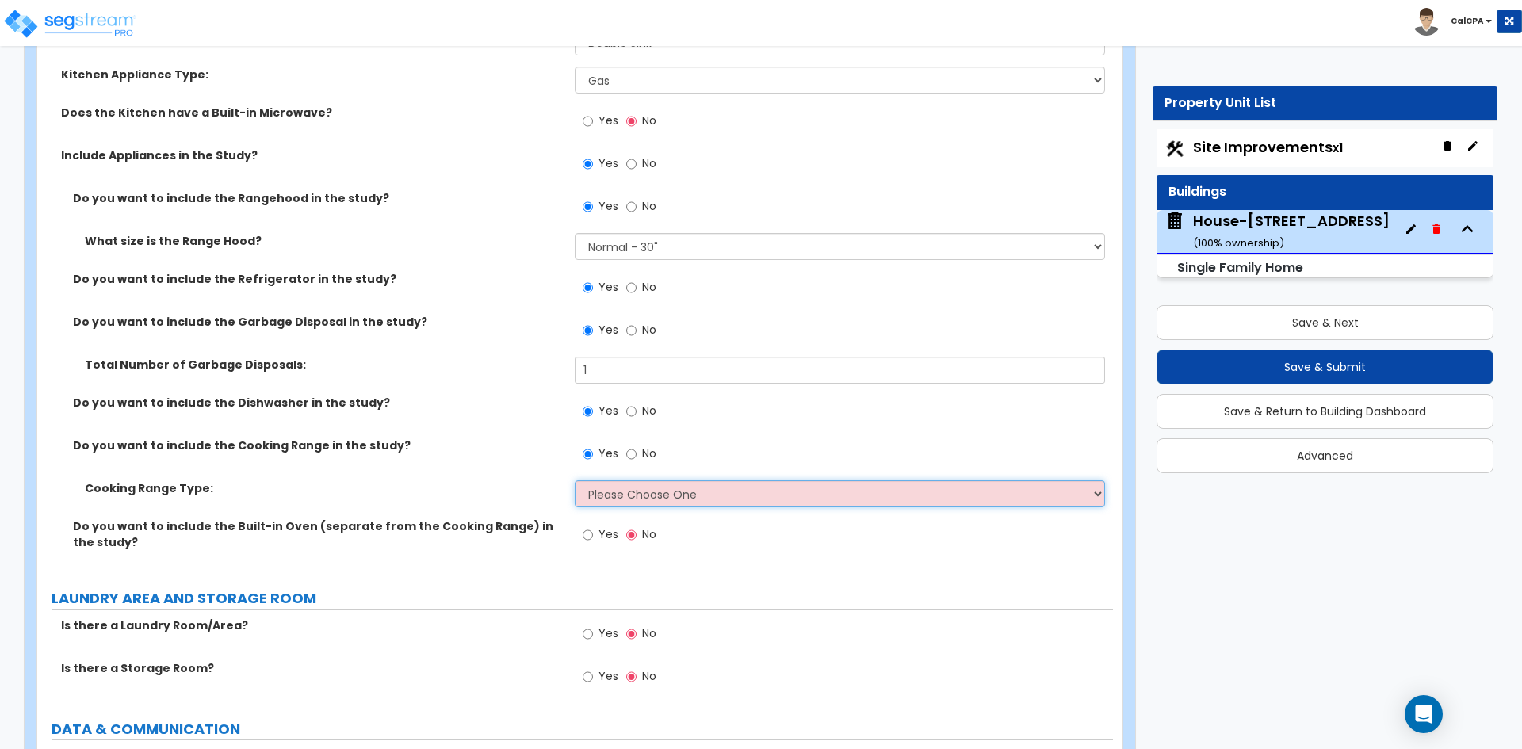
click at [701, 480] on select "Please Choose One Cook Top Only Range with Oven" at bounding box center [839, 493] width 529 height 27
select select "1"
click at [575, 480] on select "Please Choose One Cook Top Only Range with Oven" at bounding box center [839, 493] width 529 height 27
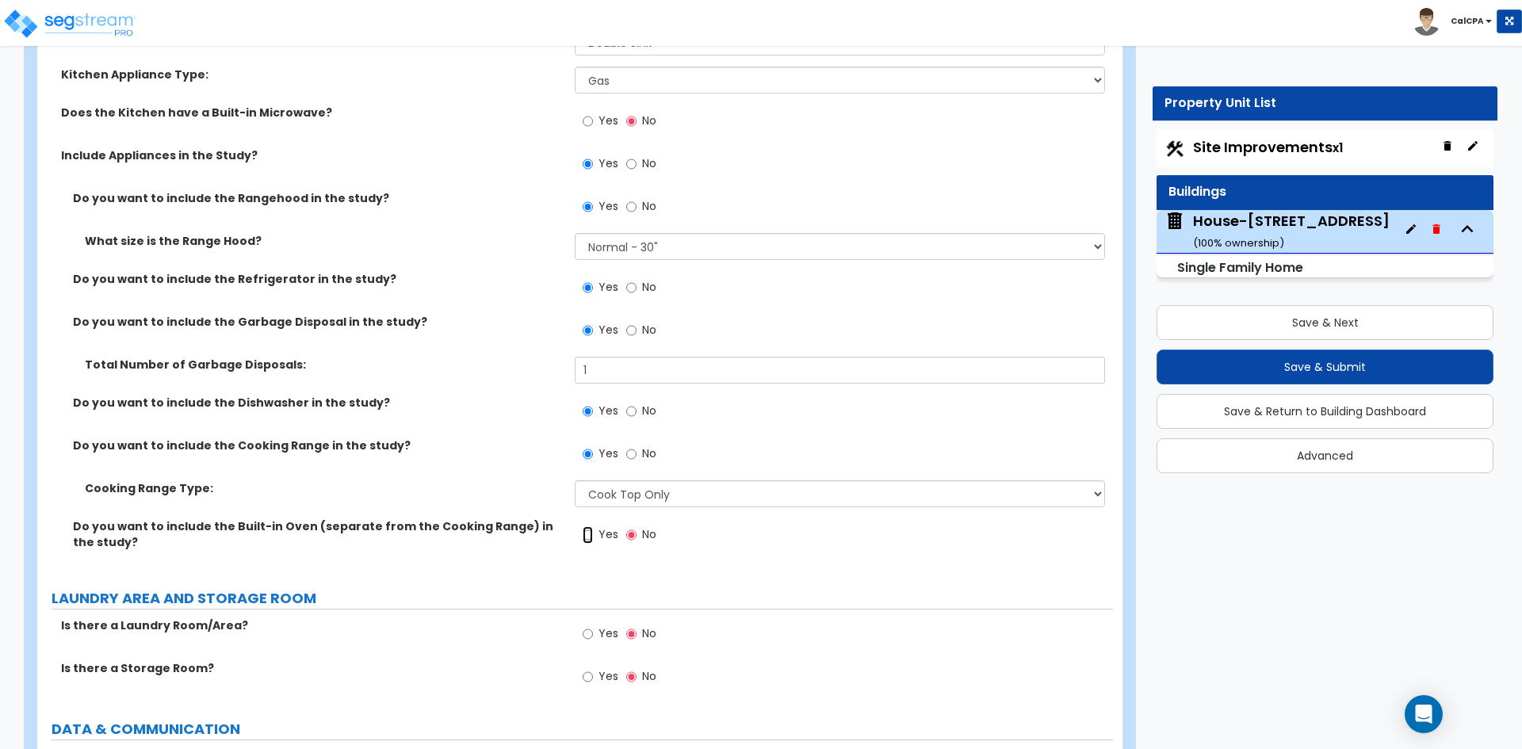
click at [584, 526] on input "Yes" at bounding box center [587, 534] width 10 height 17
radio input "true"
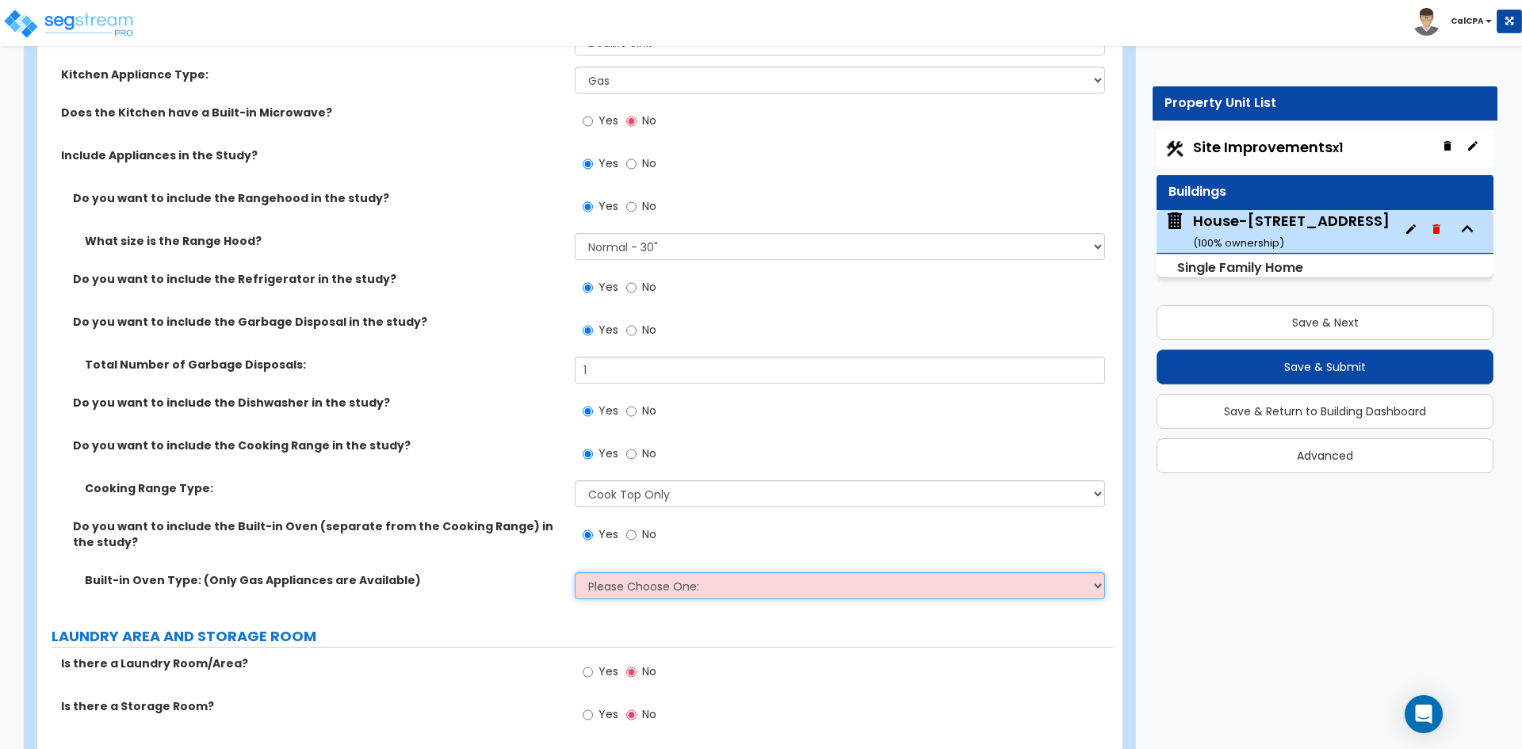
click at [636, 573] on select "Please Choose One: Single Double" at bounding box center [839, 585] width 529 height 27
click at [575, 572] on select "Please Choose One: Single Double" at bounding box center [839, 585] width 529 height 27
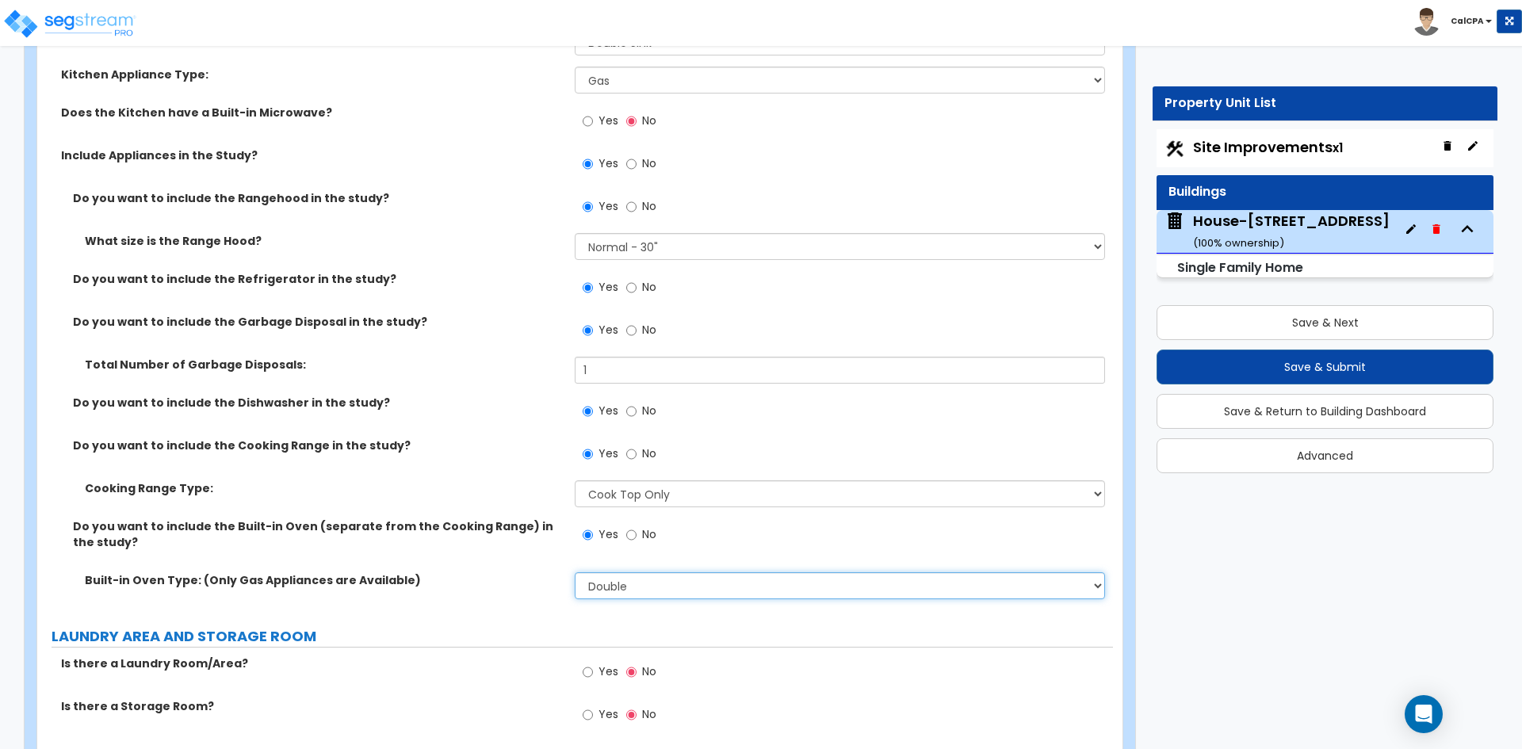
click at [649, 572] on select "Please Choose One: Single Double" at bounding box center [839, 585] width 529 height 27
select select "1"
click at [575, 572] on select "Please Choose One: Single Double" at bounding box center [839, 585] width 529 height 27
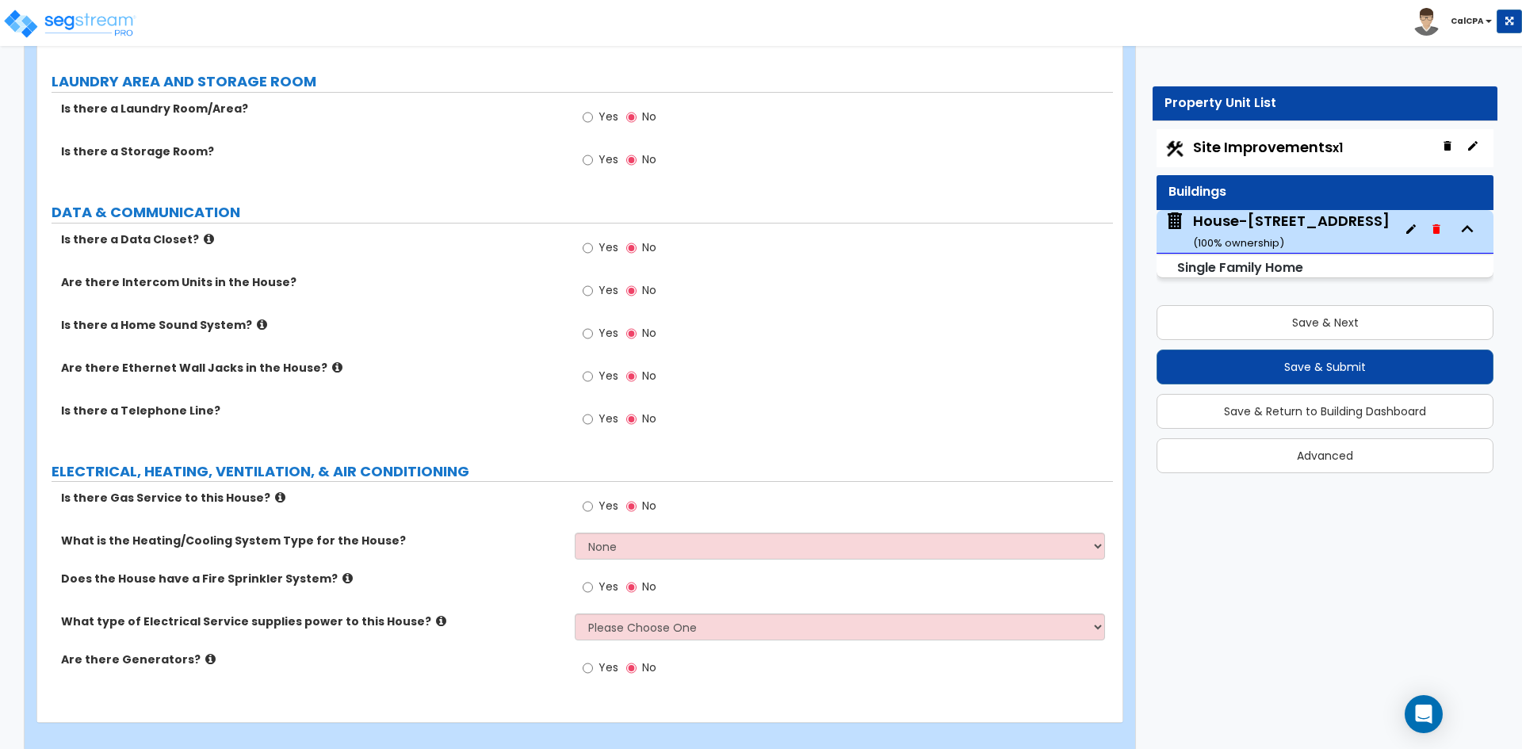
scroll to position [6184, 0]
click at [594, 362] on label "Yes" at bounding box center [600, 375] width 36 height 27
click at [593, 365] on input "Yes" at bounding box center [587, 373] width 10 height 17
radio input "true"
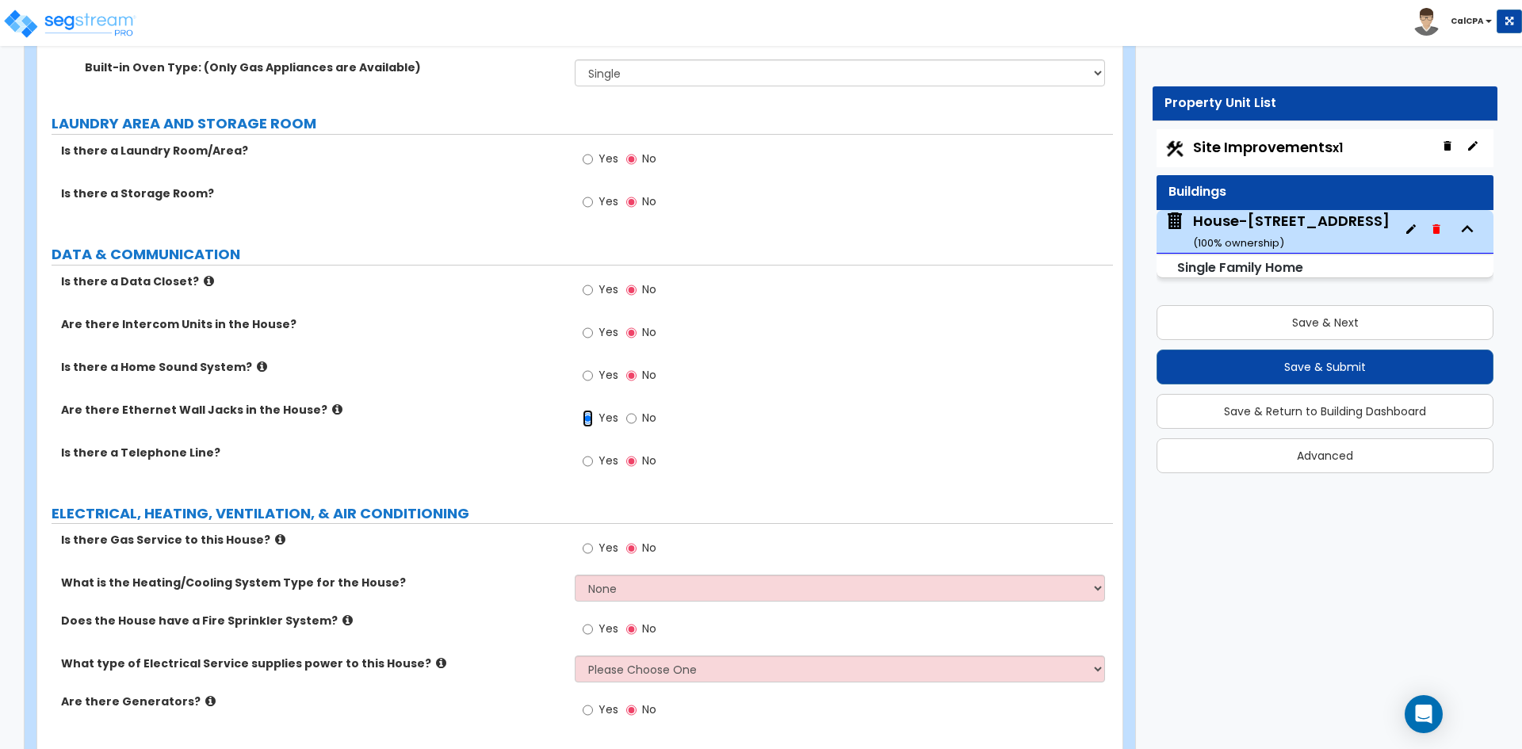
scroll to position [6104, 0]
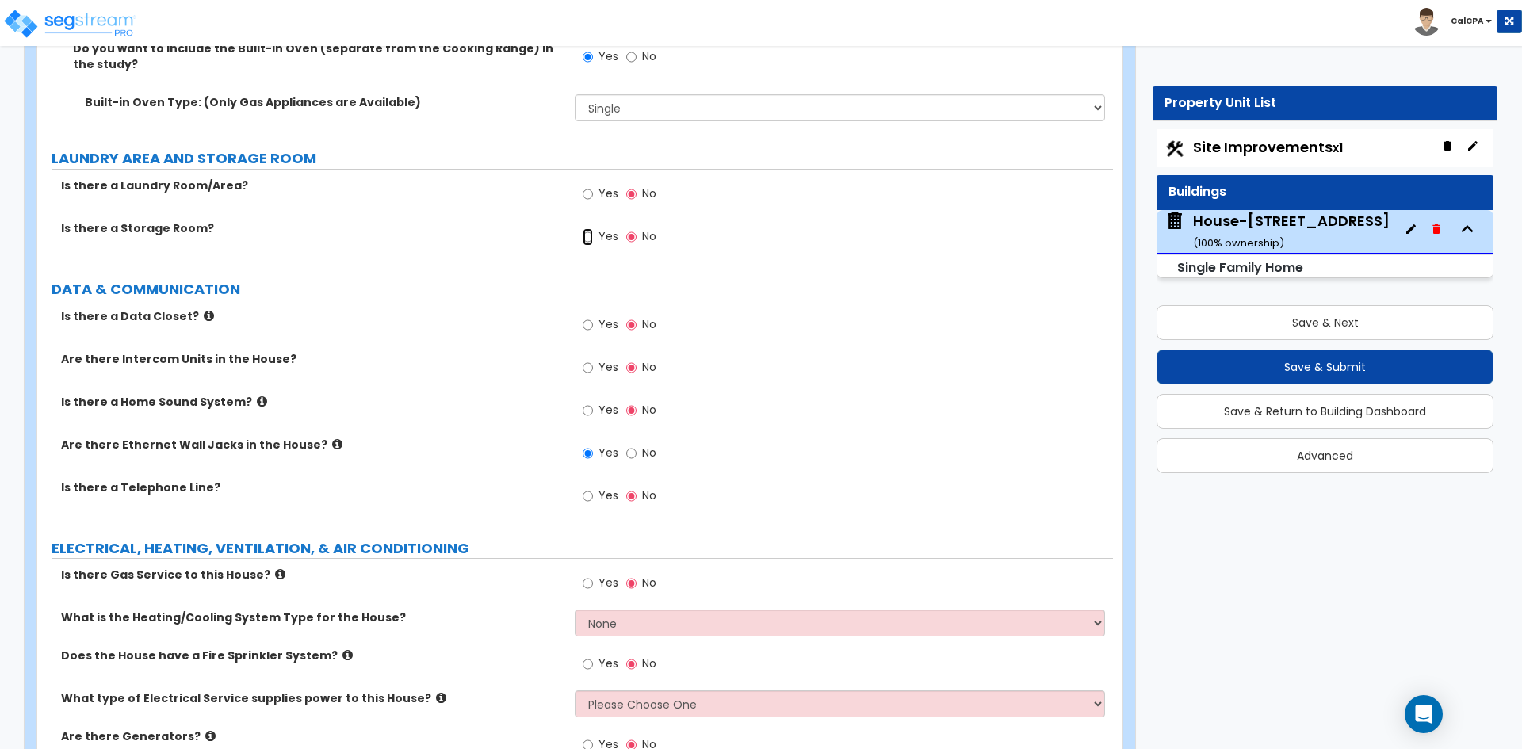
click at [588, 228] on input "Yes" at bounding box center [587, 236] width 10 height 17
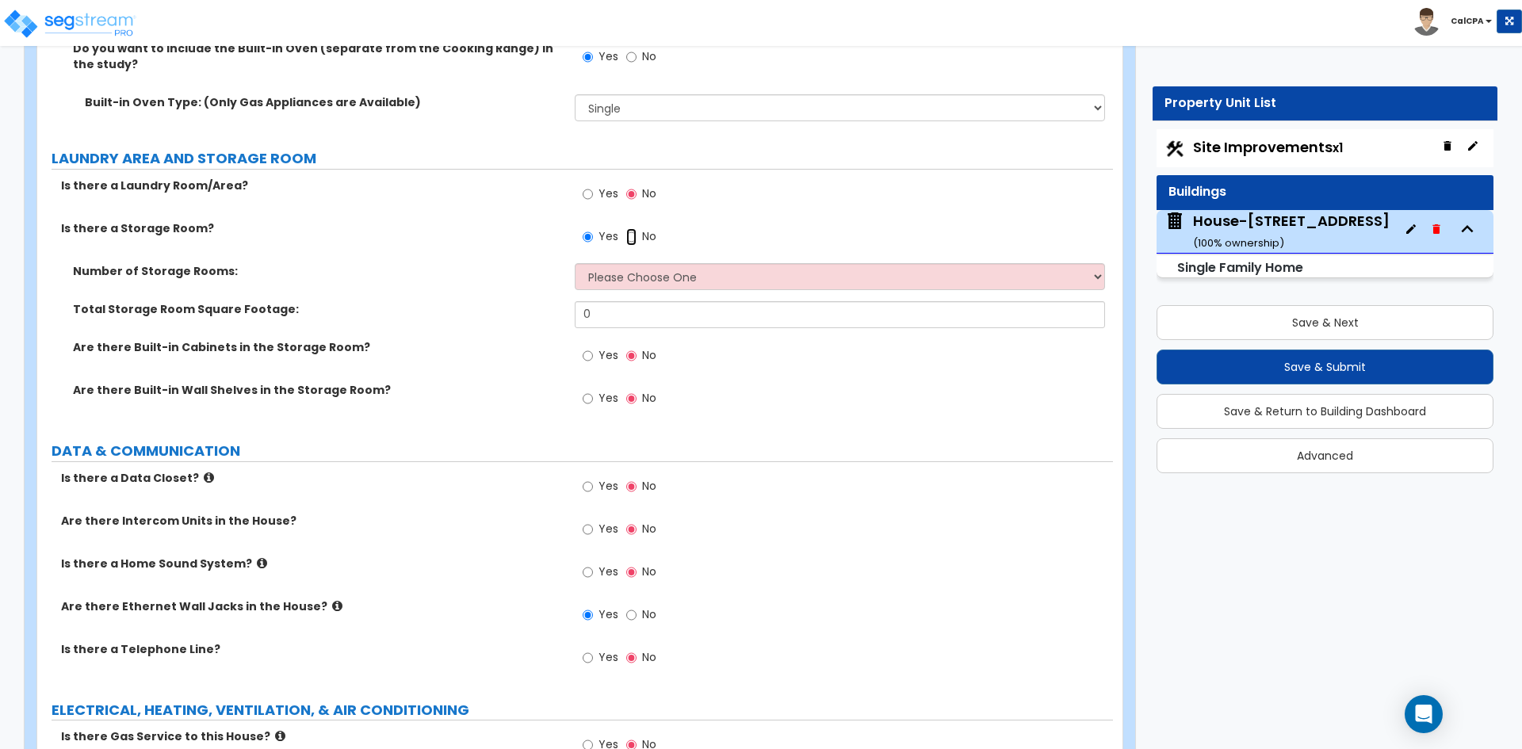
click at [628, 228] on input "No" at bounding box center [631, 236] width 10 height 17
radio input "false"
radio input "true"
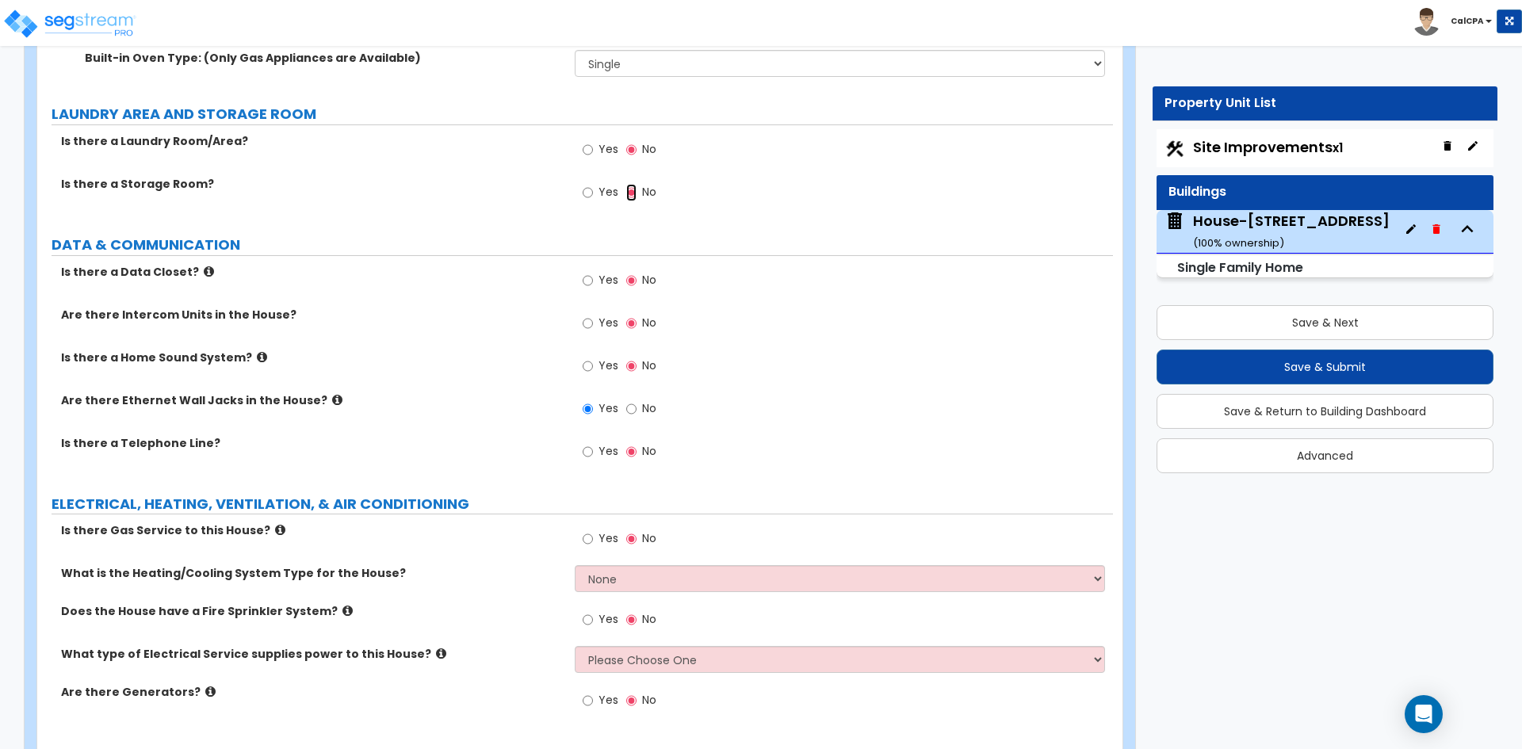
scroll to position [6184, 0]
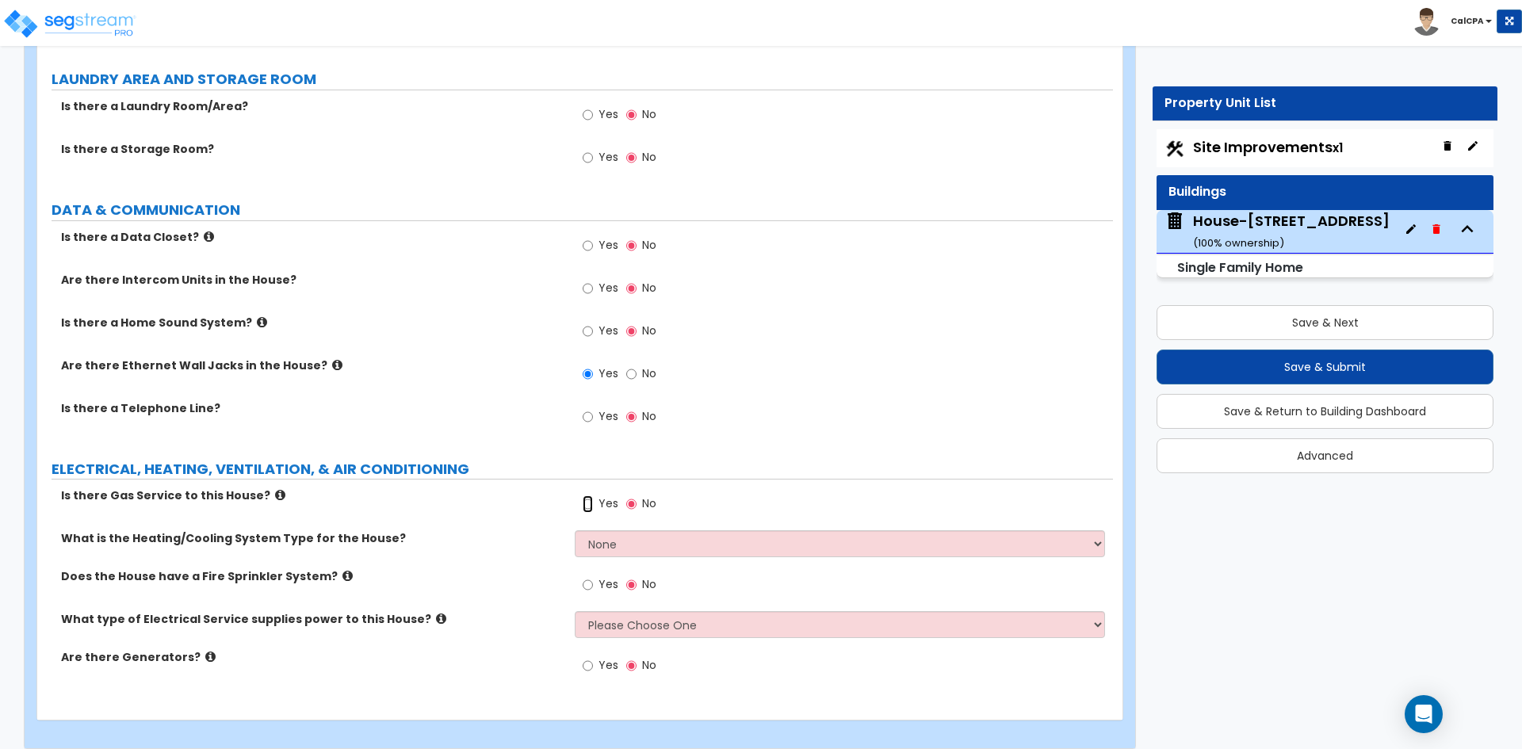
click at [582, 495] on input "Yes" at bounding box center [587, 503] width 10 height 17
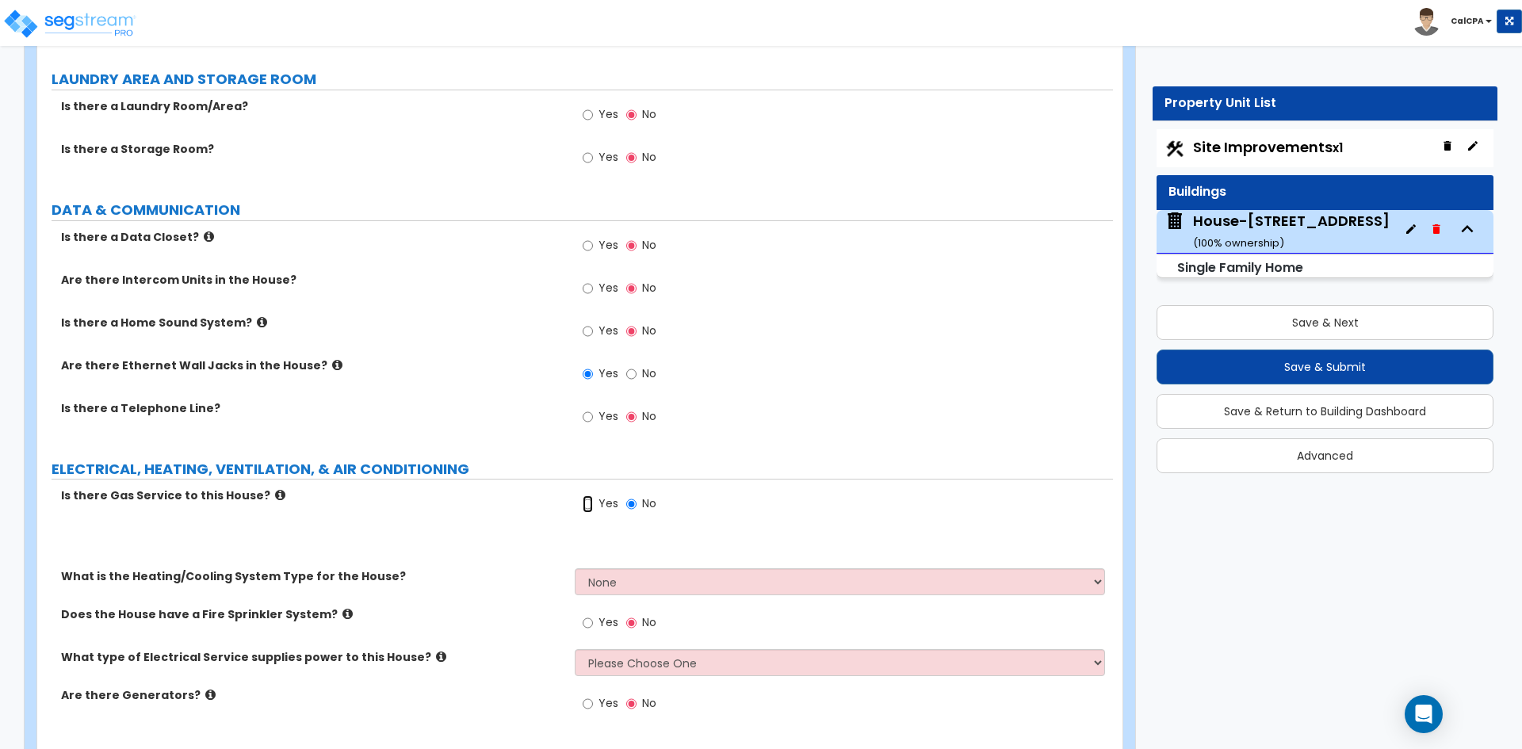
radio input "true"
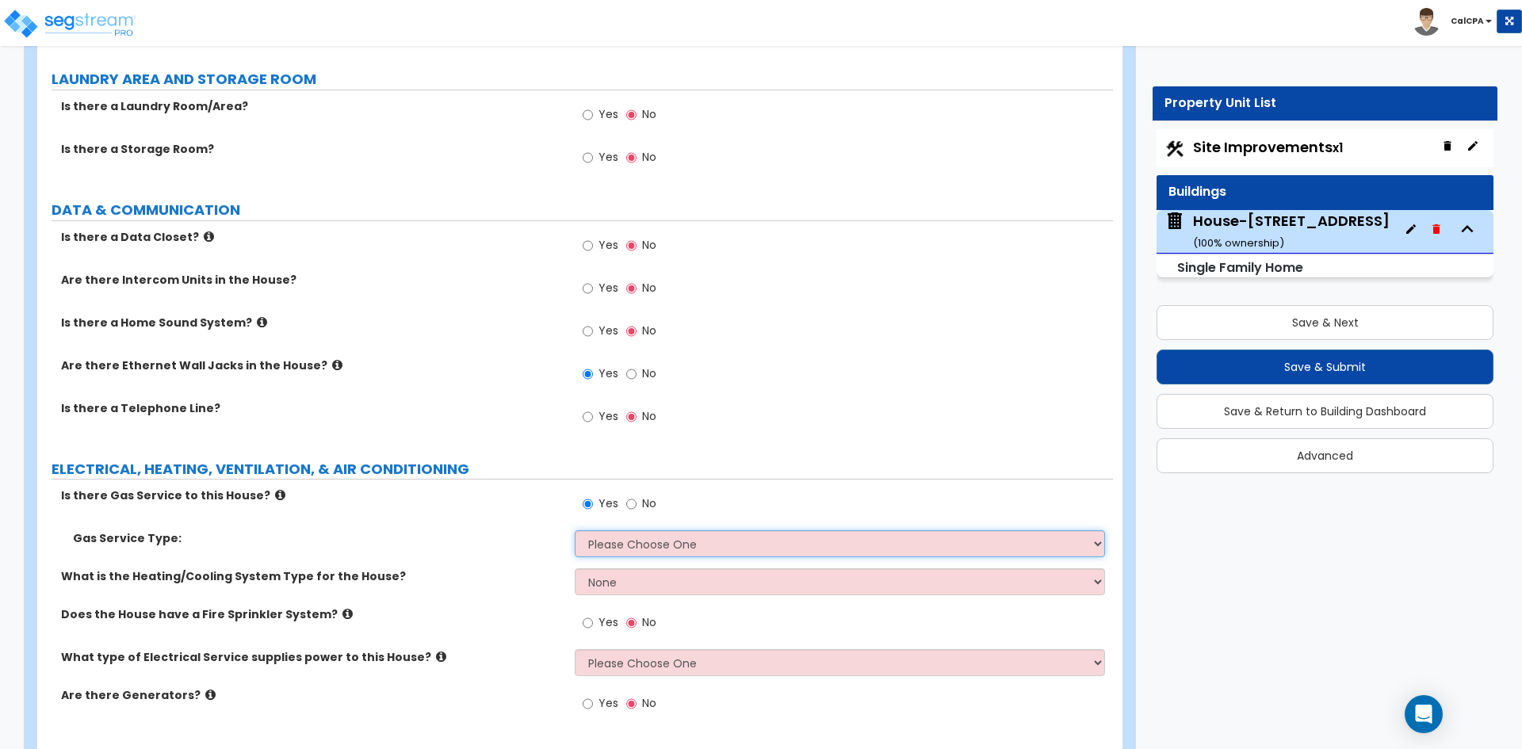
click at [616, 534] on select "Please Choose One Natural Gas Service Propane Tank On-site" at bounding box center [839, 543] width 529 height 27
select select "1"
click at [575, 530] on select "Please Choose One Natural Gas Service Propane Tank On-site" at bounding box center [839, 543] width 529 height 27
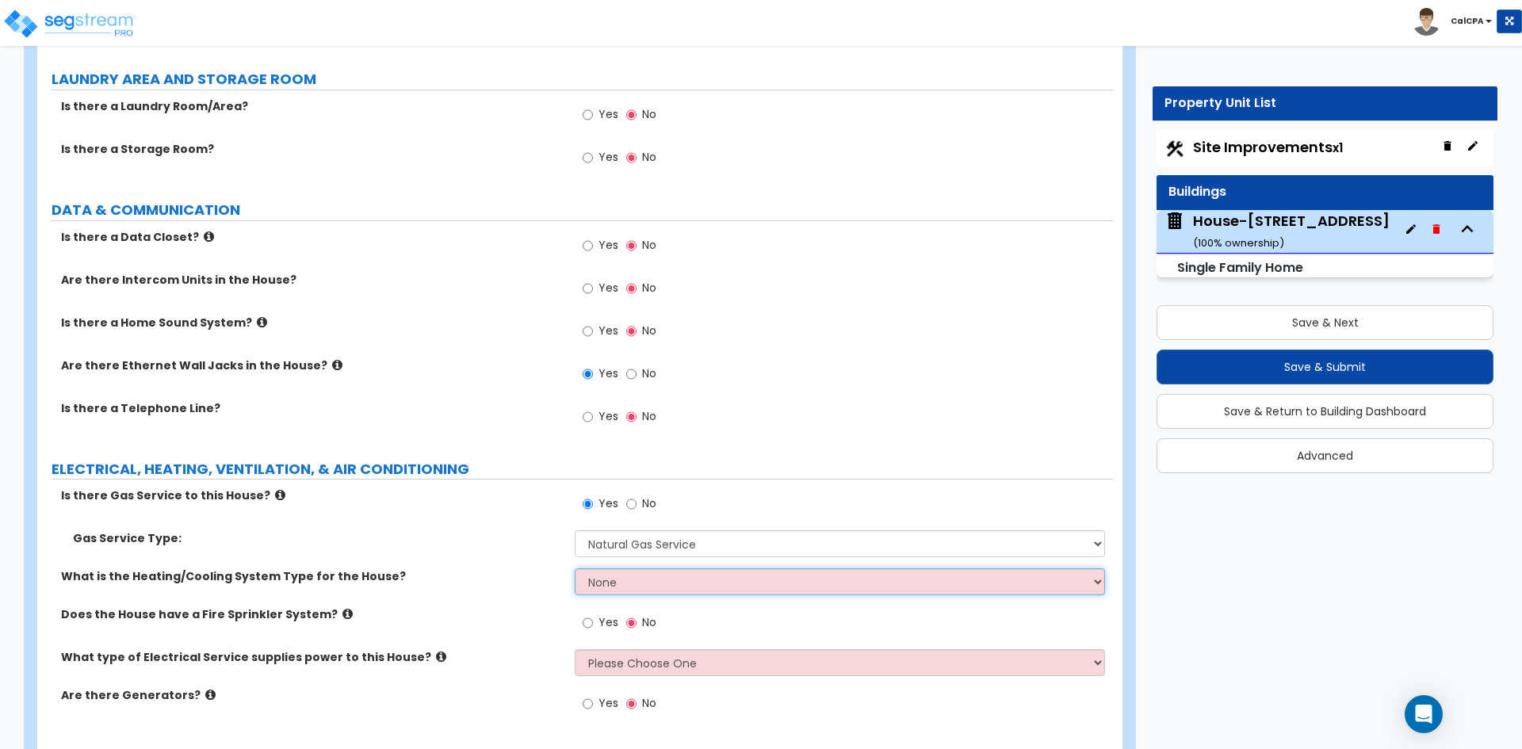
click at [647, 571] on select "None Heat Only Centralized Heating & Cooling Thru Wall Air Conditioners Mini Sp…" at bounding box center [839, 581] width 529 height 27
select select "2"
click at [575, 568] on select "None Heat Only Centralized Heating & Cooling Thru Wall Air Conditioners Mini Sp…" at bounding box center [839, 581] width 529 height 27
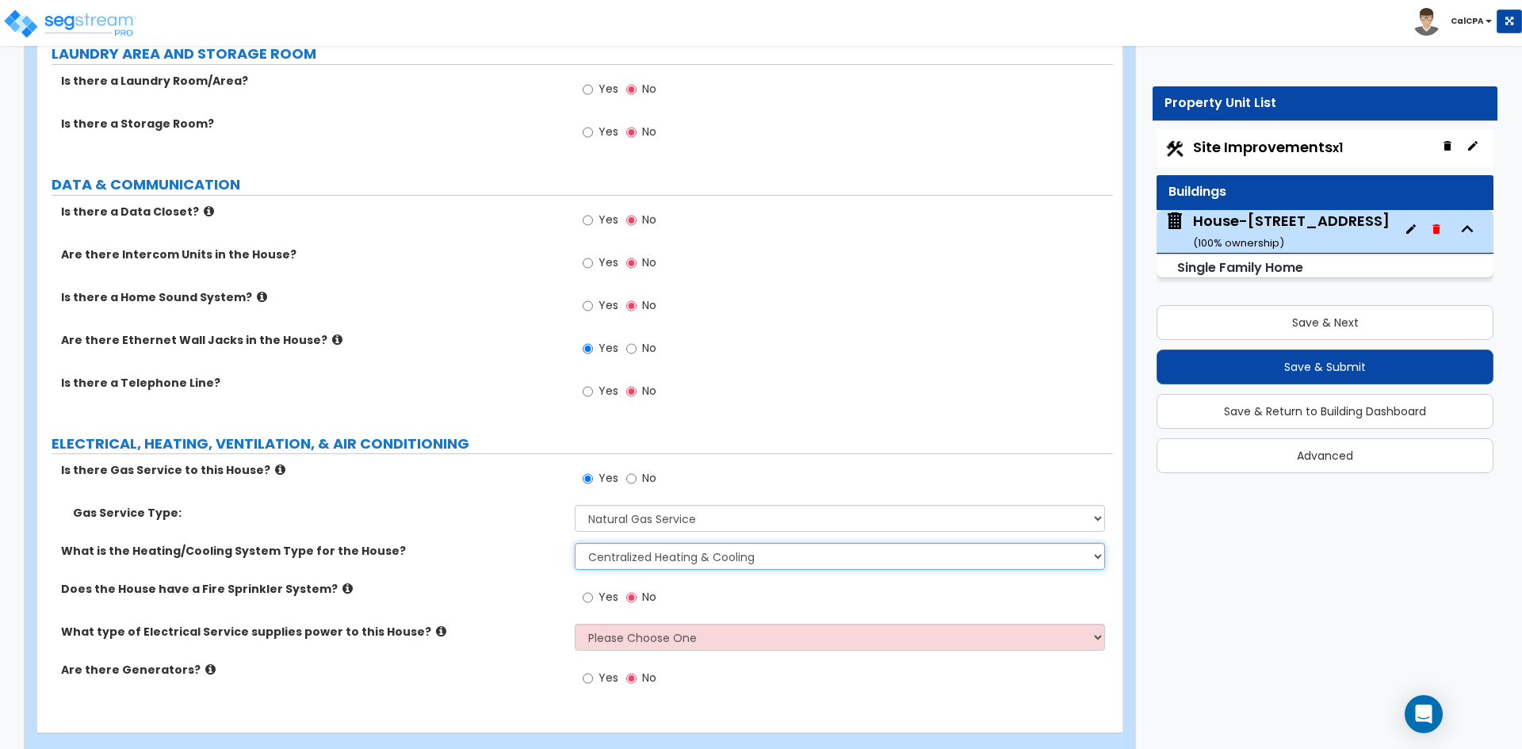
scroll to position [6222, 0]
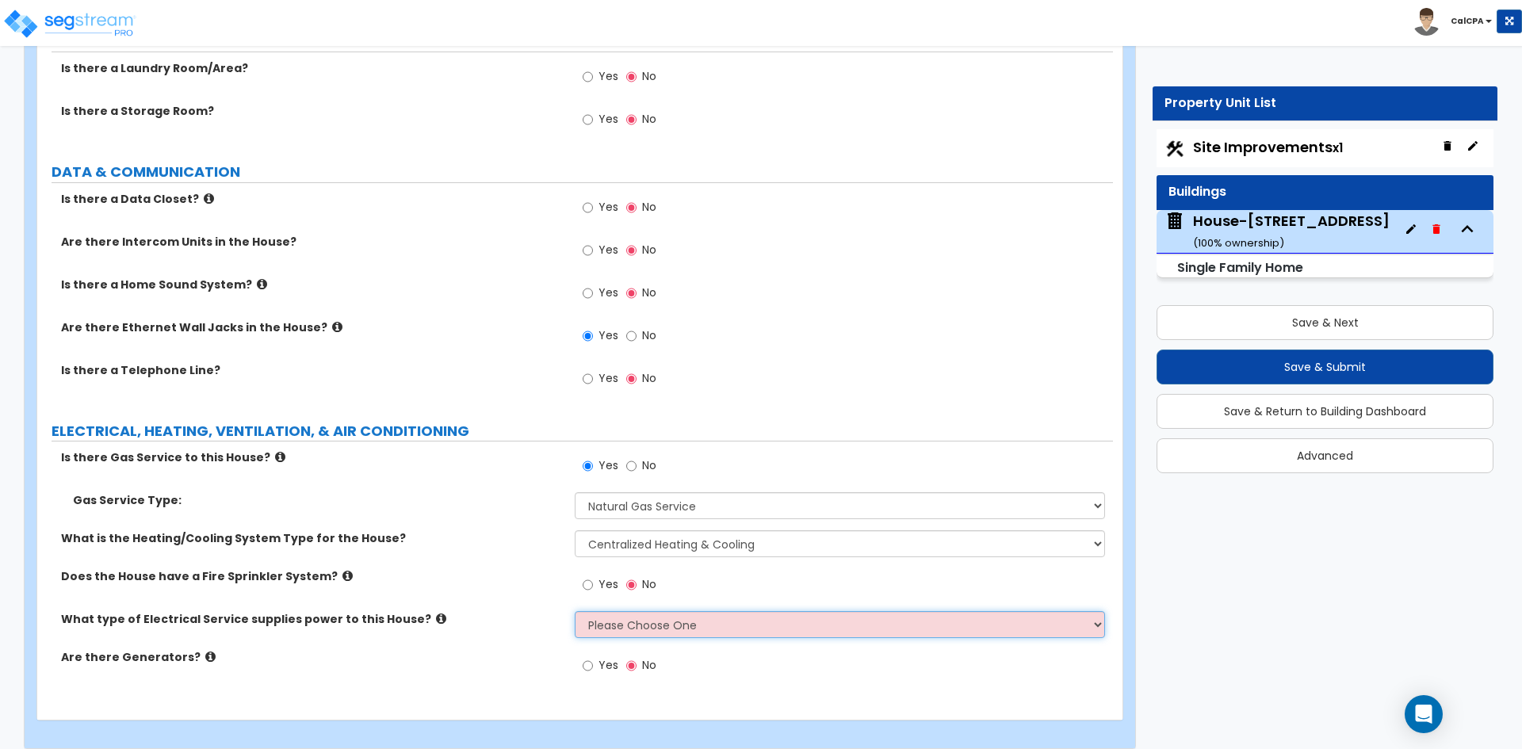
click at [631, 611] on select "Please Choose One Overhead Underground" at bounding box center [839, 624] width 529 height 27
select select "1"
click at [575, 611] on select "Please Choose One Overhead Underground" at bounding box center [839, 624] width 529 height 27
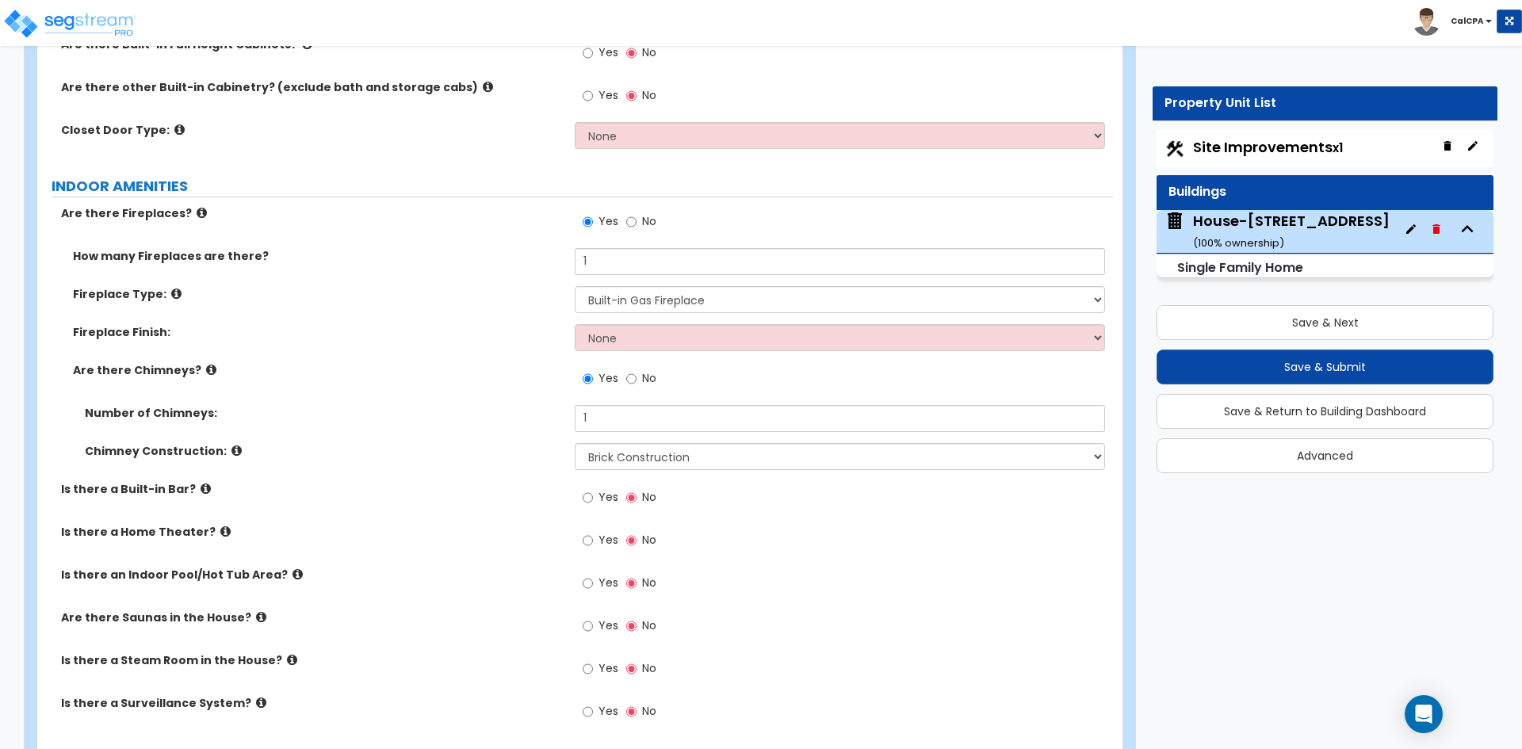
scroll to position [3765, 0]
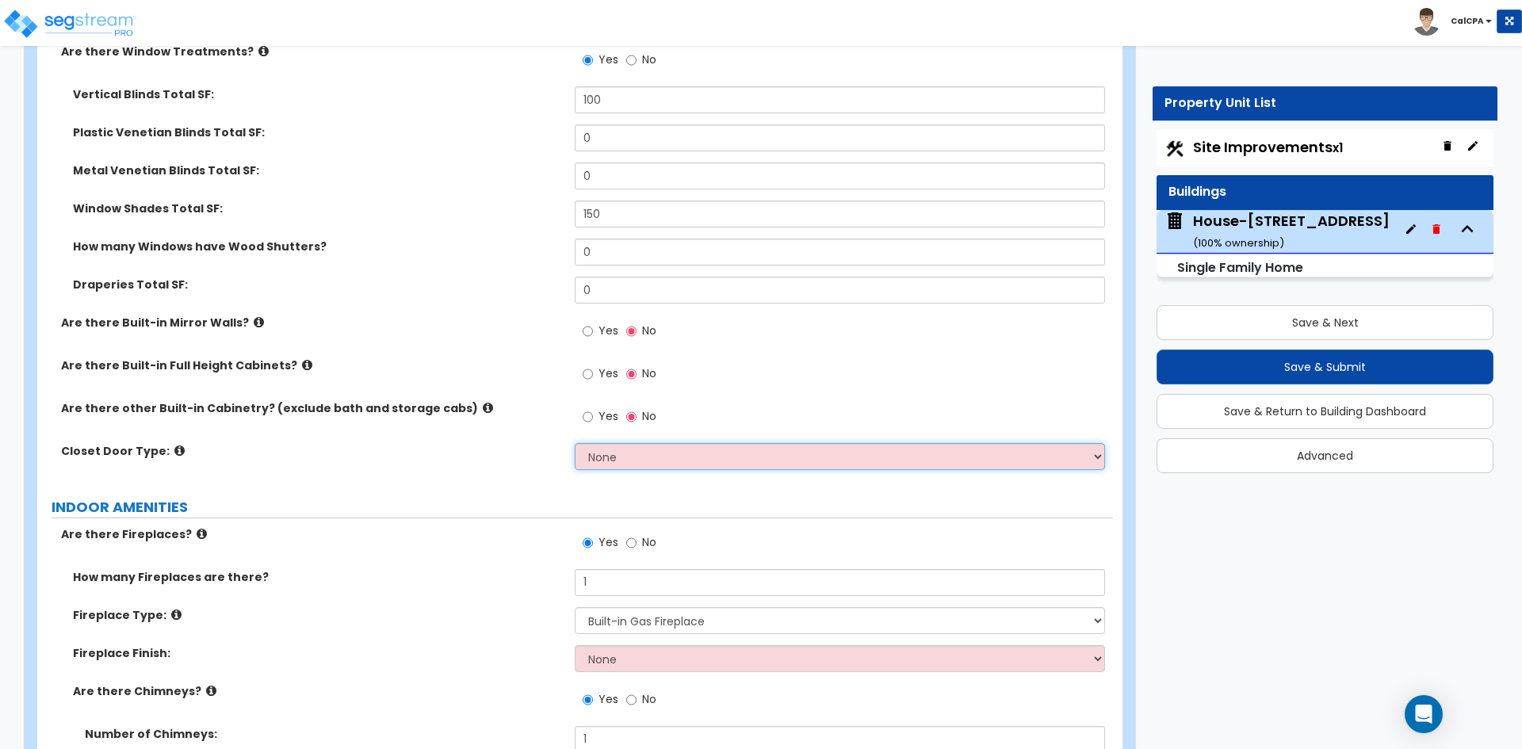
click at [623, 443] on select "None Bi-fold Louvered Doors Bi-fold Panel Doors Sliding Doors Hinged Wood Door" at bounding box center [839, 456] width 529 height 27
click at [641, 443] on select "None Bi-fold Louvered Doors Bi-fold Panel Doors Sliding Doors Hinged Wood Door" at bounding box center [839, 456] width 529 height 27
select select "2"
click at [575, 443] on select "None Bi-fold Louvered Doors Bi-fold Panel Doors Sliding Doors Hinged Wood Door" at bounding box center [839, 456] width 529 height 27
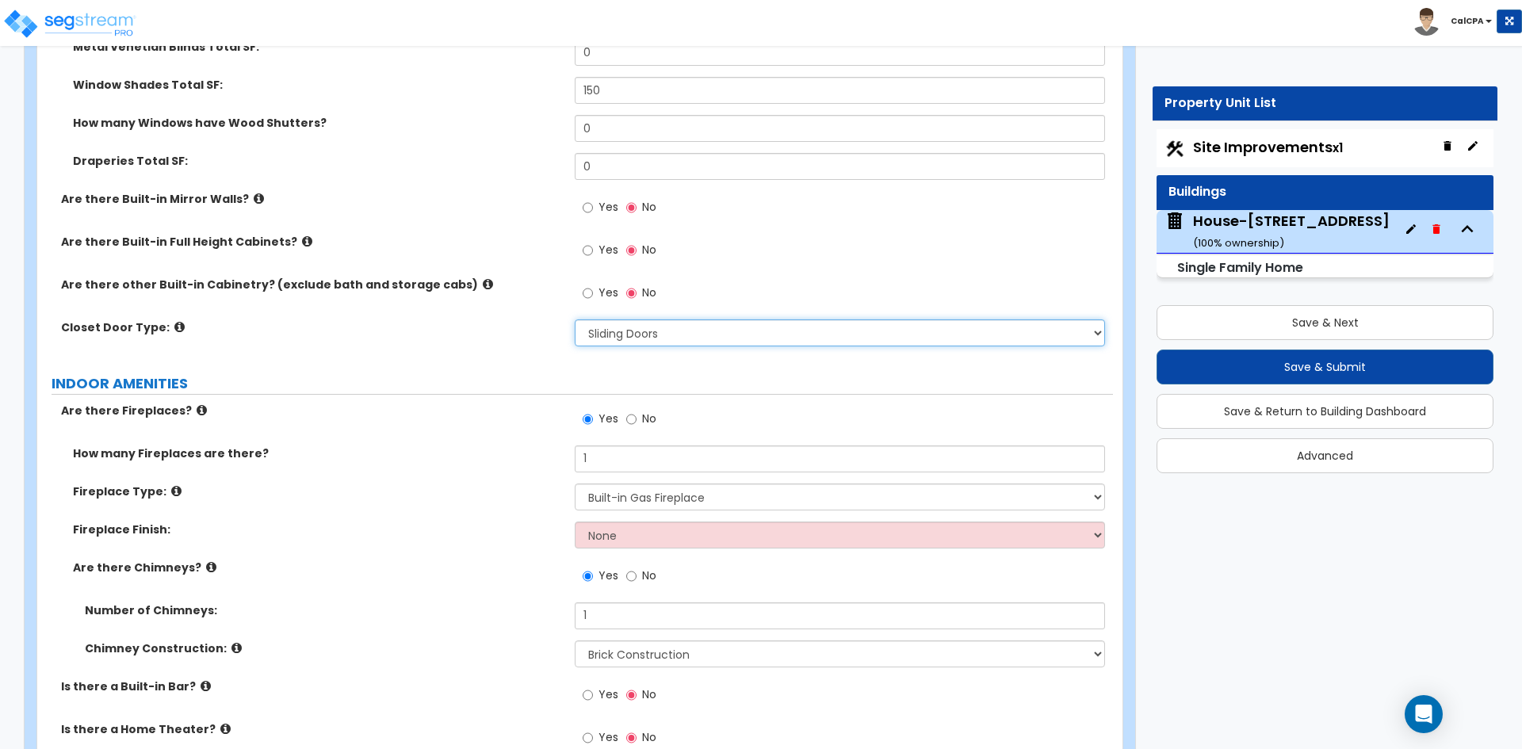
scroll to position [3924, 0]
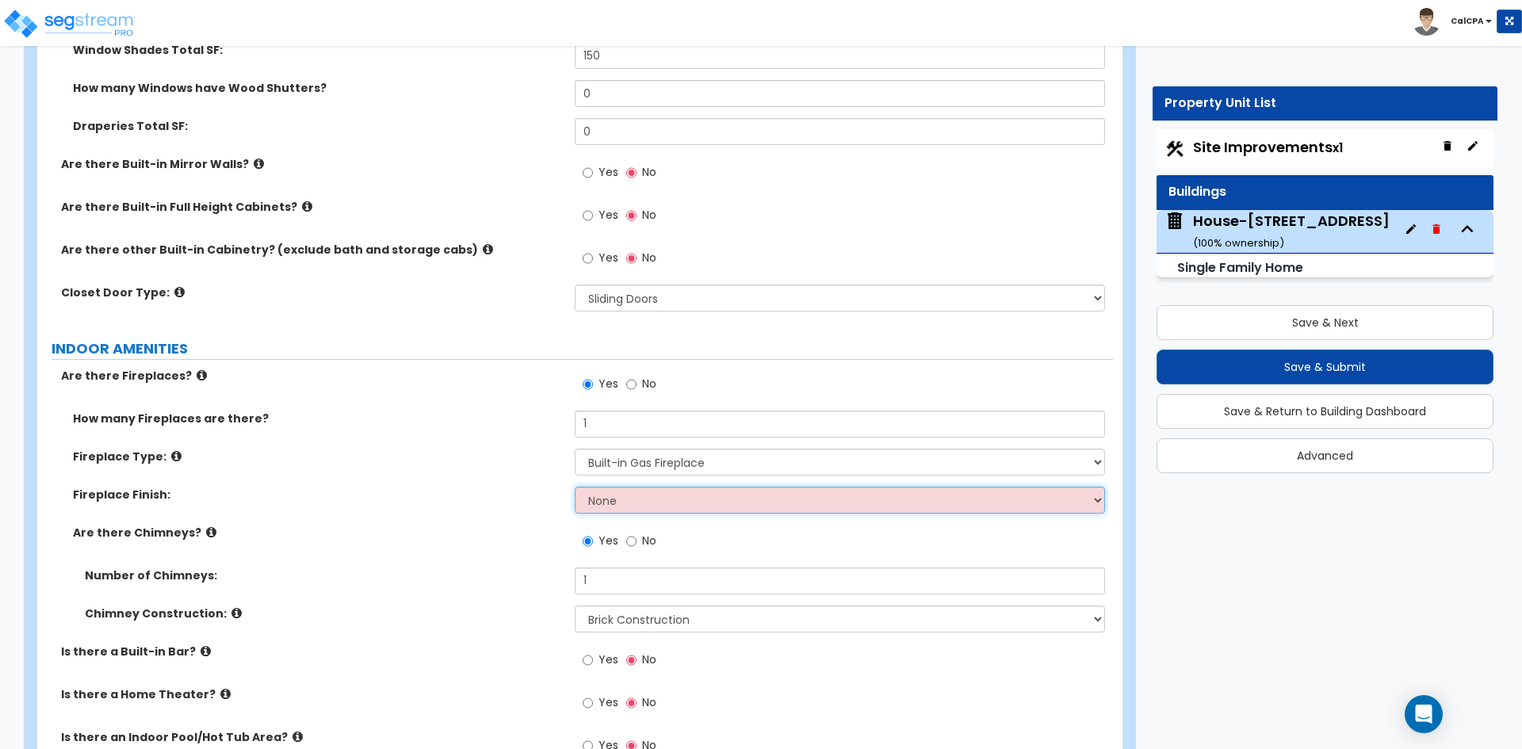
click at [678, 487] on select "None Brick Stone Tile Painted Molding" at bounding box center [839, 500] width 529 height 27
select select "1"
click at [575, 487] on select "None Brick Stone Tile Painted Molding" at bounding box center [839, 500] width 529 height 27
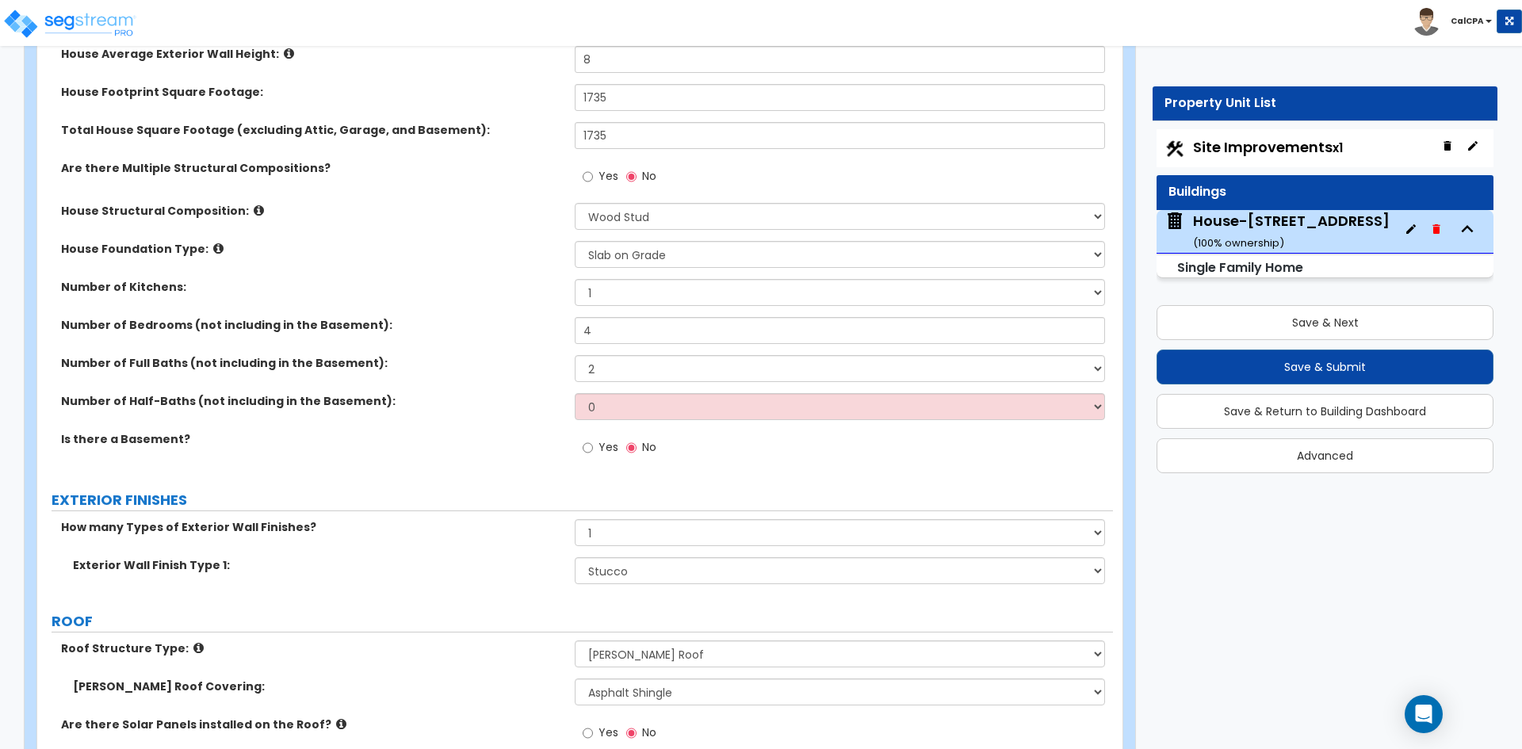
scroll to position [396, 0]
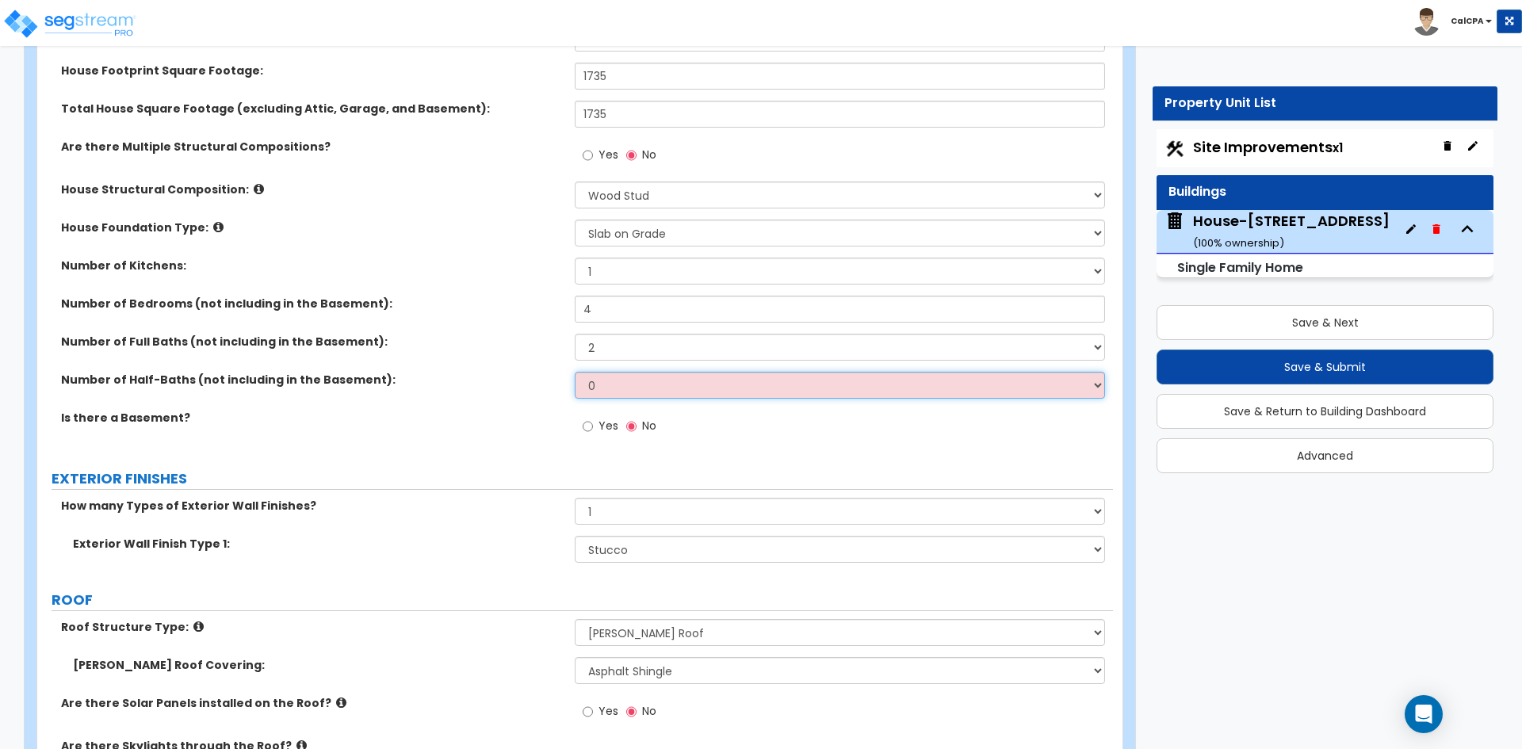
click at [623, 389] on select "0 1 2 3 4 5" at bounding box center [839, 385] width 529 height 27
click at [575, 372] on select "0 1 2 3 4 5" at bounding box center [839, 385] width 529 height 27
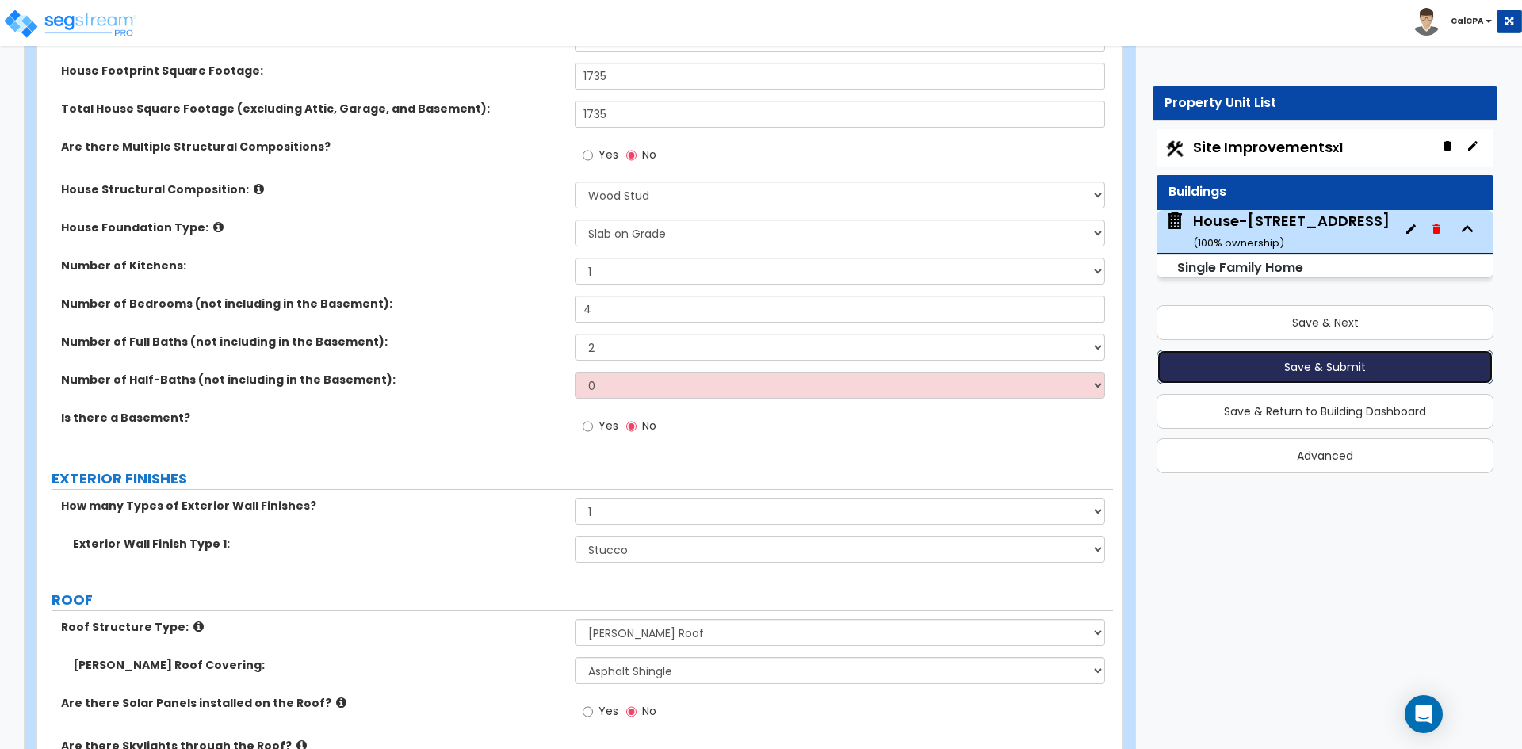
click at [1305, 368] on button "Save & Submit" at bounding box center [1324, 366] width 337 height 35
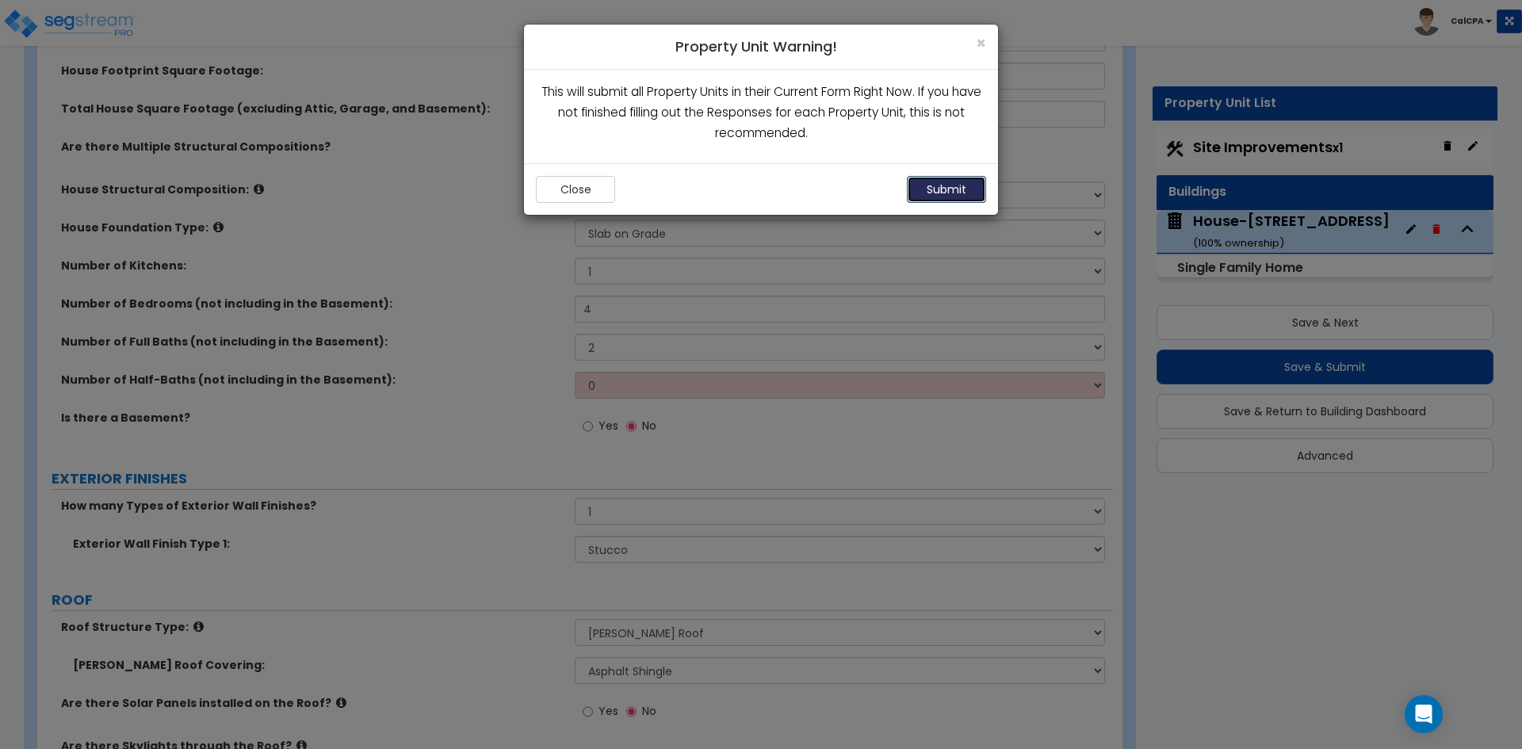
click at [951, 185] on button "Submit" at bounding box center [946, 189] width 79 height 27
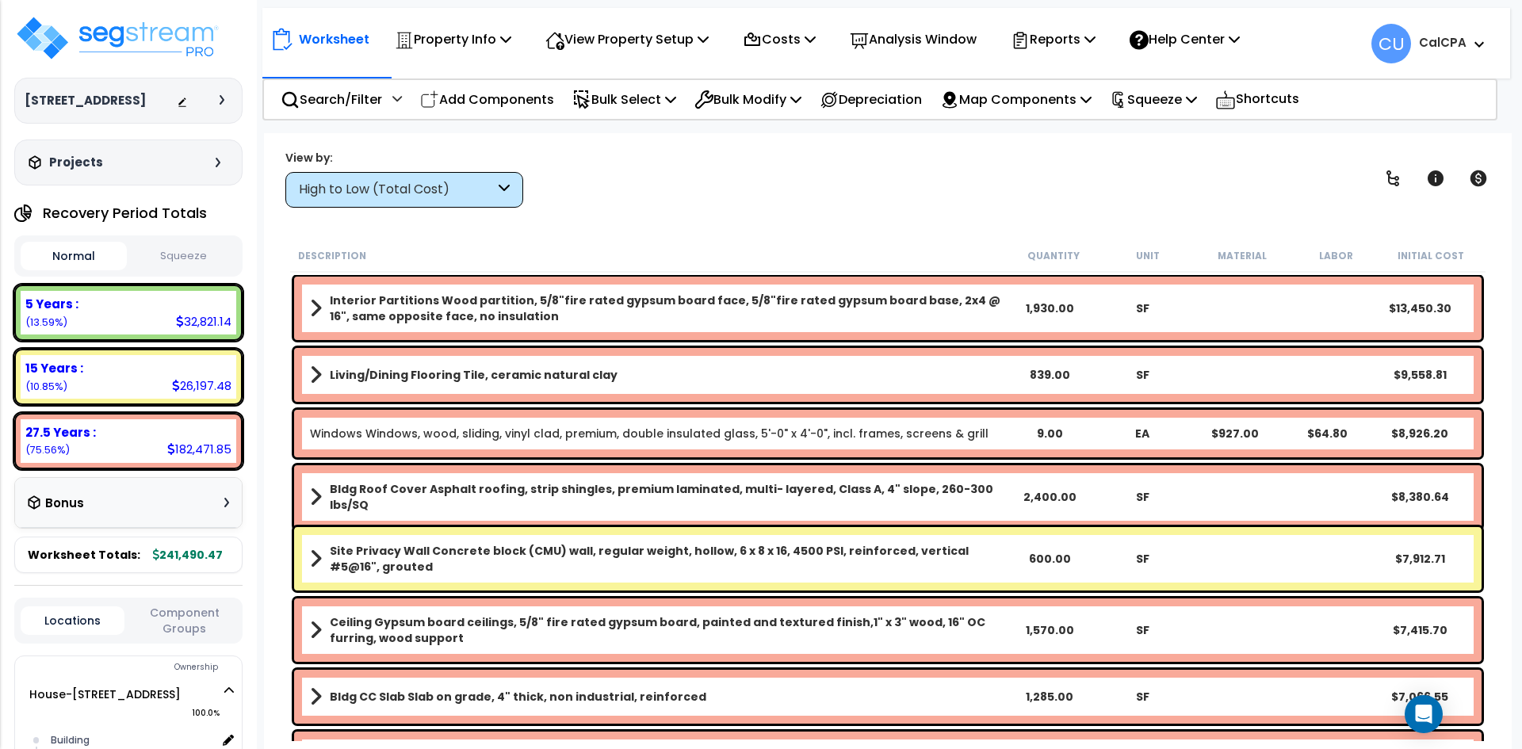
click at [166, 255] on button "Squeeze" at bounding box center [184, 256] width 106 height 28
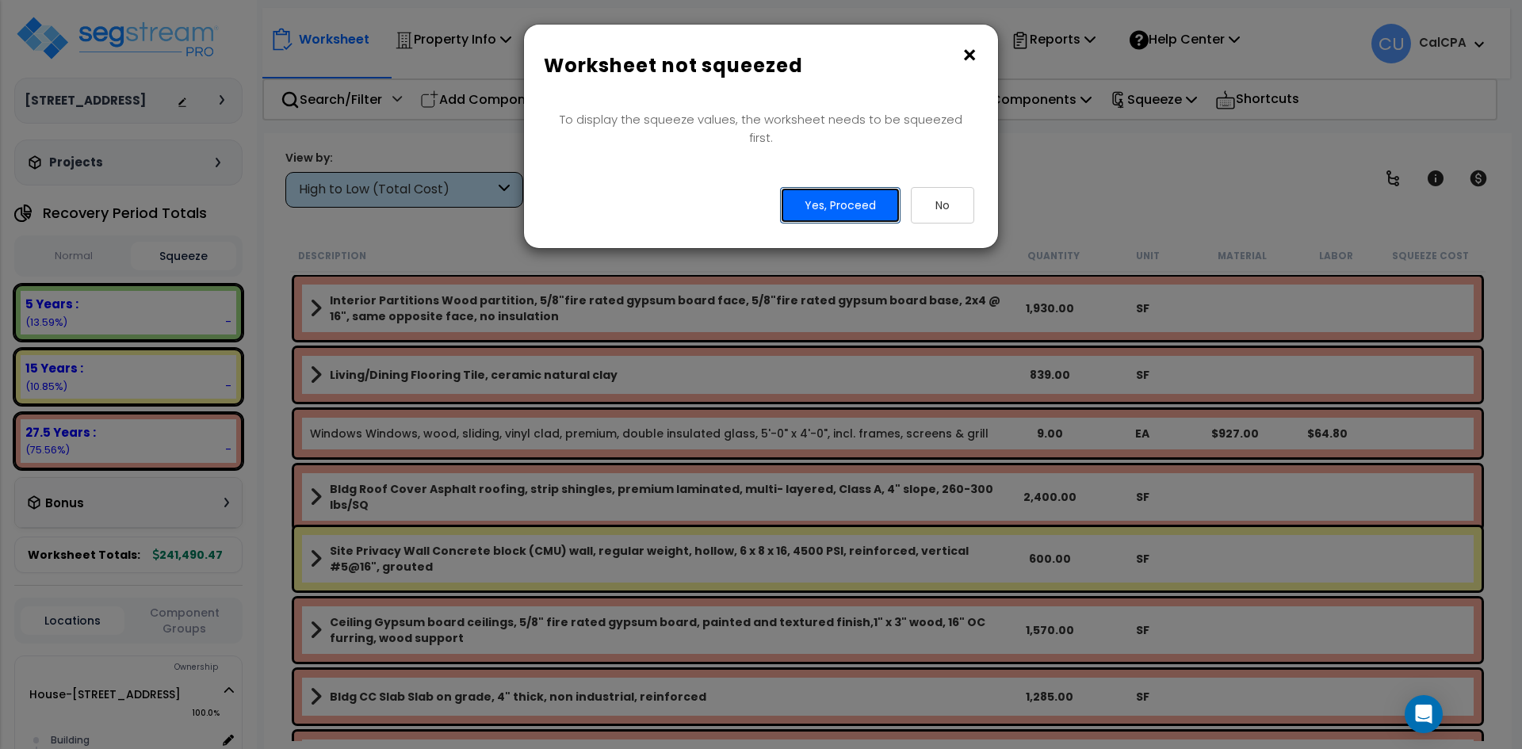
click at [836, 192] on button "Yes, Proceed" at bounding box center [840, 205] width 120 height 36
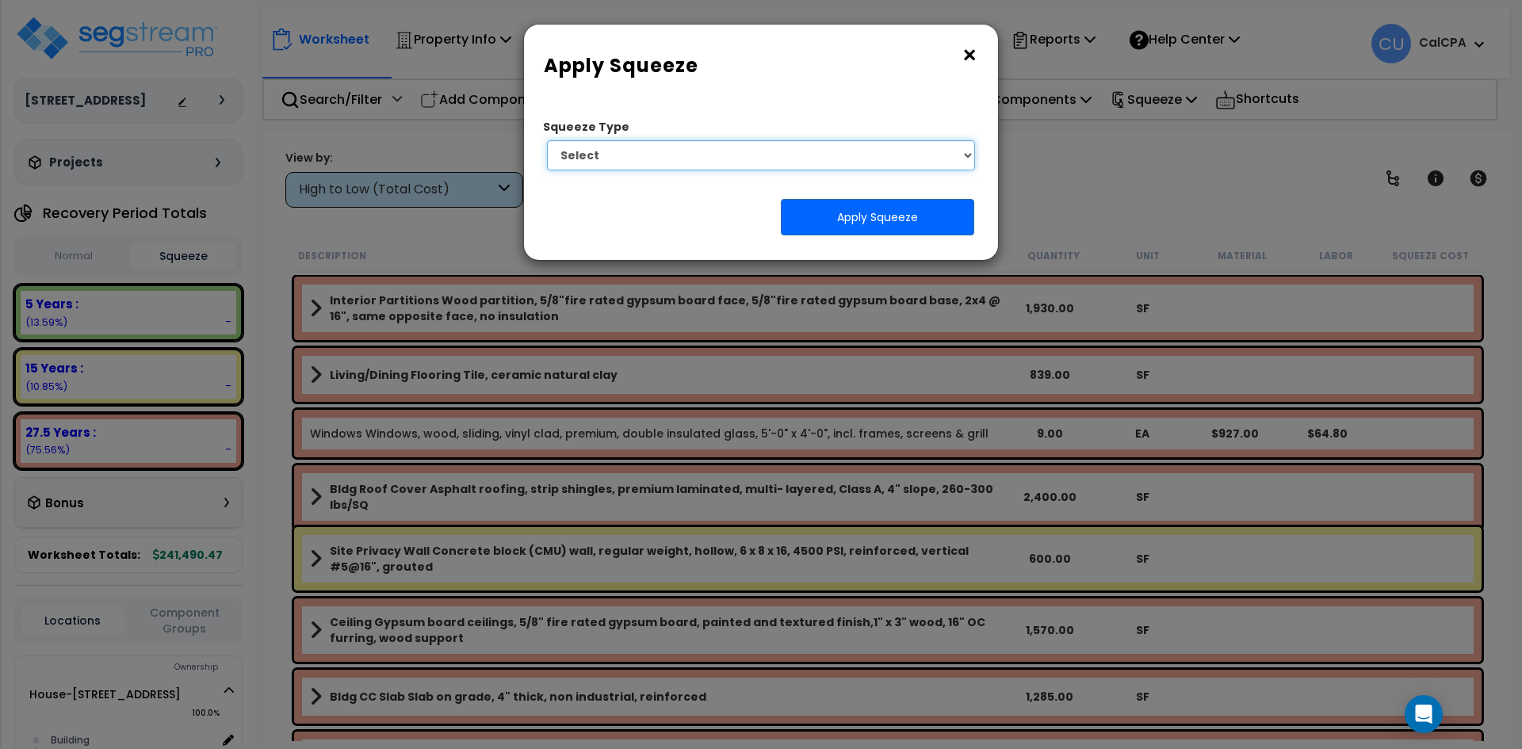
click at [873, 163] on select "Select 1. Squeeze Entire Worksheet 2. Squeeze by Takeoff Cost 3. Squeeze by Uni…" at bounding box center [761, 155] width 428 height 30
select select "squeeze_entire_takeoffsheet"
click at [547, 140] on select "Select 1. Squeeze Entire Worksheet 2. Squeeze by Takeoff Cost 3. Squeeze by Uni…" at bounding box center [761, 155] width 428 height 30
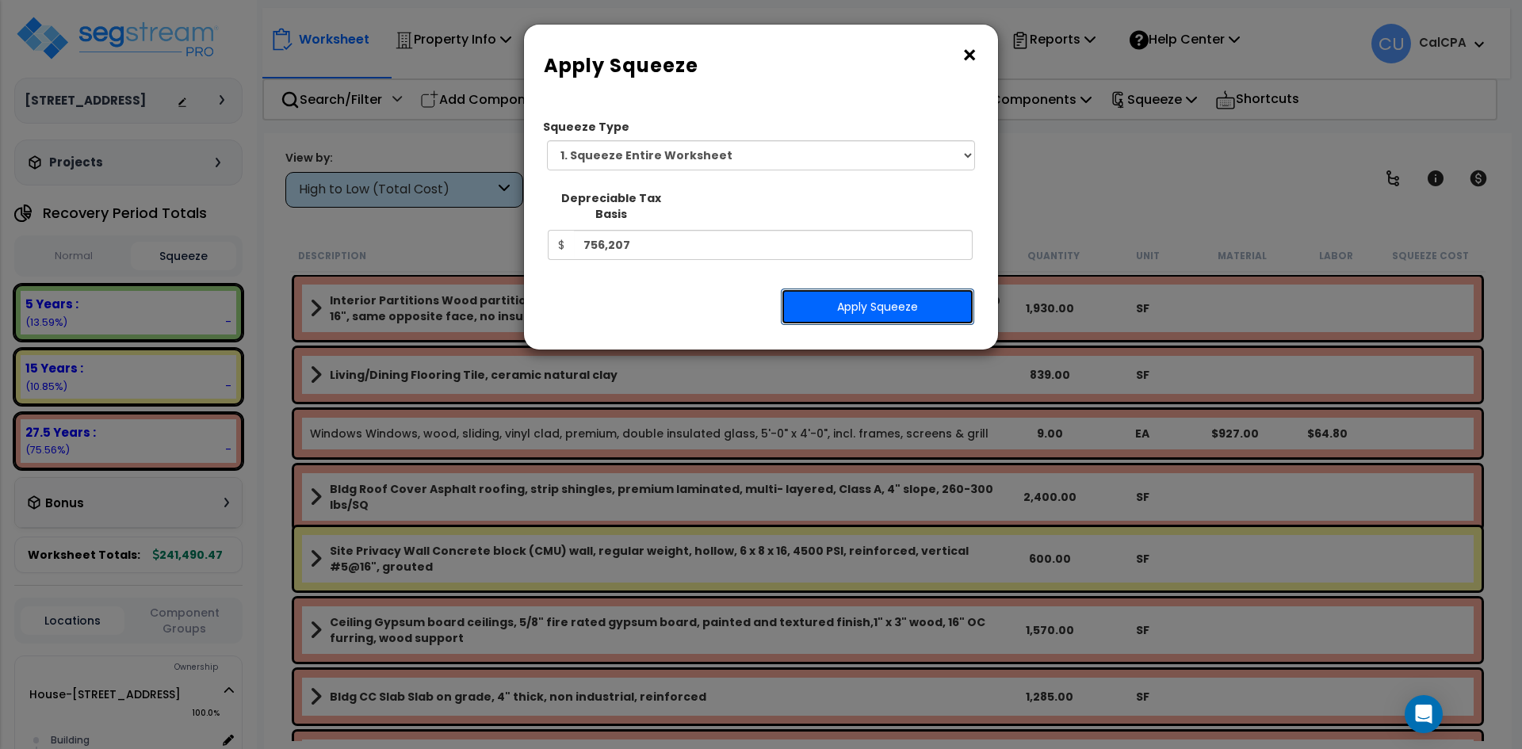
click at [845, 290] on button "Apply Squeeze" at bounding box center [877, 306] width 193 height 36
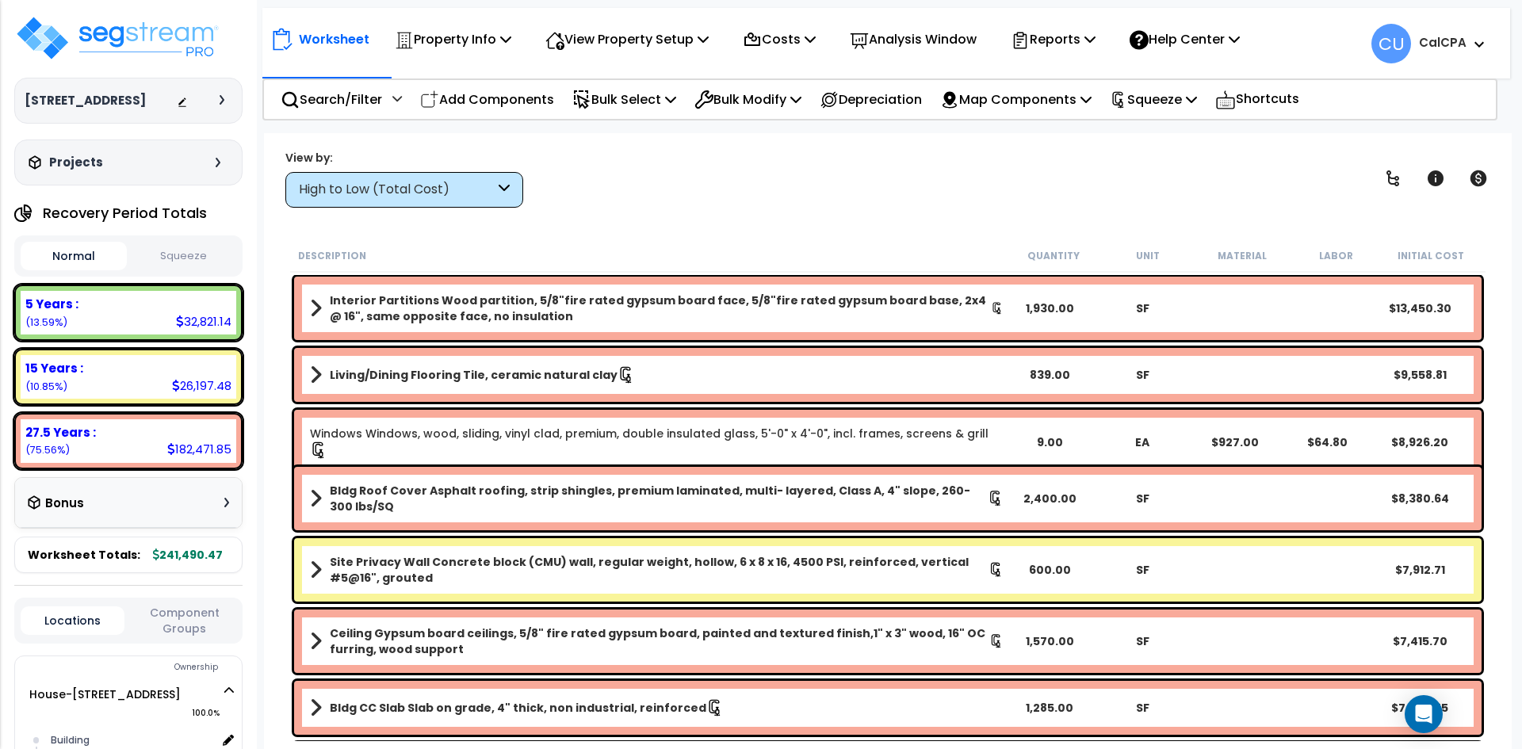
click at [185, 258] on button "Squeeze" at bounding box center [184, 256] width 106 height 28
click at [1070, 44] on p "Reports" at bounding box center [1052, 39] width 85 height 21
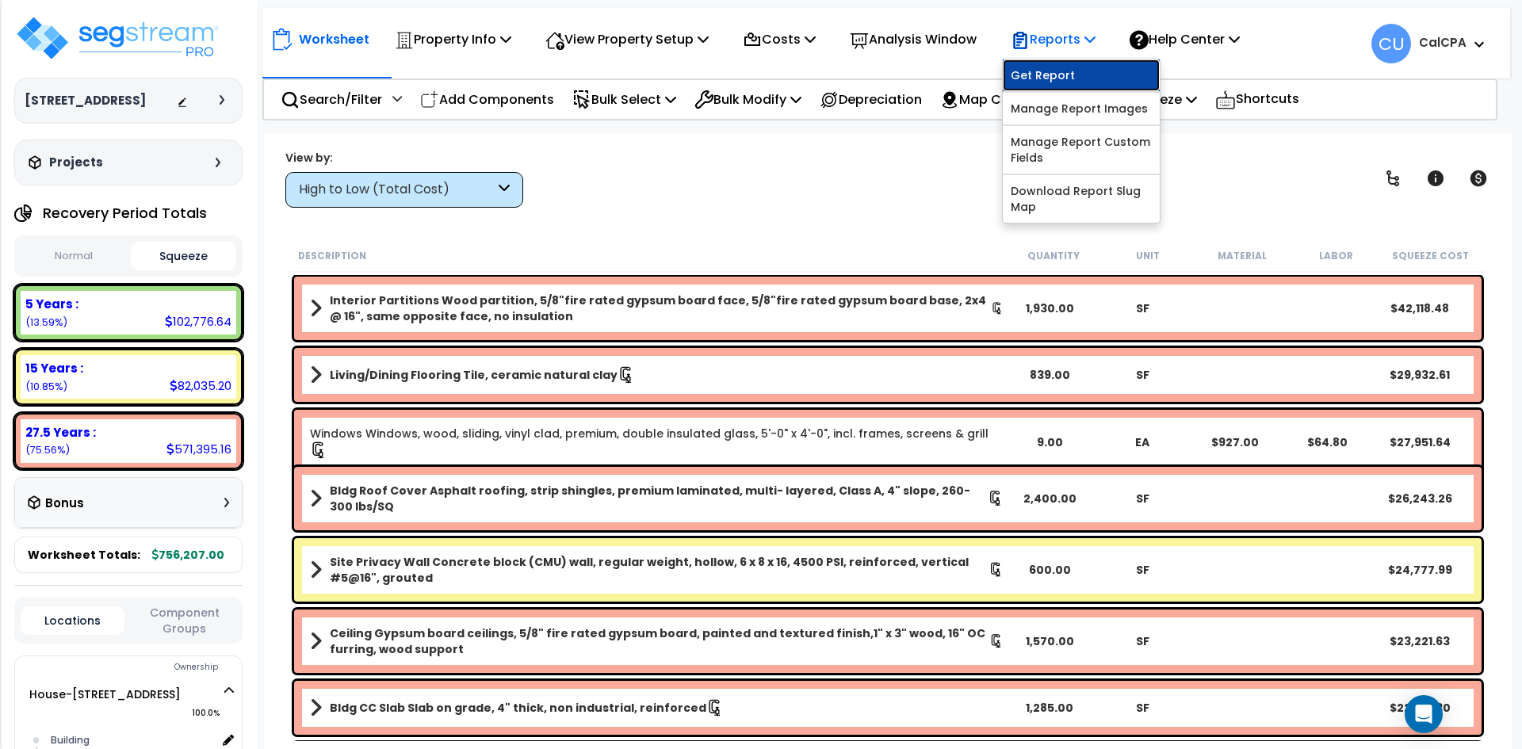
click at [1063, 74] on link "Get Report" at bounding box center [1080, 75] width 157 height 32
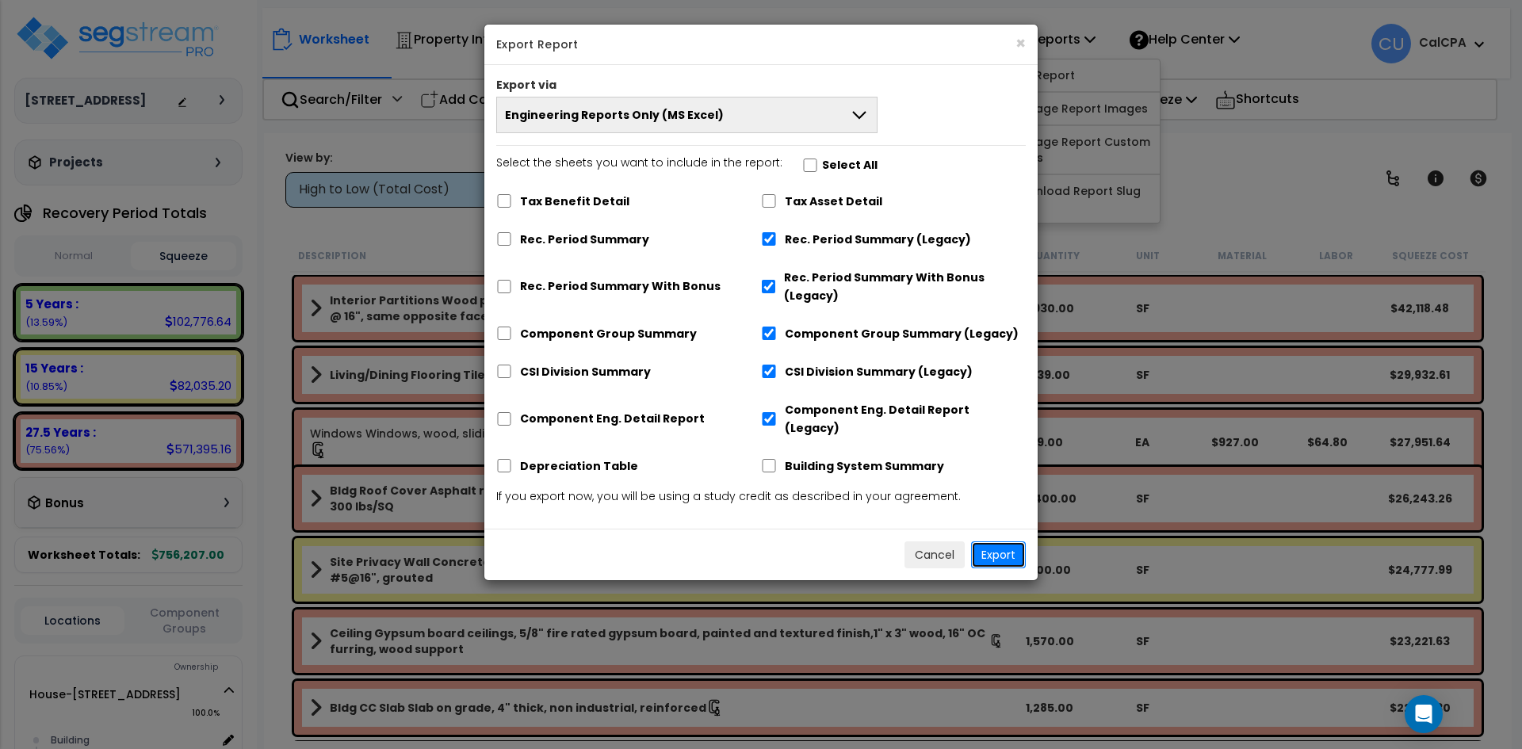
click at [1007, 541] on button "Export" at bounding box center [998, 554] width 55 height 27
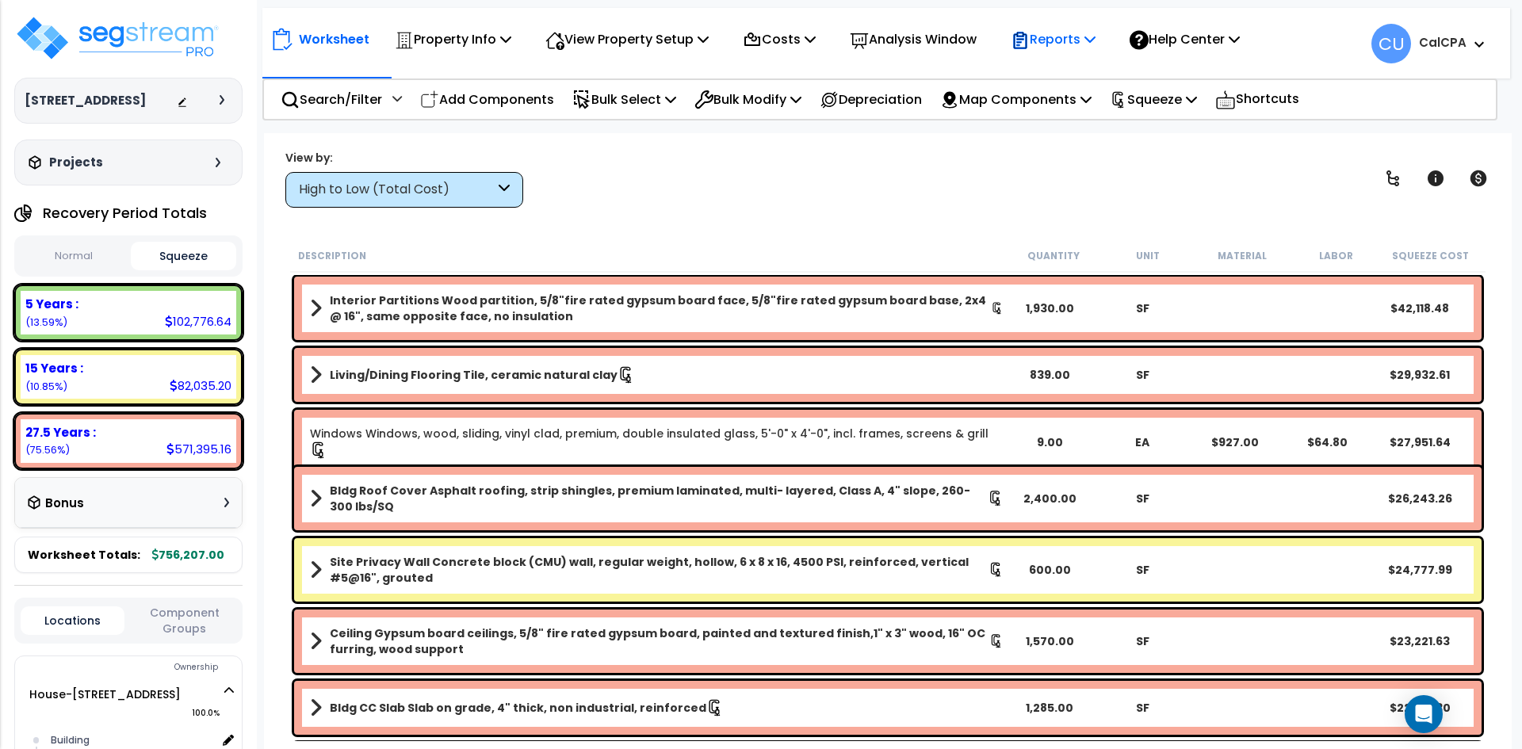
click at [1095, 50] on div "Reports" at bounding box center [1052, 39] width 85 height 37
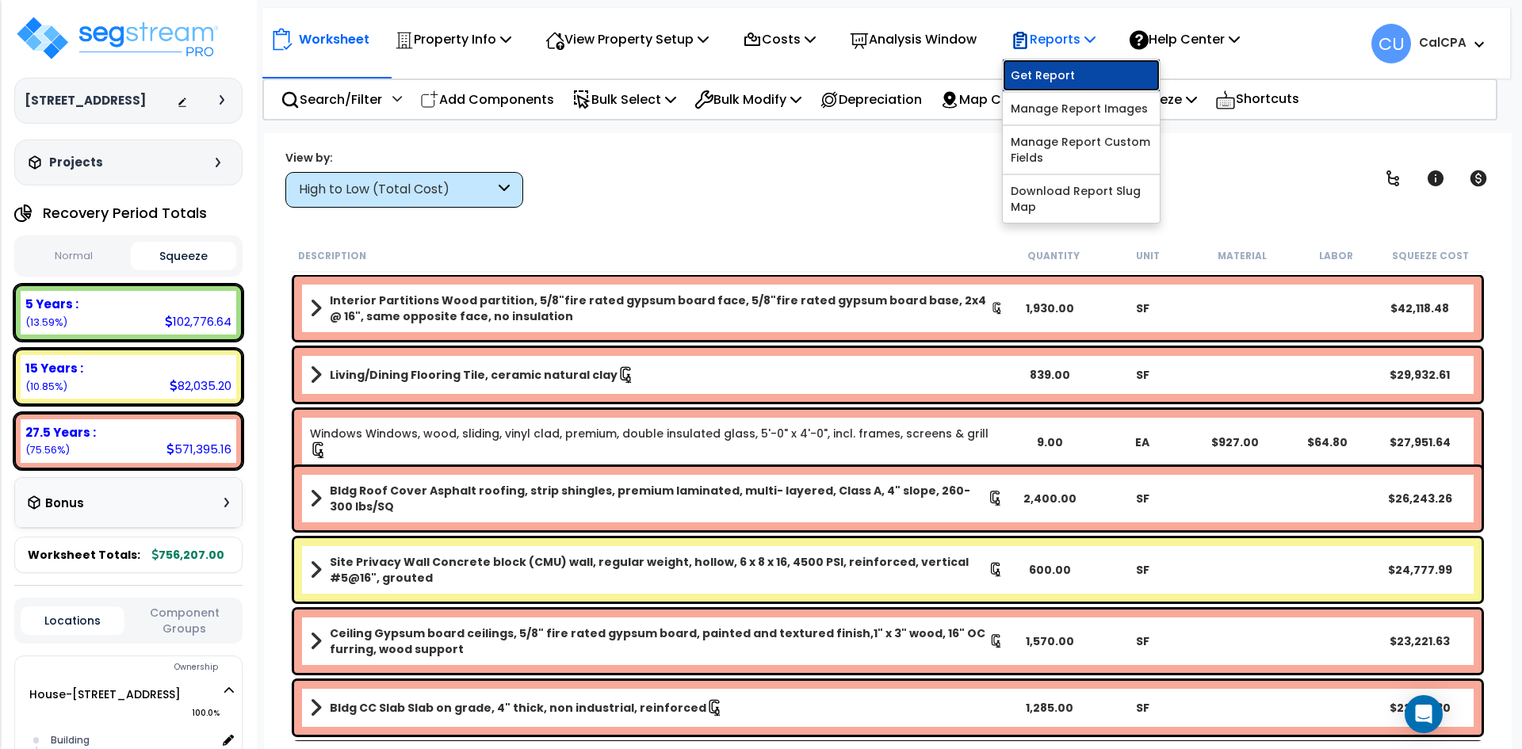
click at [1077, 77] on link "Get Report" at bounding box center [1080, 75] width 157 height 32
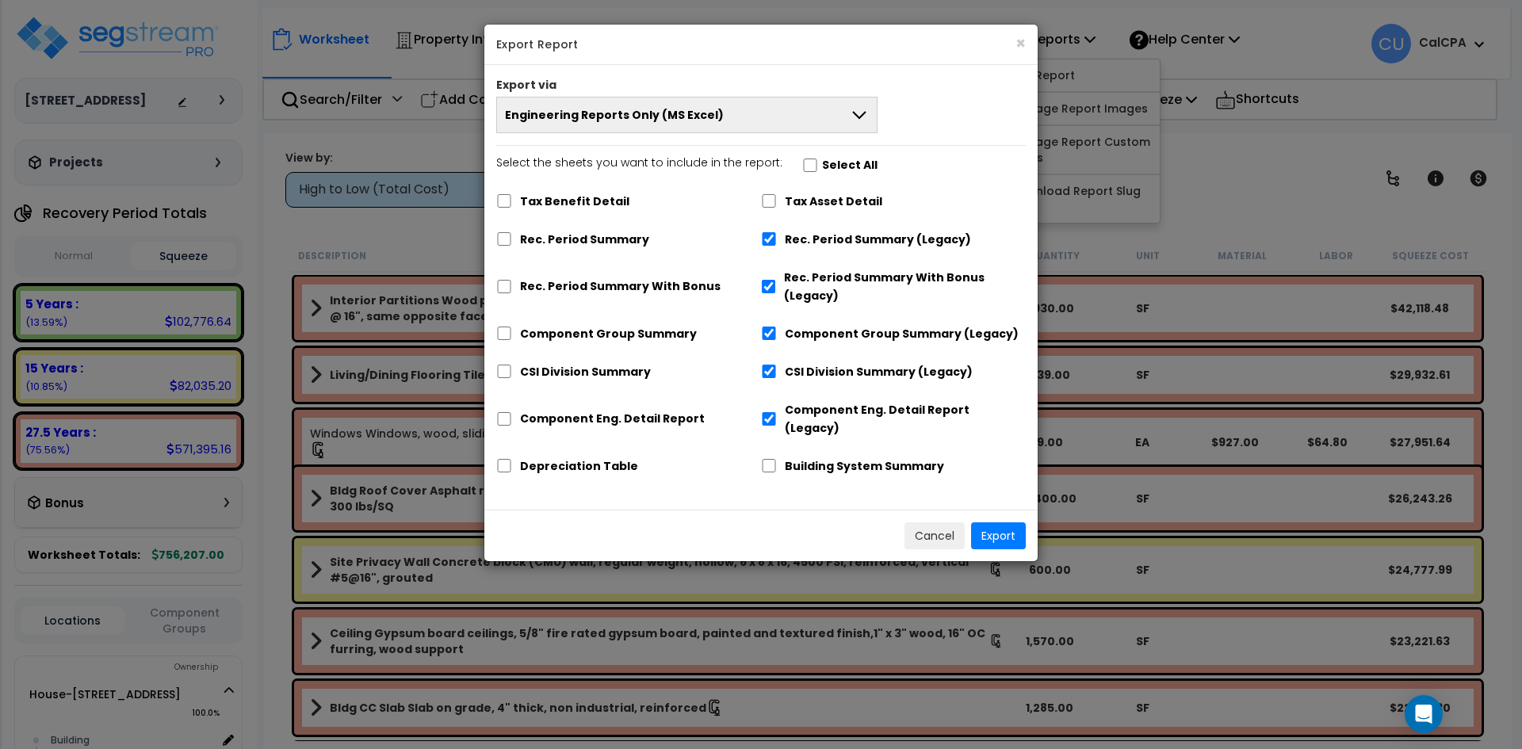
click at [851, 100] on button "Engineering Reports Only (MS Excel)" at bounding box center [686, 115] width 381 height 36
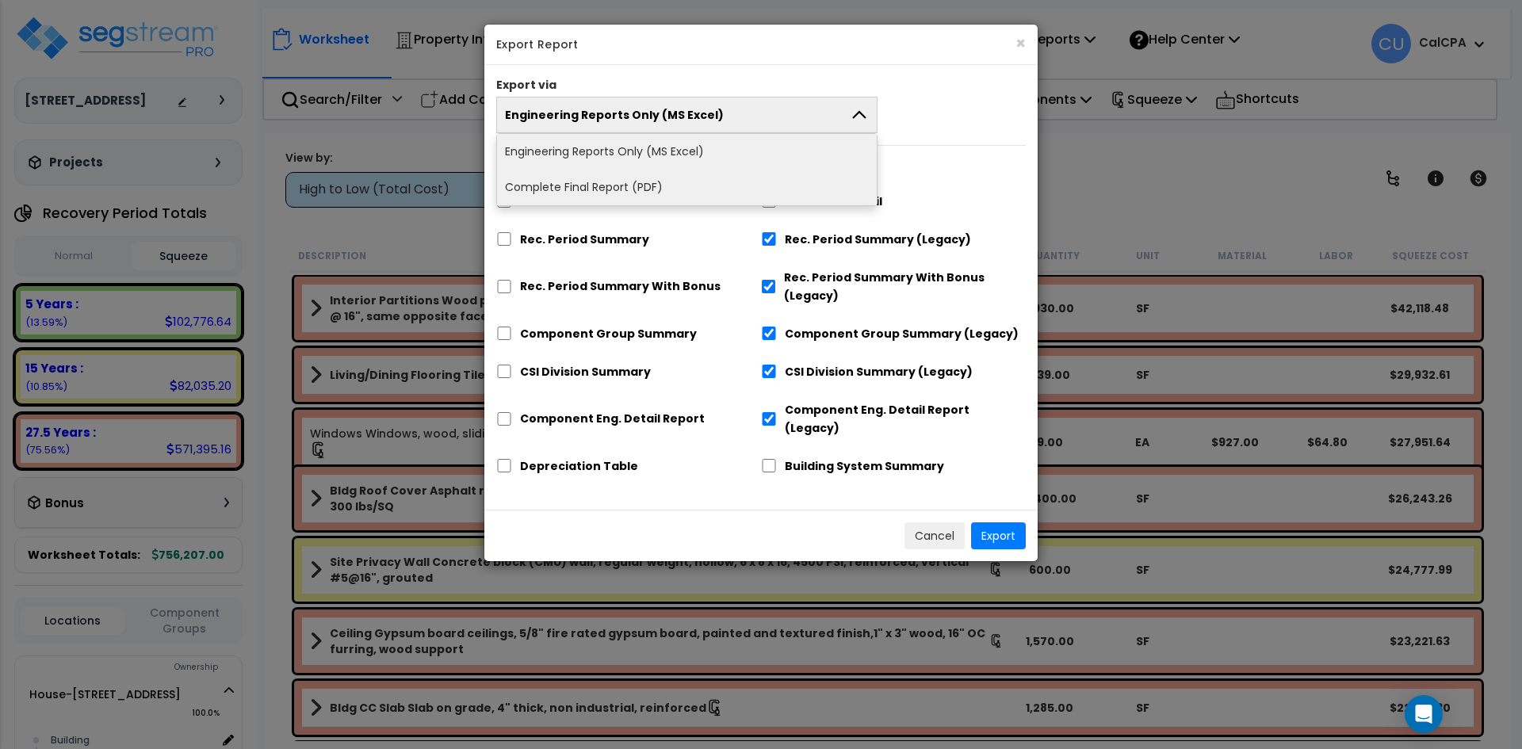
click at [586, 185] on li "Complete Final Report (PDF)" at bounding box center [687, 188] width 380 height 36
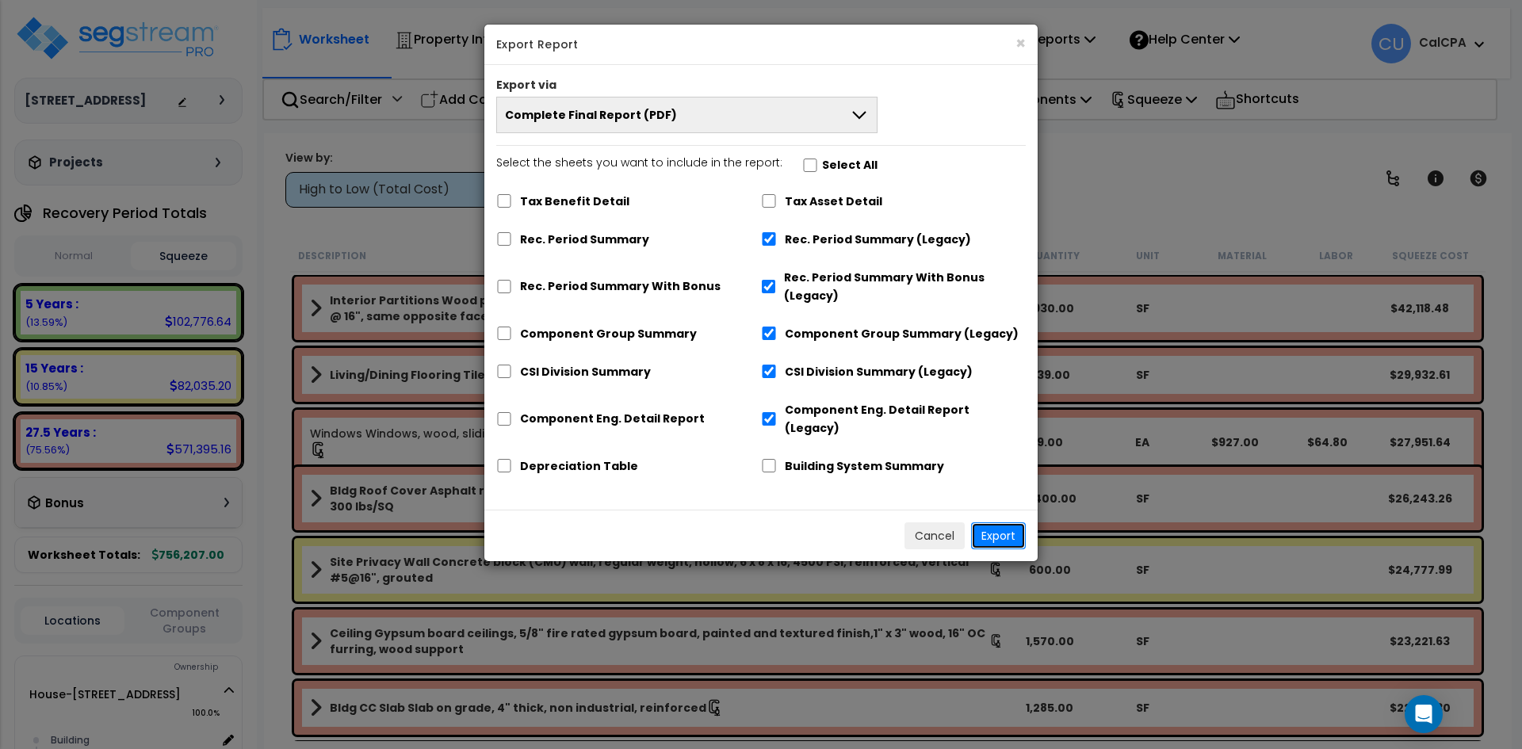
click at [1007, 522] on button "Export" at bounding box center [998, 535] width 55 height 27
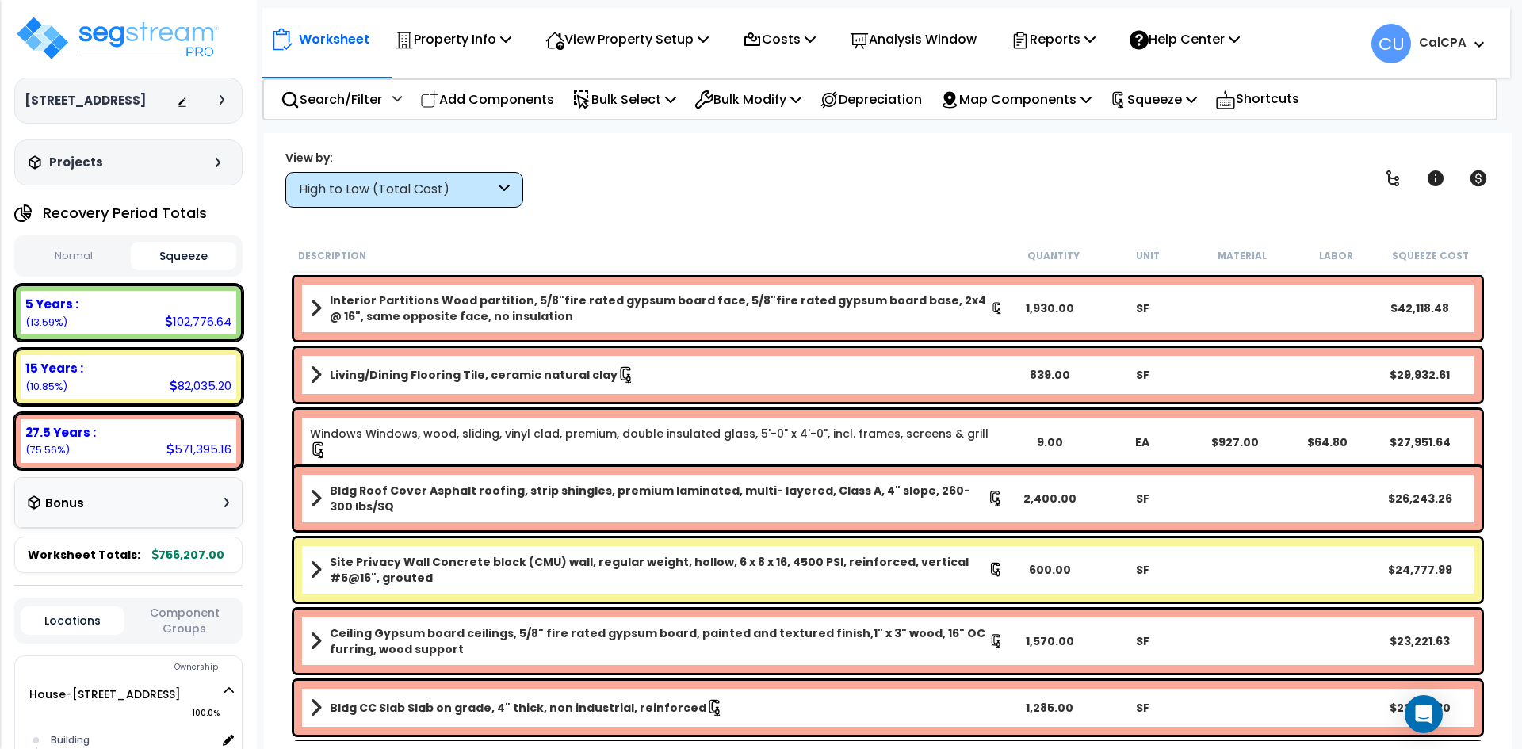
click at [1484, 47] on span "CU CalCPA" at bounding box center [1428, 44] width 115 height 40
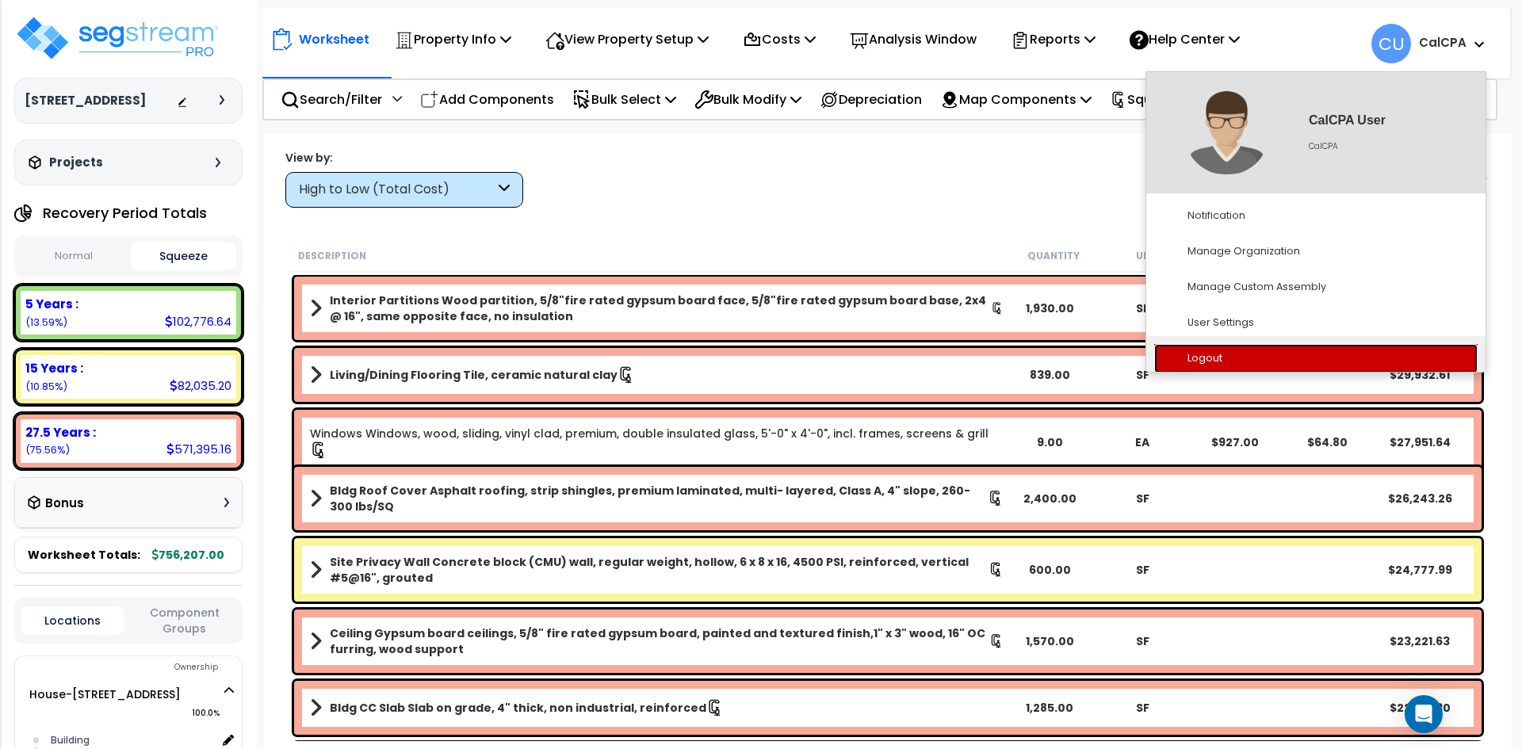
click at [1209, 358] on link "Logout" at bounding box center [1315, 358] width 323 height 29
